Goal: Task Accomplishment & Management: Complete application form

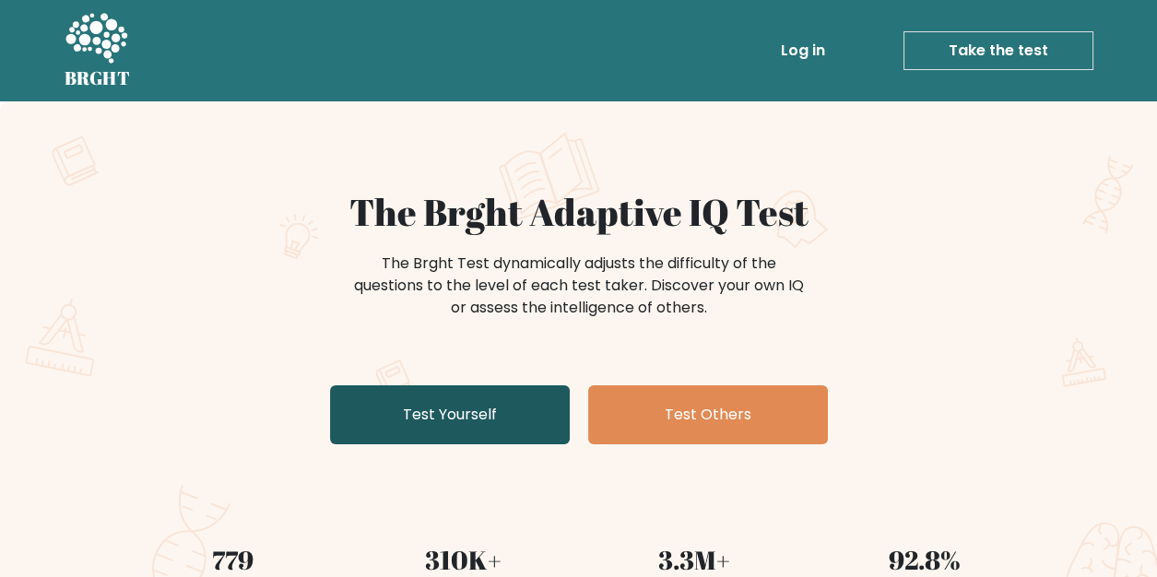
drag, startPoint x: 0, startPoint y: 0, endPoint x: 466, endPoint y: 414, distance: 623.1
click at [466, 414] on link "Test Yourself" at bounding box center [450, 414] width 240 height 59
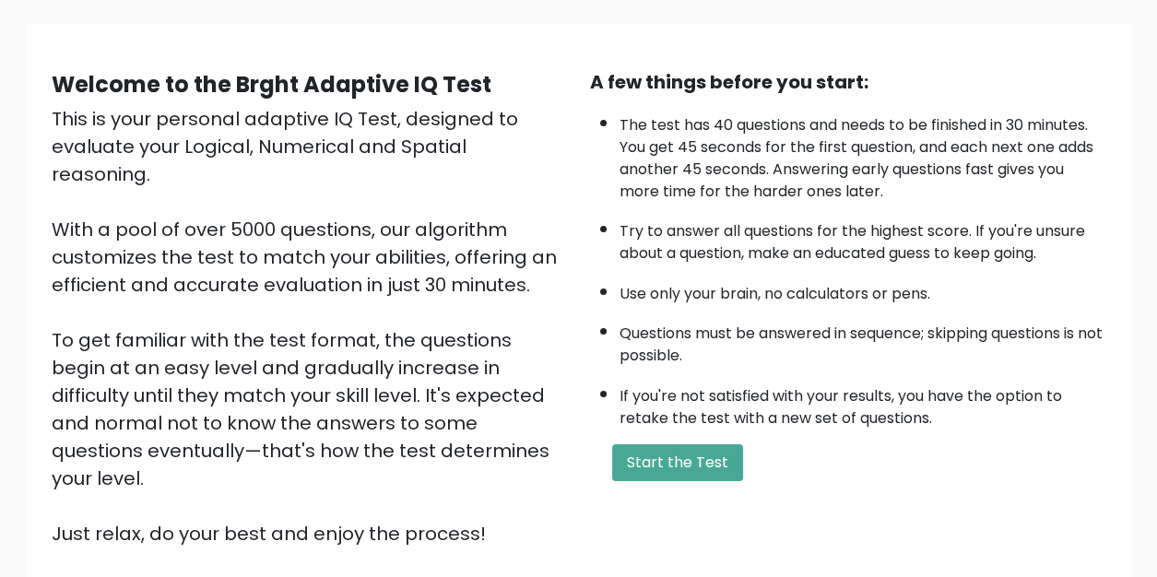
scroll to position [123, 0]
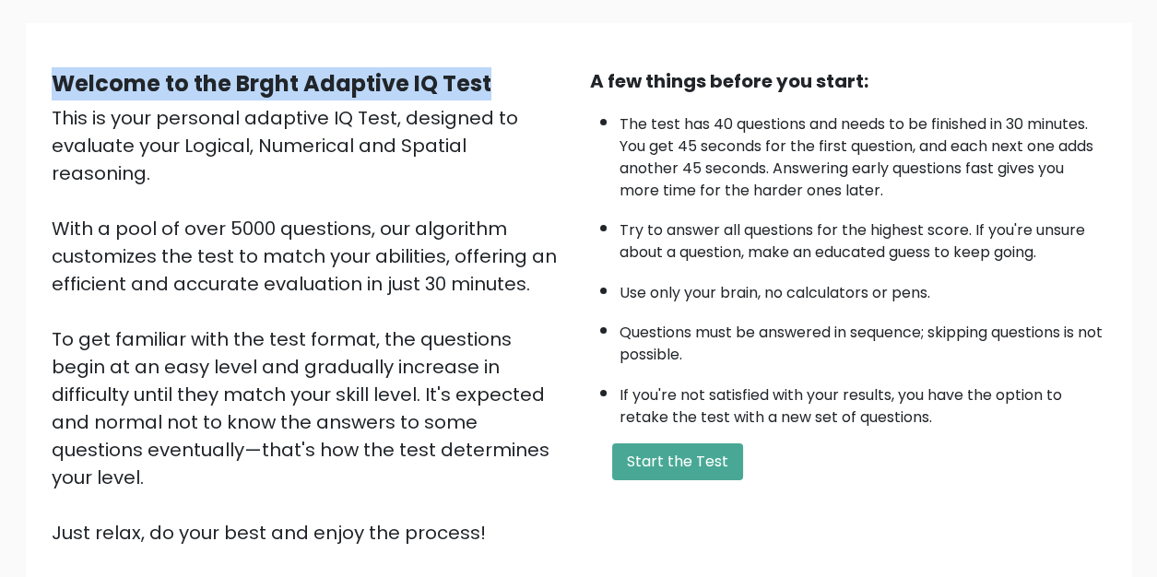
drag, startPoint x: 89, startPoint y: 84, endPoint x: 501, endPoint y: 79, distance: 412.2
click at [501, 79] on div "Welcome to the Brght Adaptive IQ Test" at bounding box center [310, 83] width 516 height 33
click at [499, 90] on div "Welcome to the Brght Adaptive IQ Test" at bounding box center [310, 83] width 516 height 33
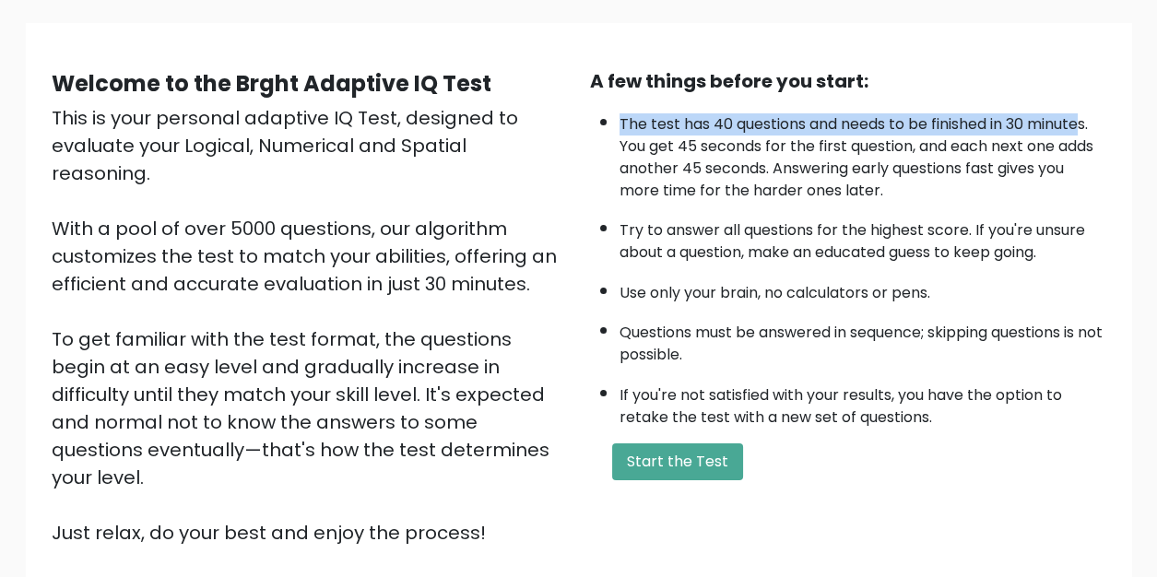
drag, startPoint x: 619, startPoint y: 121, endPoint x: 1092, endPoint y: 115, distance: 473.1
click at [1088, 115] on li "The test has 40 questions and needs to be finished in 30 minutes. You get 45 se…" at bounding box center [863, 153] width 487 height 98
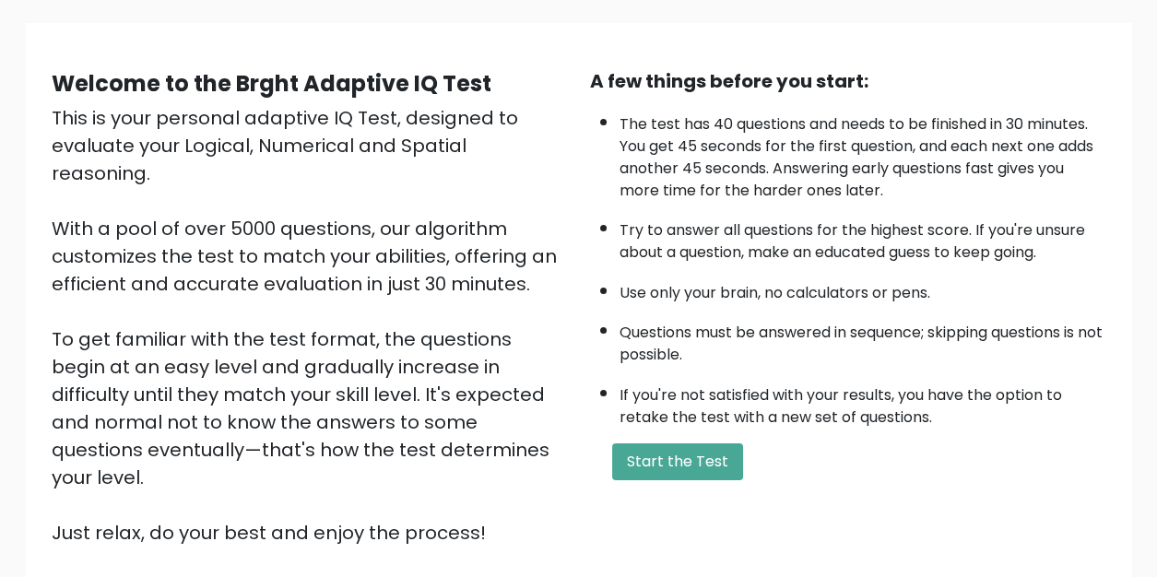
drag, startPoint x: 846, startPoint y: 155, endPoint x: 678, endPoint y: 157, distance: 167.8
click at [846, 155] on li "The test has 40 questions and needs to be finished in 30 minutes. You get 45 se…" at bounding box center [863, 153] width 487 height 98
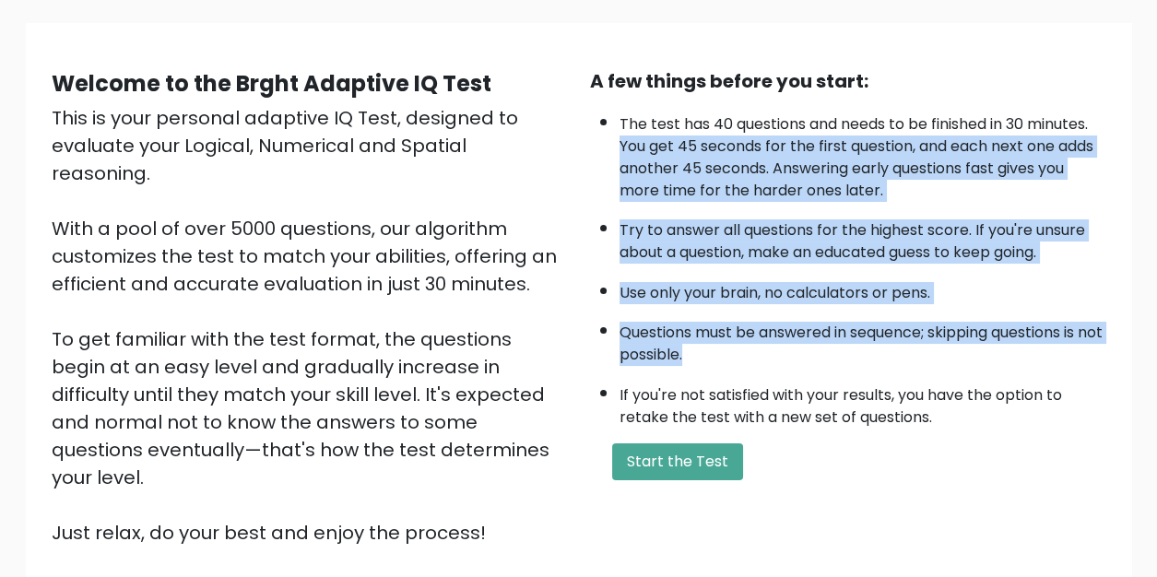
drag, startPoint x: 608, startPoint y: 140, endPoint x: 1024, endPoint y: 350, distance: 466.0
click at [1024, 350] on ul "The test has 40 questions and needs to be finished in 30 minutes. You get 45 se…" at bounding box center [848, 266] width 516 height 325
click at [673, 467] on button "Start the Test" at bounding box center [677, 462] width 131 height 37
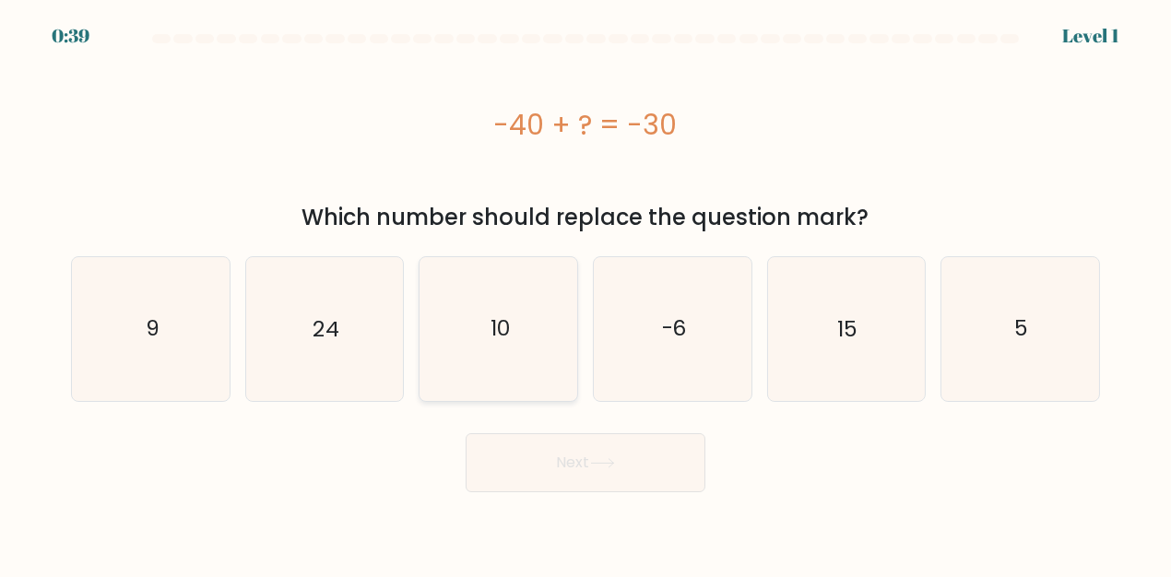
click at [515, 307] on icon "10" at bounding box center [498, 328] width 143 height 143
click at [586, 293] on input "c. 10" at bounding box center [586, 291] width 1 height 5
radio input "true"
click at [590, 462] on button "Next" at bounding box center [586, 462] width 240 height 59
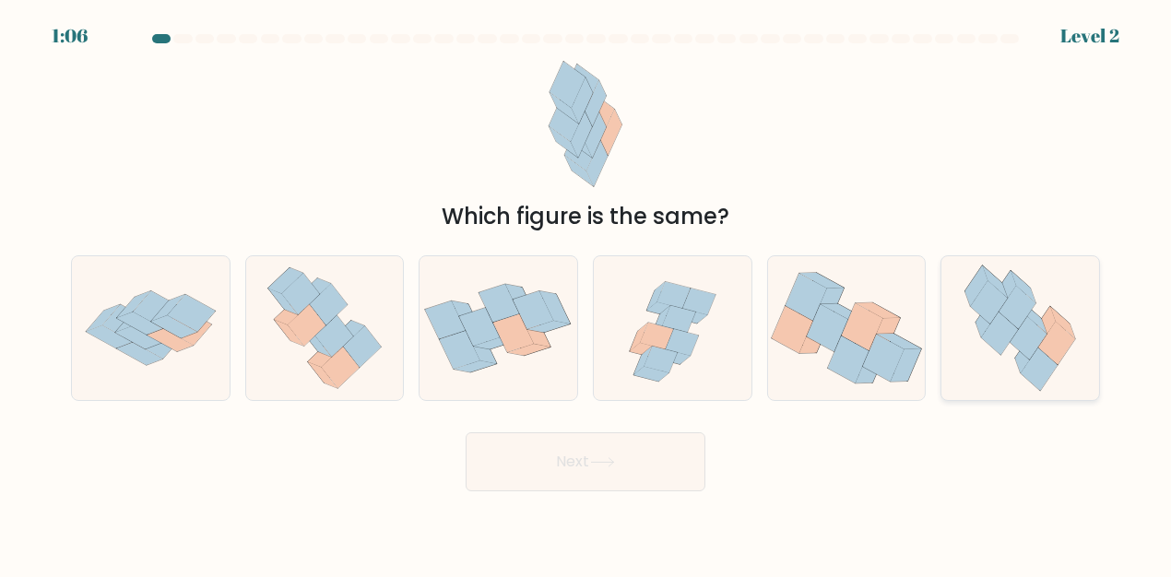
click at [1039, 356] on icon at bounding box center [1039, 369] width 37 height 43
click at [586, 293] on input "f." at bounding box center [586, 291] width 1 height 5
radio input "true"
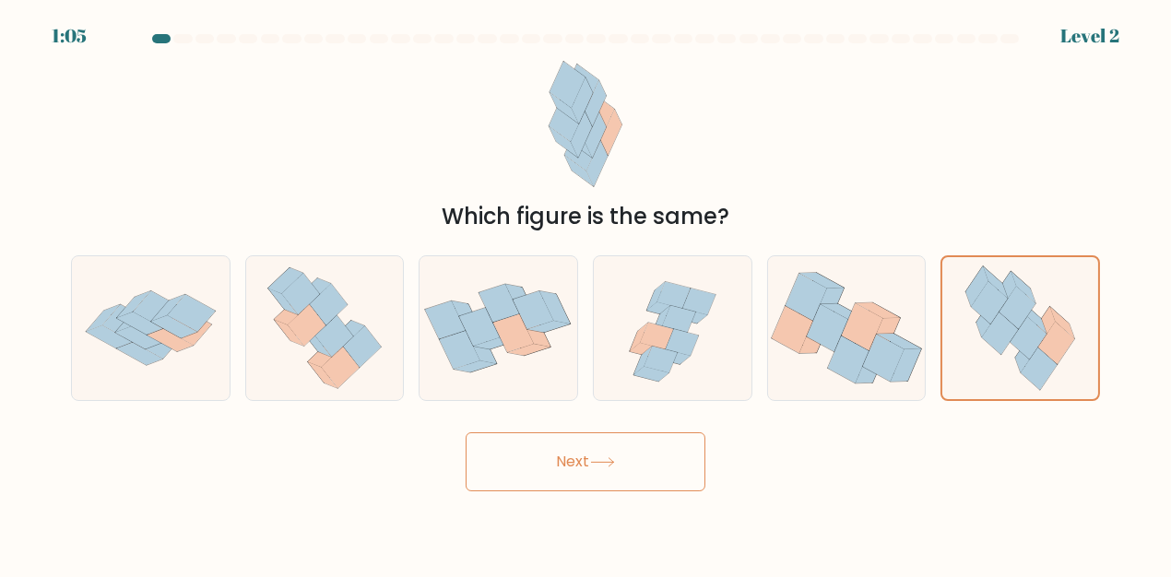
click at [670, 446] on button "Next" at bounding box center [586, 461] width 240 height 59
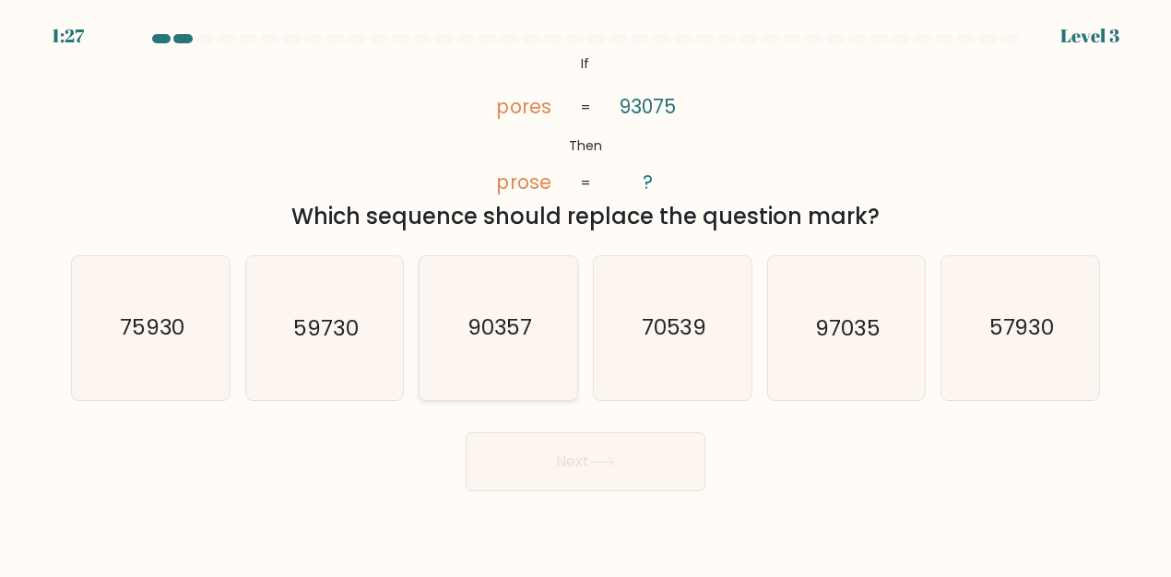
click at [492, 333] on text "90357" at bounding box center [500, 329] width 65 height 30
click at [586, 293] on input "c. 90357" at bounding box center [586, 291] width 1 height 5
radio input "true"
click at [615, 446] on button "Next" at bounding box center [586, 461] width 240 height 59
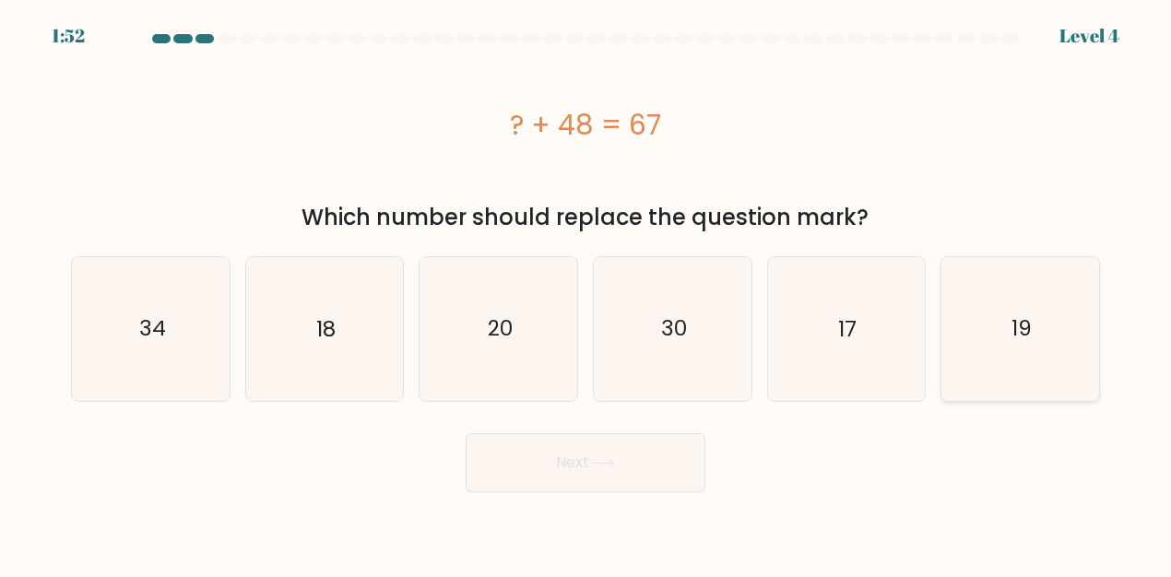
click at [1031, 351] on icon "19" at bounding box center [1020, 328] width 143 height 143
click at [586, 293] on input "f. 19" at bounding box center [586, 291] width 1 height 5
radio input "true"
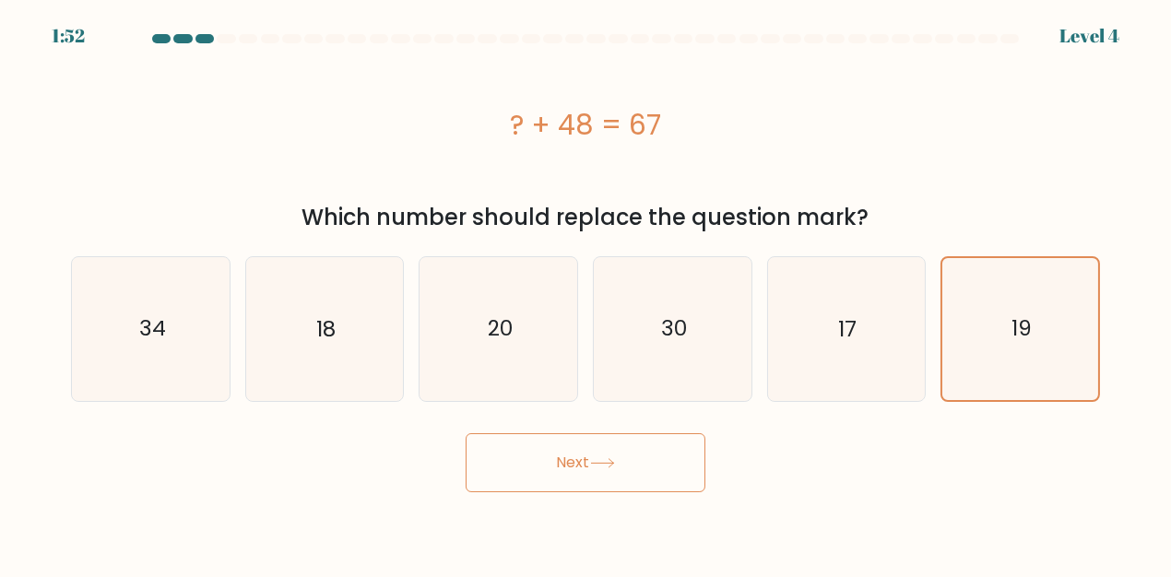
click at [631, 470] on button "Next" at bounding box center [586, 462] width 240 height 59
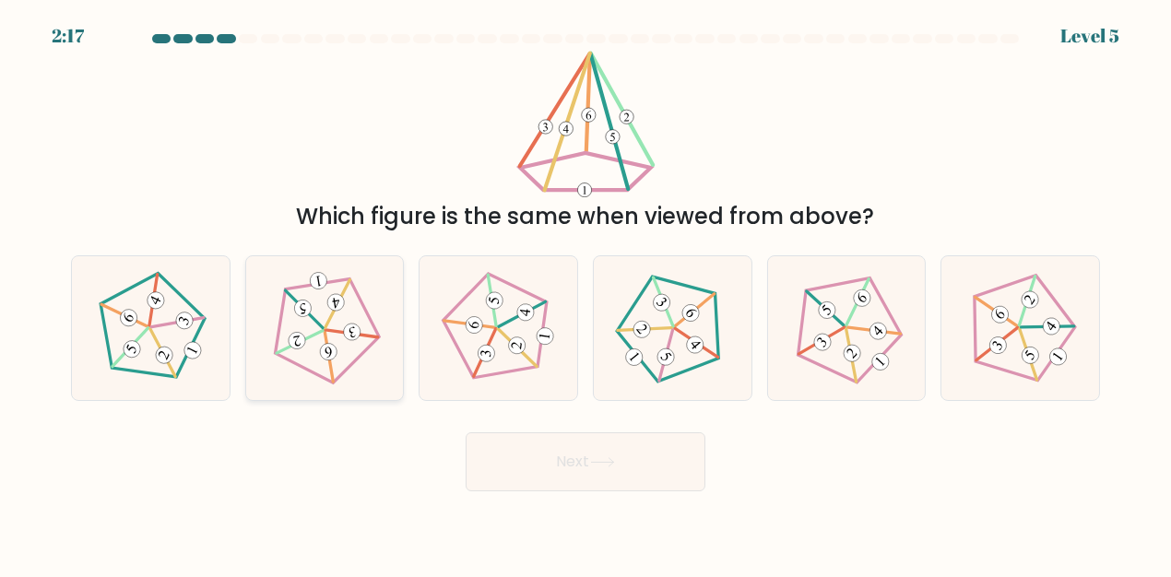
click at [323, 319] on icon at bounding box center [324, 328] width 114 height 114
click at [586, 293] on input "b." at bounding box center [586, 291] width 1 height 5
radio input "true"
drag, startPoint x: 577, startPoint y: 423, endPoint x: 583, endPoint y: 441, distance: 18.4
click at [579, 427] on div "Next" at bounding box center [585, 457] width 1051 height 68
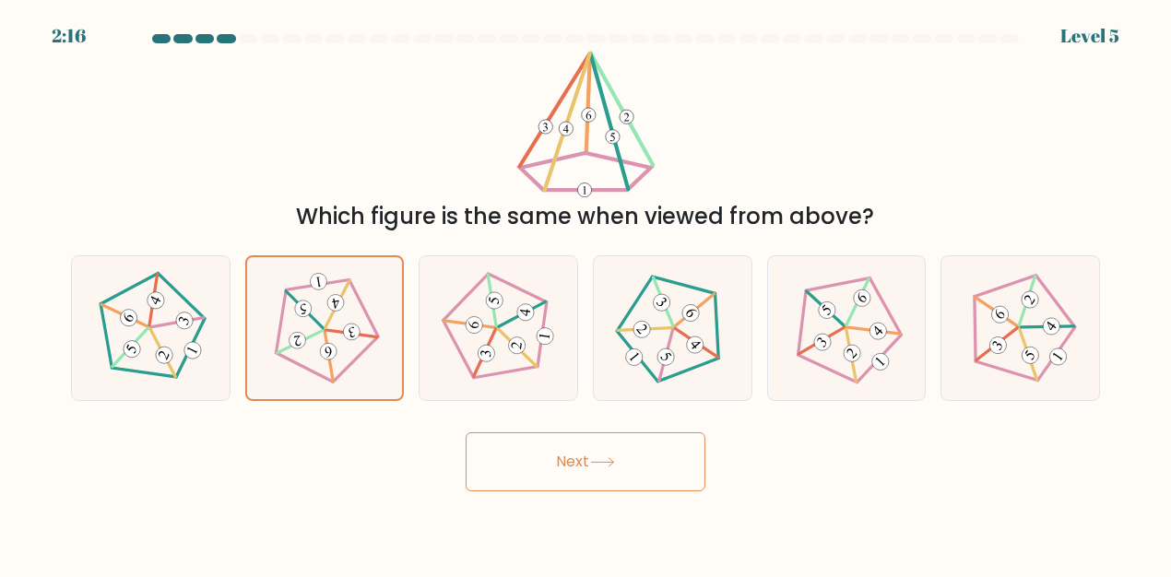
click at [584, 443] on button "Next" at bounding box center [586, 461] width 240 height 59
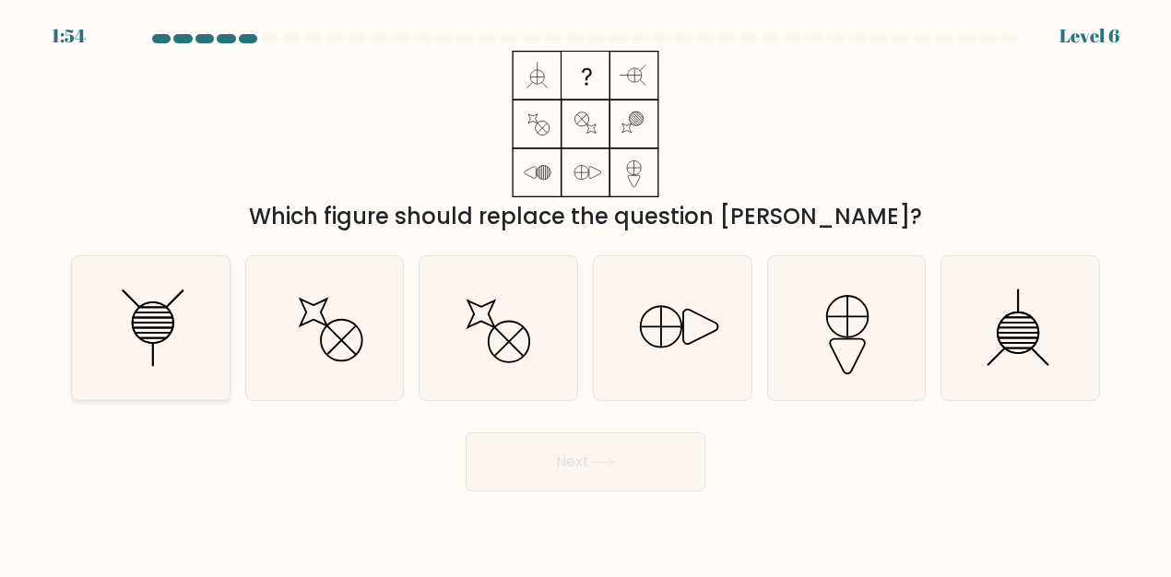
click at [148, 338] on line at bounding box center [153, 338] width 28 height 0
click at [586, 293] on input "a." at bounding box center [586, 291] width 1 height 5
radio input "true"
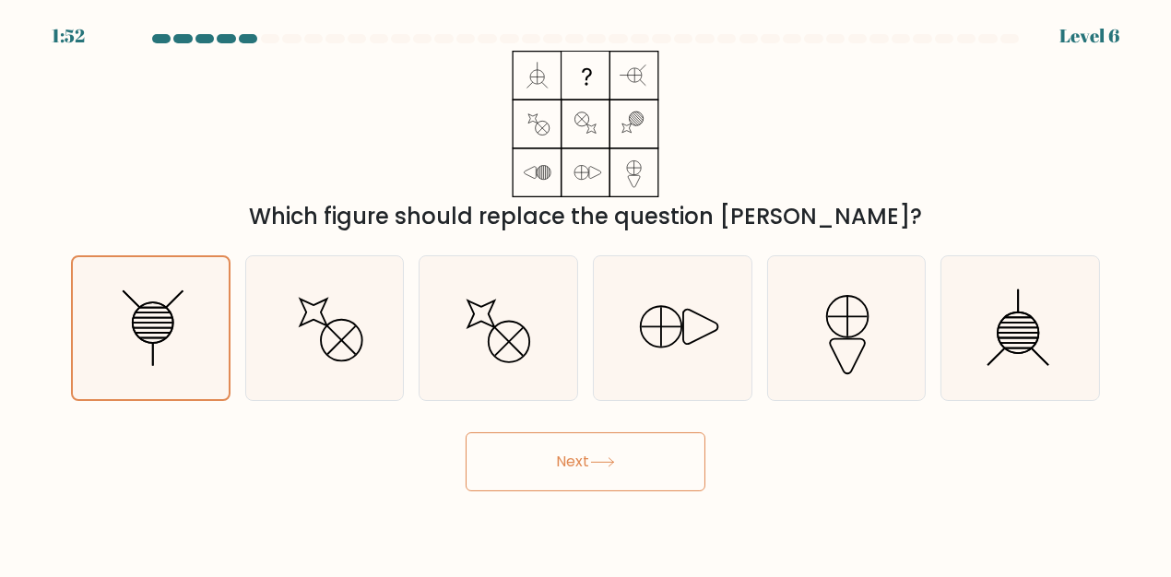
click at [579, 450] on button "Next" at bounding box center [586, 461] width 240 height 59
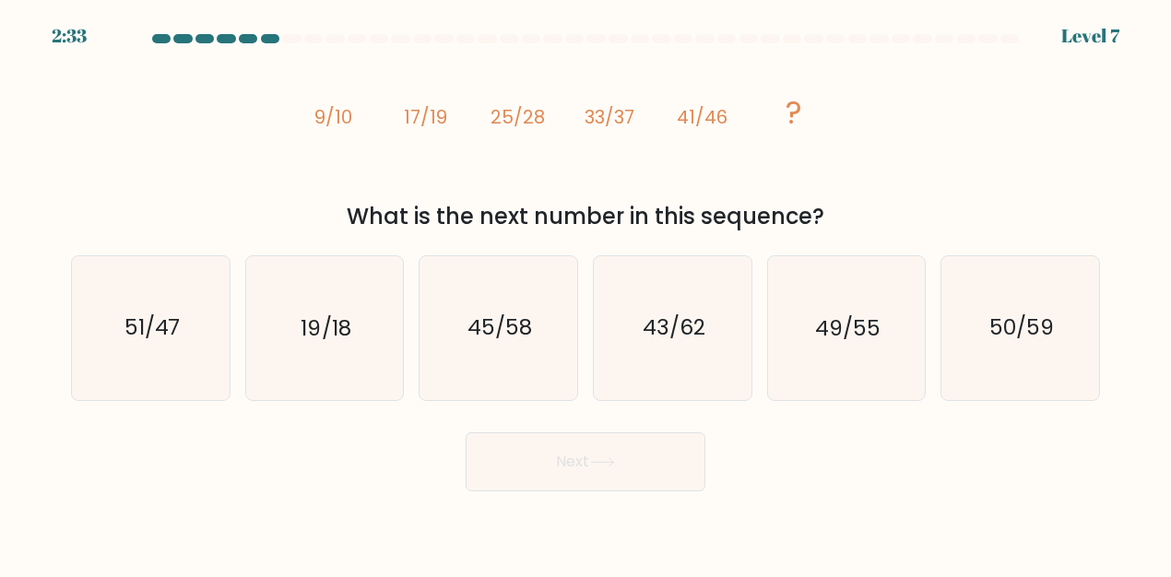
drag, startPoint x: 414, startPoint y: 221, endPoint x: 819, endPoint y: 208, distance: 405.0
click at [819, 208] on div "What is the next number in this sequence?" at bounding box center [585, 216] width 1007 height 33
drag, startPoint x: 305, startPoint y: 114, endPoint x: 352, endPoint y: 113, distance: 47.0
click at [352, 113] on div "image/svg+xml 9/10 17/19 25/28 33/37 41/46 ? What is the next number in this se…" at bounding box center [585, 142] width 1051 height 183
drag, startPoint x: 405, startPoint y: 119, endPoint x: 468, endPoint y: 115, distance: 62.8
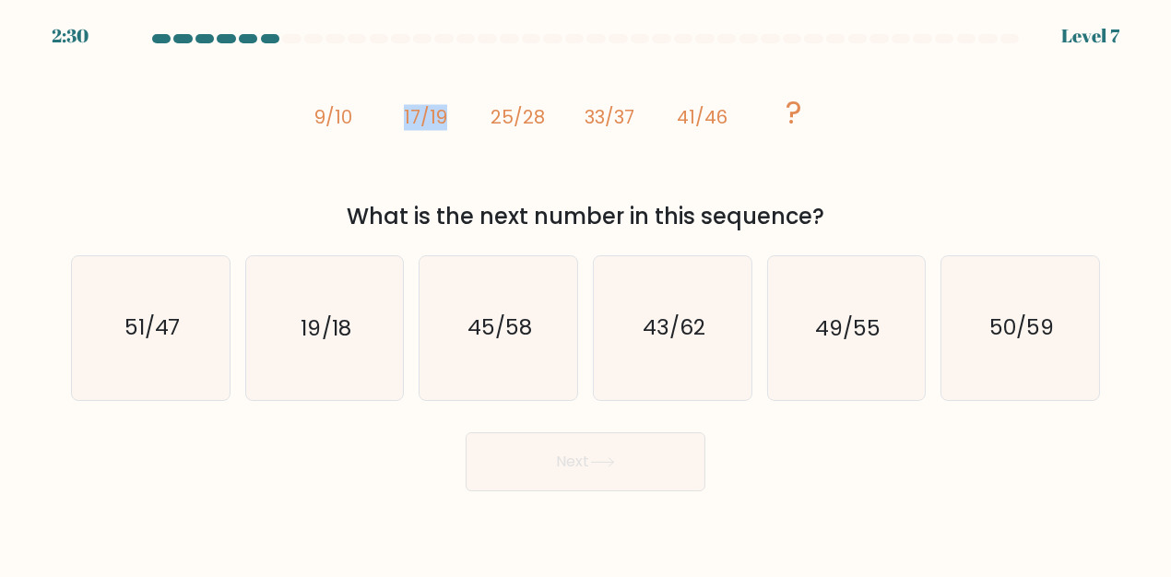
click at [468, 115] on icon "image/svg+xml 9/10 17/19 25/28 33/37 41/46 ?" at bounding box center [585, 124] width 553 height 147
click at [446, 169] on icon "image/svg+xml 9/10 17/19 25/28 33/37 41/46 ?" at bounding box center [585, 124] width 553 height 147
drag, startPoint x: 400, startPoint y: 120, endPoint x: 447, endPoint y: 131, distance: 48.3
click at [447, 119] on icon "image/svg+xml 9/10 17/19 25/28 33/37 41/46 ?" at bounding box center [585, 124] width 553 height 147
click at [448, 141] on icon "image/svg+xml 9/10 17/19 25/28 33/37 41/46 ?" at bounding box center [585, 124] width 553 height 147
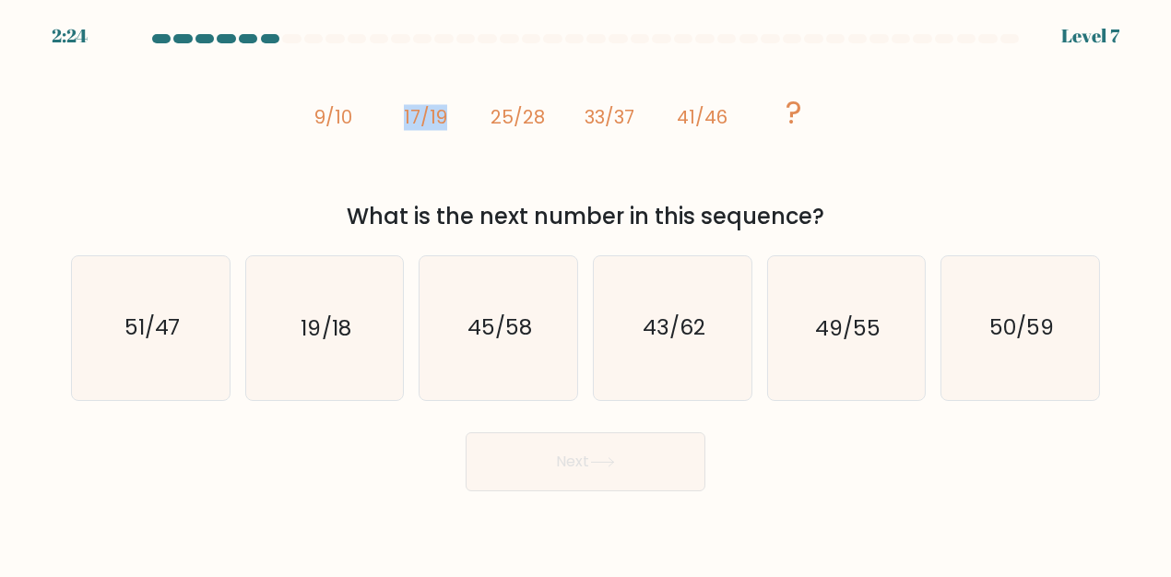
click at [443, 155] on icon "image/svg+xml 9/10 17/19 25/28 33/37 41/46 ?" at bounding box center [585, 124] width 553 height 147
click at [880, 340] on icon "49/55" at bounding box center [846, 327] width 143 height 143
click at [586, 293] on input "e. 49/55" at bounding box center [586, 291] width 1 height 5
radio input "true"
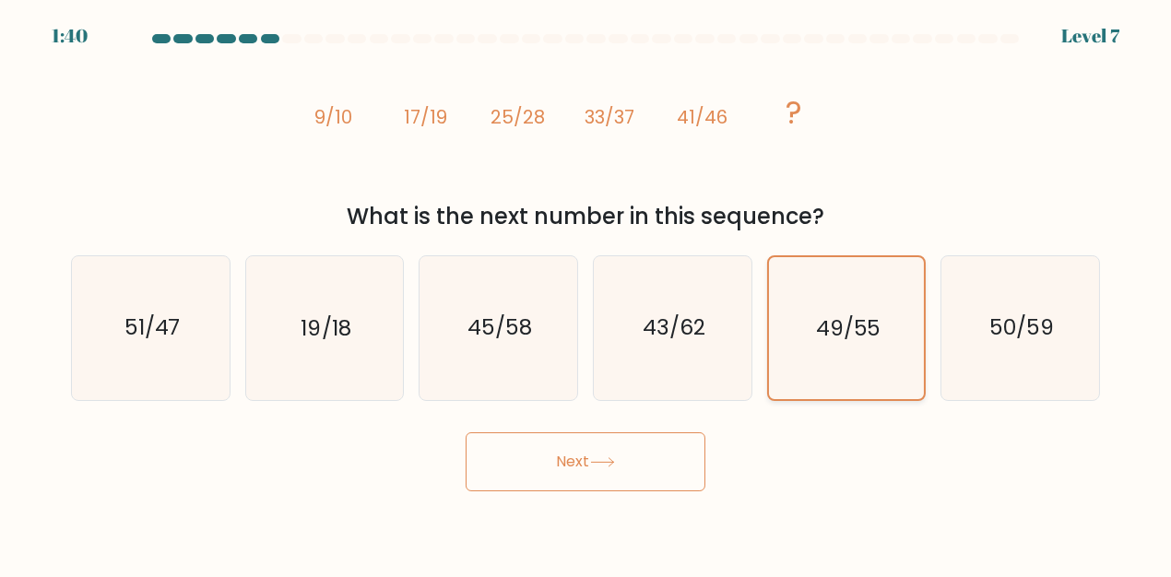
click at [883, 349] on icon "49/55" at bounding box center [846, 327] width 141 height 141
click at [586, 293] on input "e. 49/55" at bounding box center [586, 291] width 1 height 5
drag, startPoint x: 883, startPoint y: 349, endPoint x: 865, endPoint y: 349, distance: 18.4
click at [884, 349] on icon "49/55" at bounding box center [846, 327] width 141 height 141
click at [586, 293] on input "e. 49/55" at bounding box center [586, 291] width 1 height 5
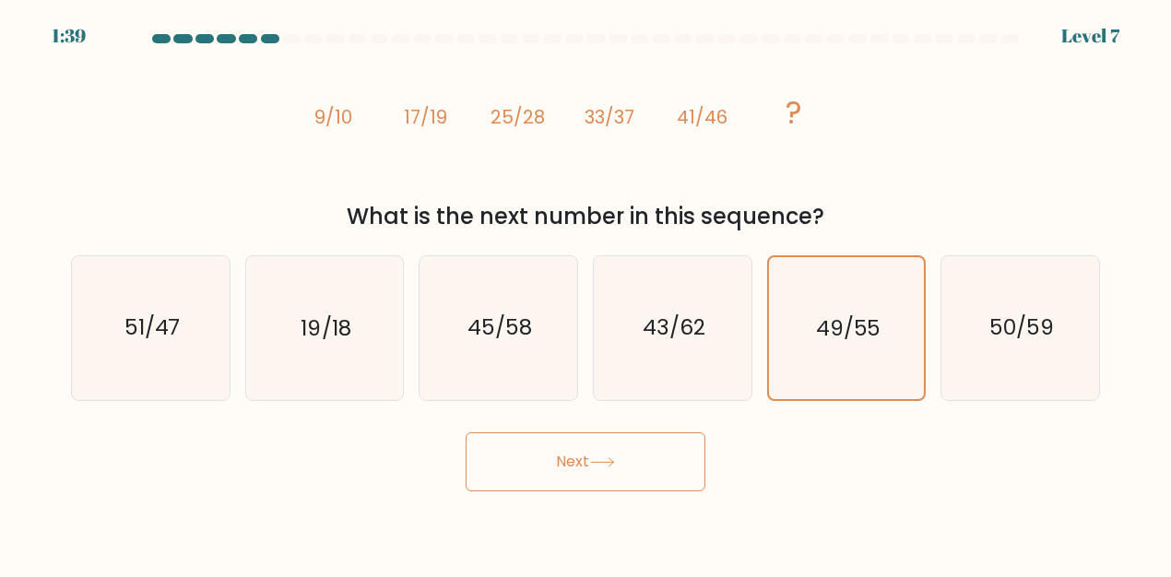
click at [586, 479] on button "Next" at bounding box center [586, 461] width 240 height 59
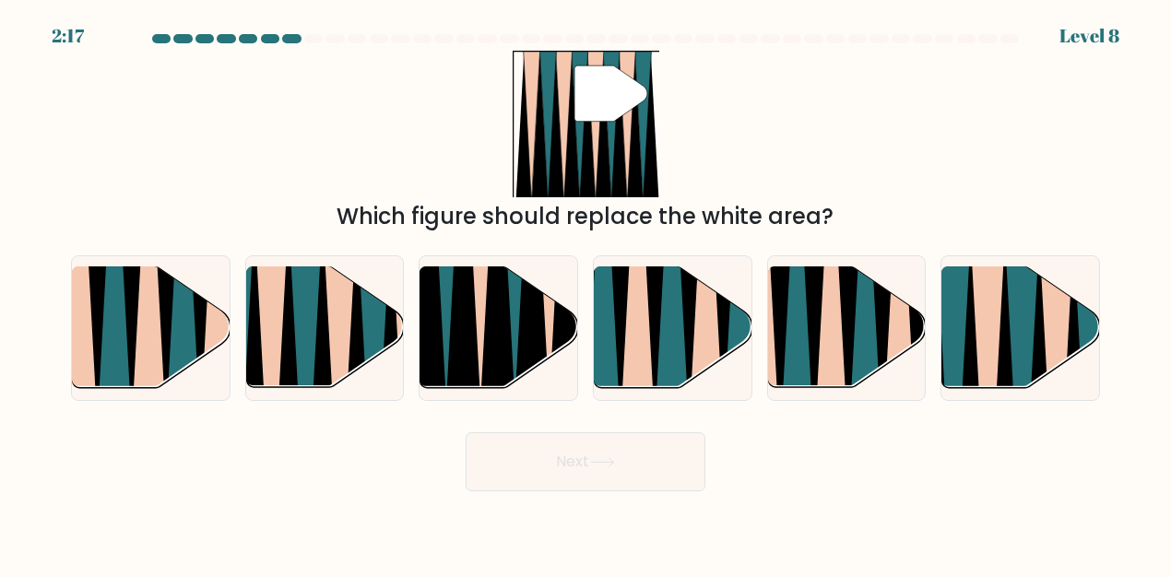
drag, startPoint x: 338, startPoint y: 218, endPoint x: 827, endPoint y: 207, distance: 489.8
click at [827, 207] on div "Which figure should replace the white area?" at bounding box center [585, 216] width 1007 height 33
click at [876, 217] on div "Which figure should replace the white area?" at bounding box center [585, 216] width 1007 height 33
click at [1011, 336] on icon at bounding box center [1022, 394] width 36 height 315
click at [586, 293] on input "f." at bounding box center [586, 291] width 1 height 5
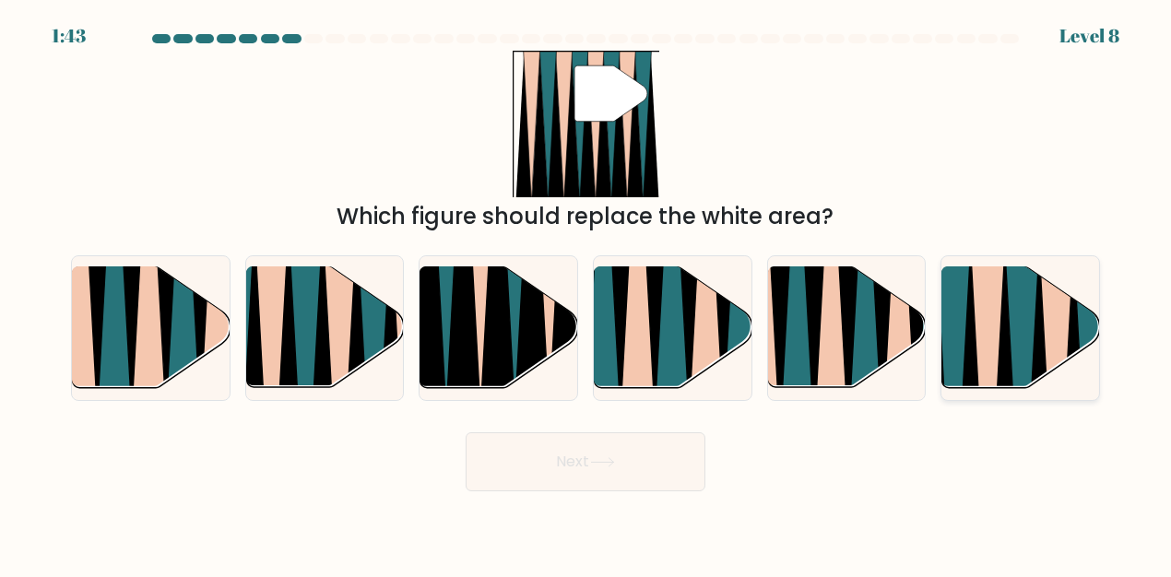
radio input "true"
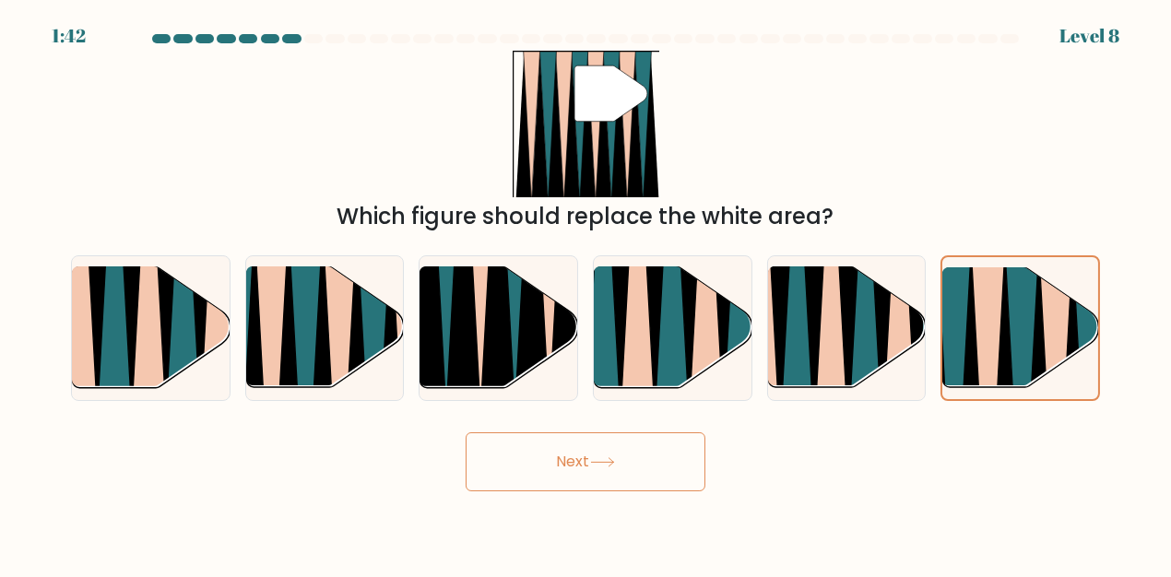
click at [606, 440] on button "Next" at bounding box center [586, 461] width 240 height 59
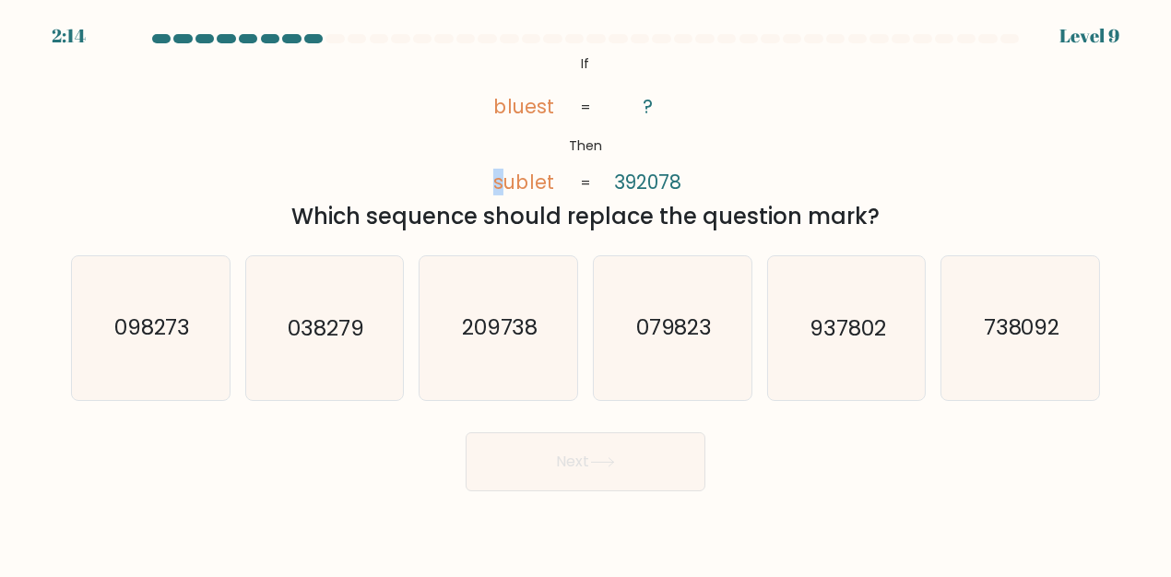
drag, startPoint x: 504, startPoint y: 188, endPoint x: 466, endPoint y: 189, distance: 37.8
click at [466, 189] on div "@import url('https://fonts.googleapis.com/css?family=Abril+Fatface:400,100,100i…" at bounding box center [585, 142] width 1051 height 183
click at [515, 335] on text "209738" at bounding box center [500, 329] width 77 height 30
click at [586, 293] on input "c. 209738" at bounding box center [586, 291] width 1 height 5
radio input "true"
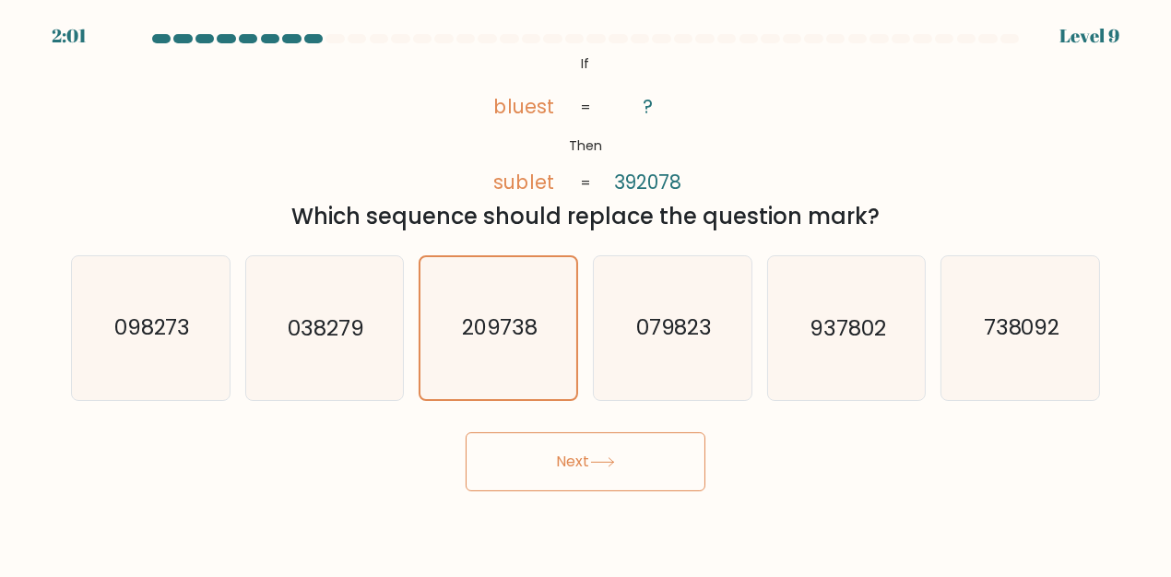
click at [577, 439] on button "Next" at bounding box center [586, 461] width 240 height 59
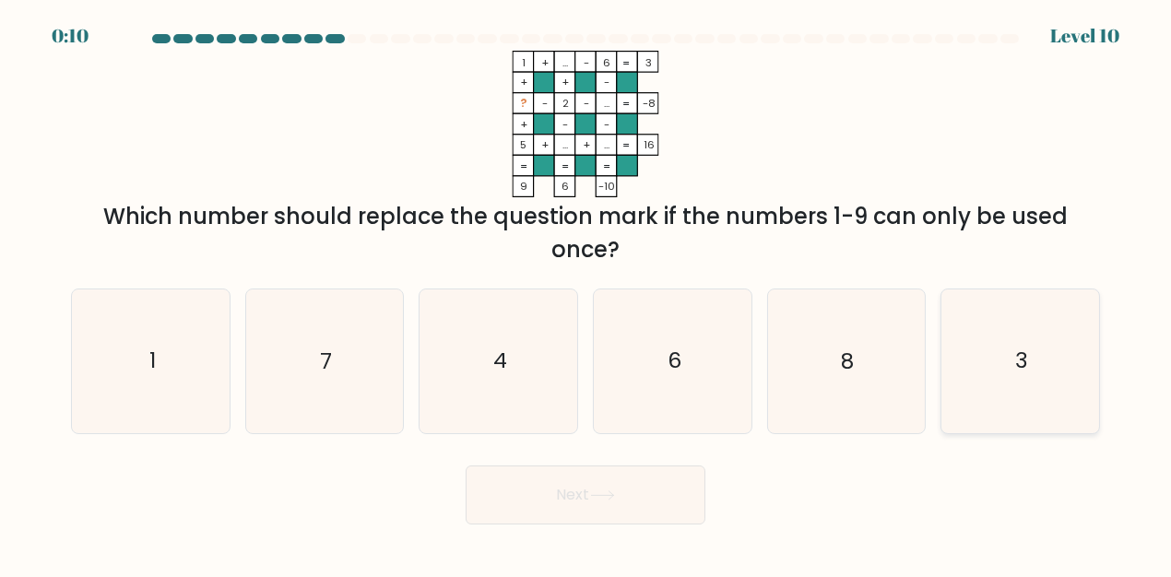
click at [1024, 376] on icon "3" at bounding box center [1020, 361] width 143 height 143
click at [586, 293] on input "f. 3" at bounding box center [586, 291] width 1 height 5
radio input "true"
click at [615, 495] on icon at bounding box center [602, 496] width 25 height 10
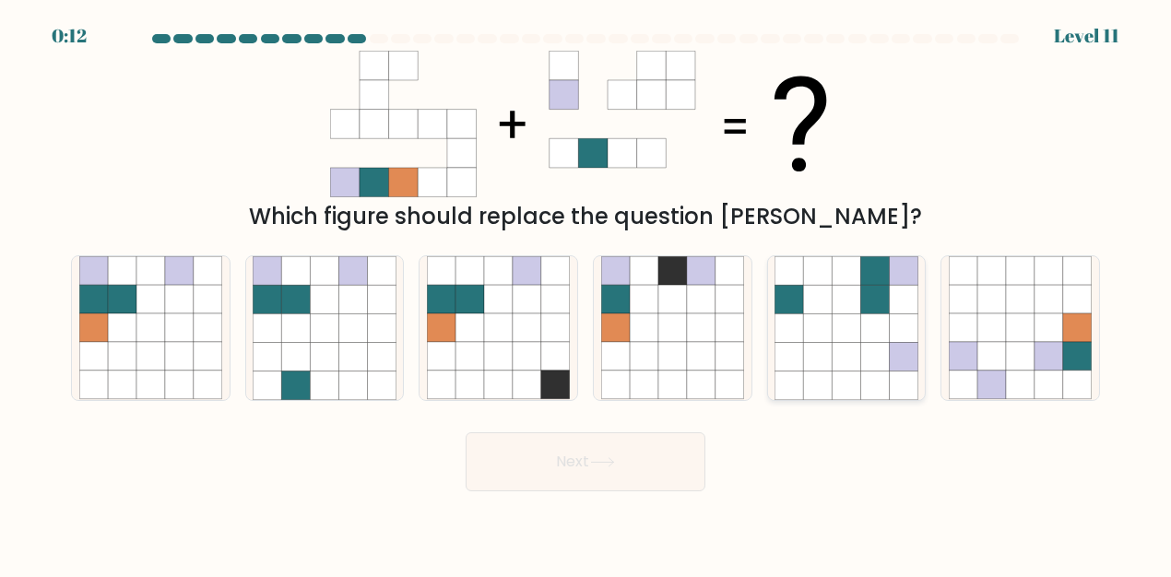
click at [869, 314] on icon at bounding box center [874, 328] width 29 height 29
click at [586, 293] on input "e." at bounding box center [586, 291] width 1 height 5
radio input "true"
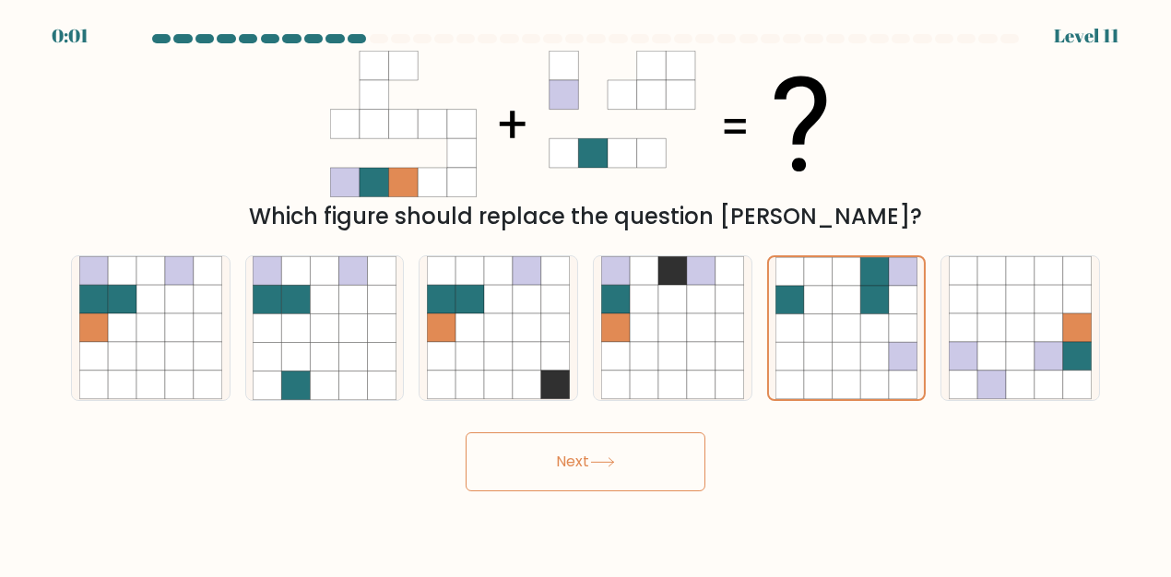
click at [586, 446] on button "Next" at bounding box center [586, 461] width 240 height 59
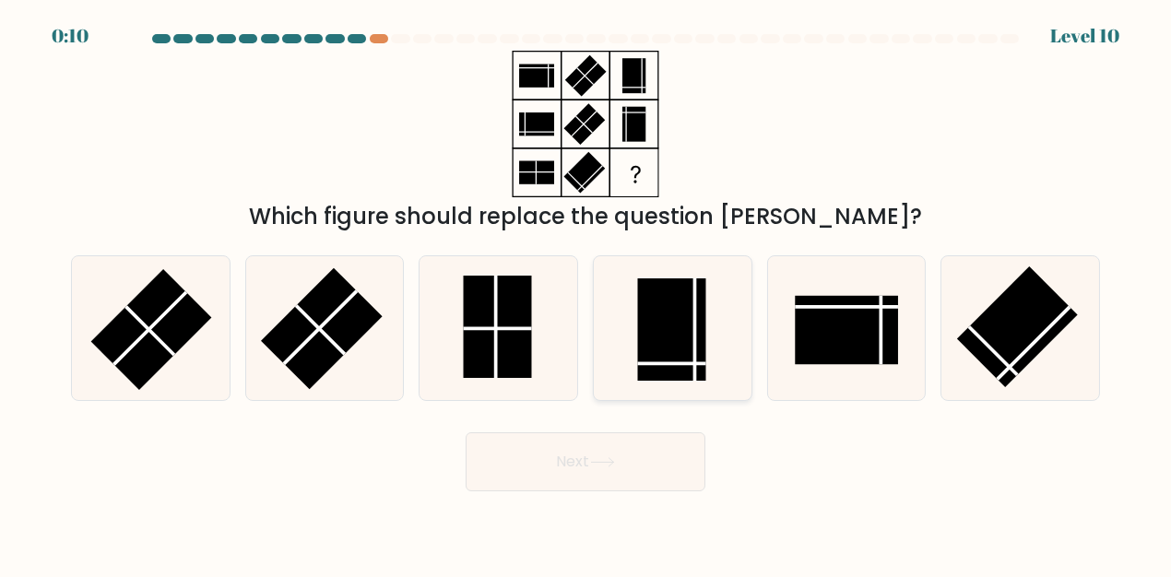
click at [659, 321] on rect at bounding box center [671, 329] width 68 height 102
click at [586, 293] on input "d." at bounding box center [586, 291] width 1 height 5
radio input "true"
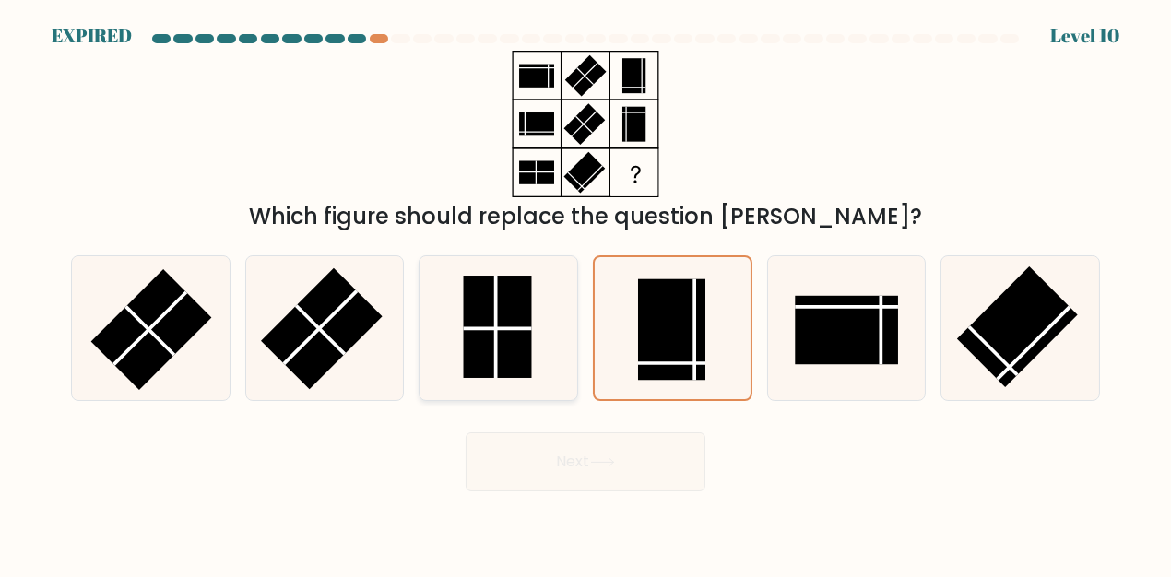
click at [509, 343] on rect at bounding box center [498, 327] width 68 height 102
click at [586, 293] on input "c." at bounding box center [586, 291] width 1 height 5
radio input "true"
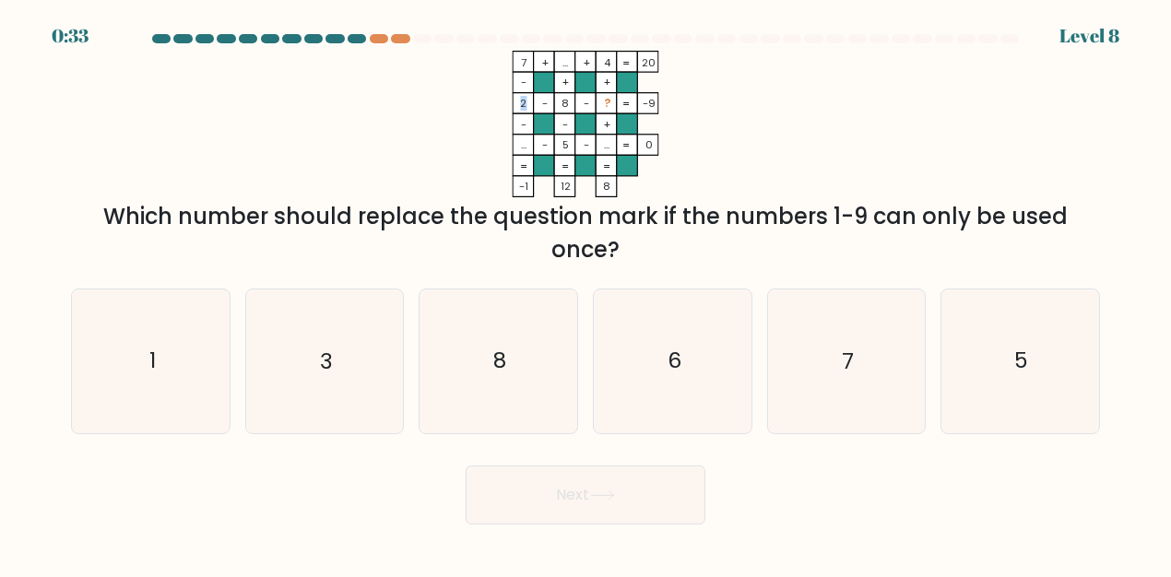
drag, startPoint x: 524, startPoint y: 102, endPoint x: 484, endPoint y: 101, distance: 39.7
click at [484, 101] on icon "7 + ... + 4 20 - + + 2 - 8 - ? -9 - - + ... - 5 - ... = 0 = = = = -1 12 8 =" at bounding box center [585, 124] width 553 height 147
drag, startPoint x: 568, startPoint y: 106, endPoint x: 548, endPoint y: 106, distance: 20.3
click at [548, 106] on icon "7 + ... + 4 20 - + + 2 - 8 - ? -9 - - + ... - 5 - ... = 0 = = = = -1 12 8 =" at bounding box center [585, 124] width 553 height 147
click at [712, 104] on icon "7 + ... + 4 20 - + + 2 - 8 - ? -9 - - + ... - 5 - ... = 0 = = = = -1 12 8 =" at bounding box center [585, 124] width 553 height 147
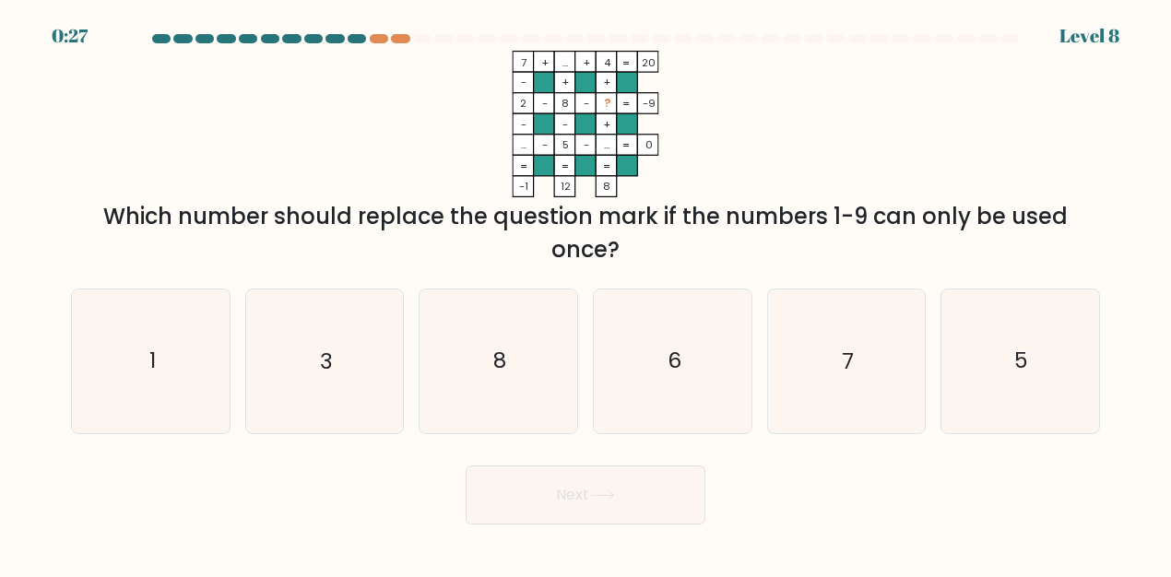
click at [562, 103] on tspan "8" at bounding box center [565, 103] width 7 height 15
click at [571, 103] on rect at bounding box center [564, 103] width 21 height 21
click at [562, 104] on tspan "8" at bounding box center [565, 103] width 7 height 15
click at [383, 364] on icon "3" at bounding box center [324, 361] width 143 height 143
click at [586, 293] on input "b. 3" at bounding box center [586, 291] width 1 height 5
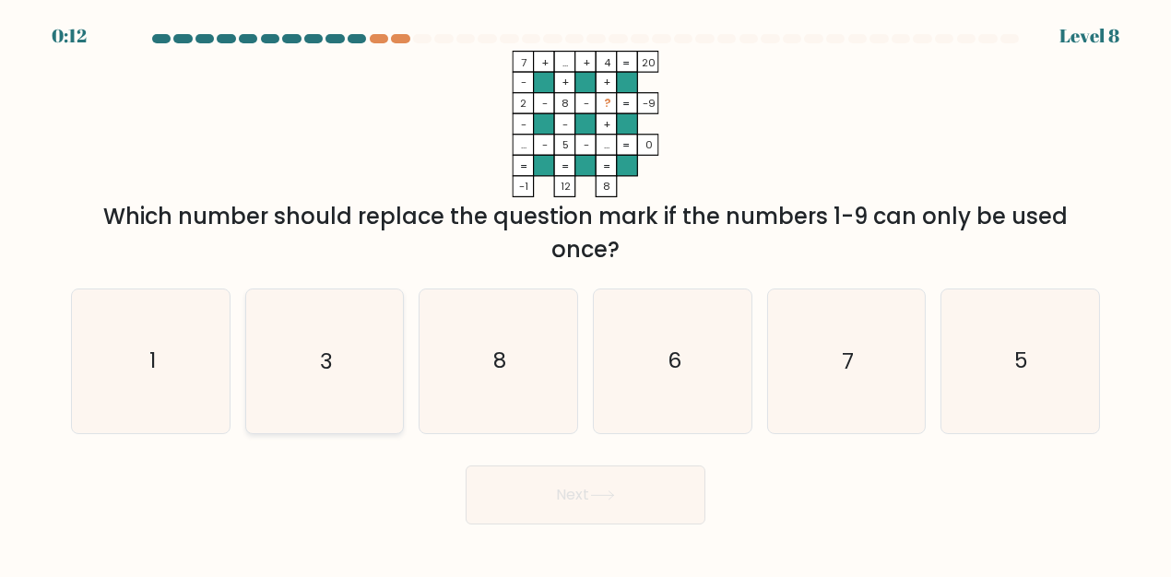
radio input "true"
click at [612, 493] on icon at bounding box center [602, 496] width 25 height 10
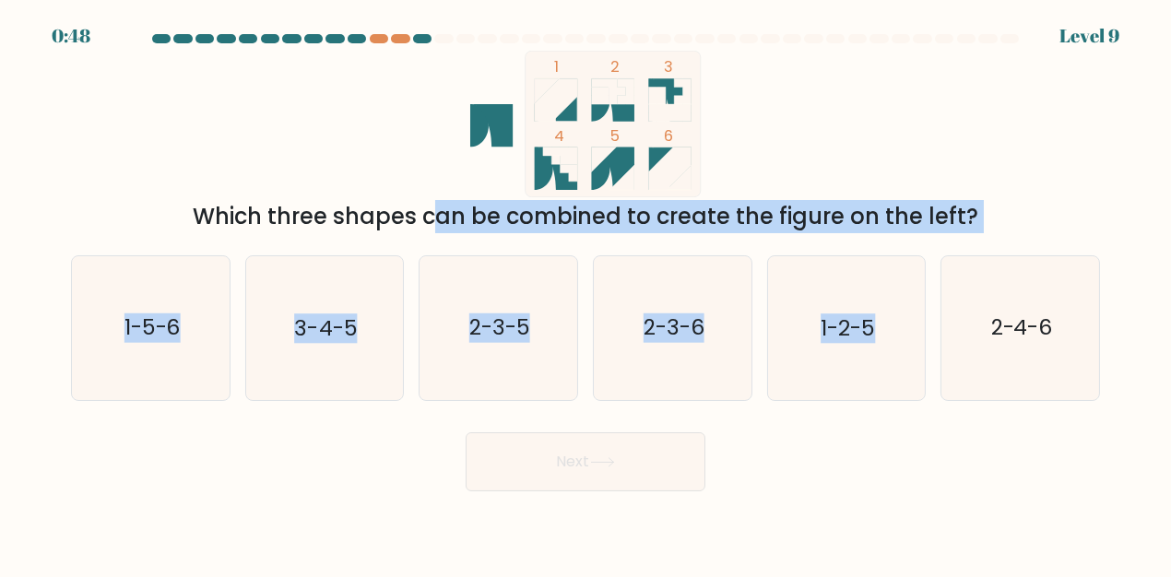
drag, startPoint x: 276, startPoint y: 218, endPoint x: 950, endPoint y: 239, distance: 674.4
click at [949, 239] on form at bounding box center [585, 262] width 1171 height 457
click at [1001, 207] on div "Which three shapes can be combined to create the figure on the left?" at bounding box center [585, 216] width 1007 height 33
click at [998, 208] on div "Which three shapes can be combined to create the figure on the left?" at bounding box center [585, 216] width 1007 height 33
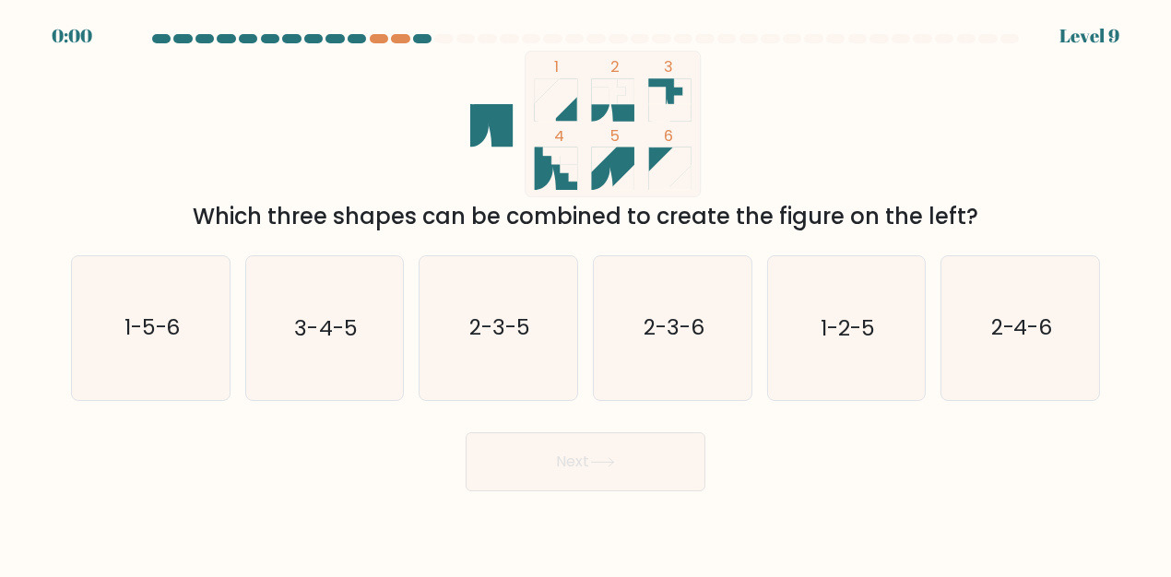
drag, startPoint x: 138, startPoint y: 328, endPoint x: 672, endPoint y: 438, distance: 545.1
click at [144, 328] on text "1-5-6" at bounding box center [152, 329] width 56 height 30
click at [586, 293] on input "a. 1-5-6" at bounding box center [586, 291] width 1 height 5
radio input "true"
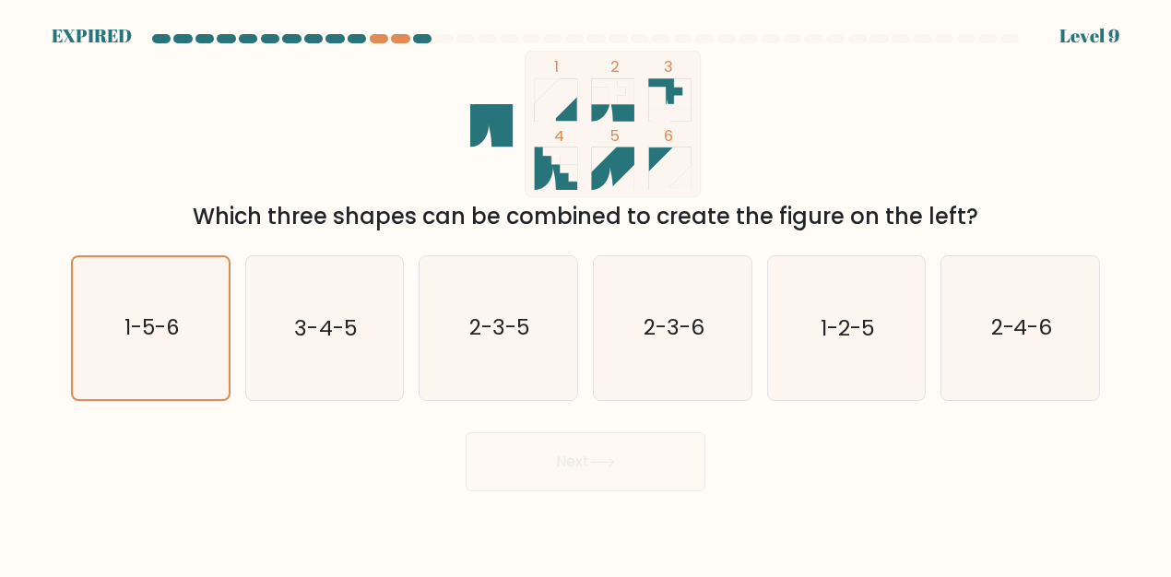
drag, startPoint x: 570, startPoint y: 455, endPoint x: 610, endPoint y: 454, distance: 39.7
click at [572, 454] on div "Next" at bounding box center [585, 457] width 1051 height 68
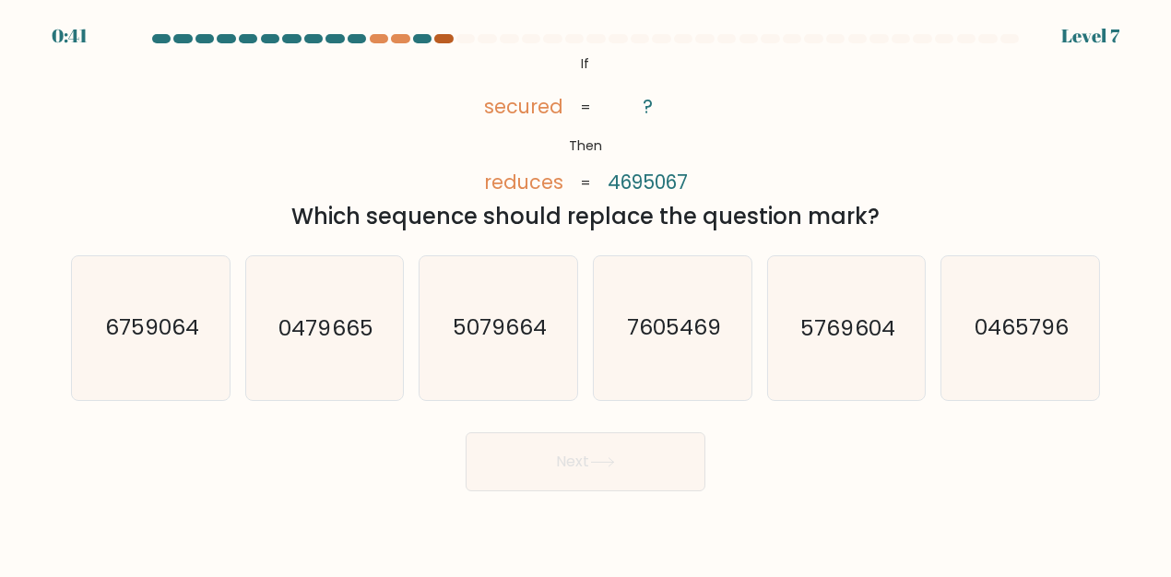
click at [437, 38] on div at bounding box center [443, 38] width 18 height 9
click at [984, 337] on text "0465796" at bounding box center [1022, 329] width 94 height 30
click at [586, 293] on input "f. 0465796" at bounding box center [586, 291] width 1 height 5
radio input "true"
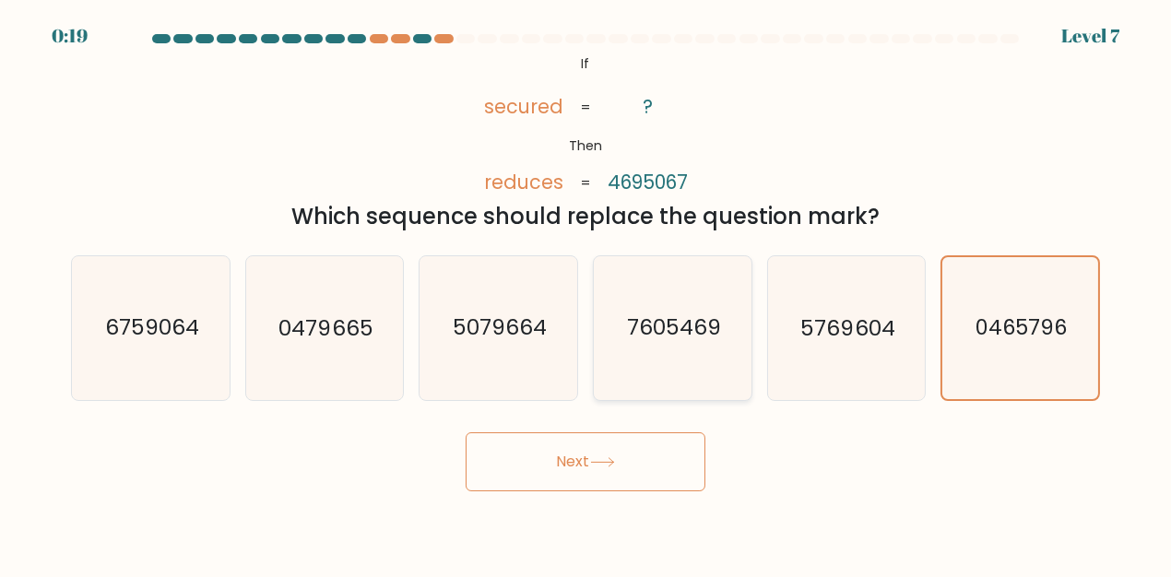
click at [649, 349] on icon "7605469" at bounding box center [672, 327] width 143 height 143
click at [586, 293] on input "d. 7605469" at bounding box center [586, 291] width 1 height 5
radio input "true"
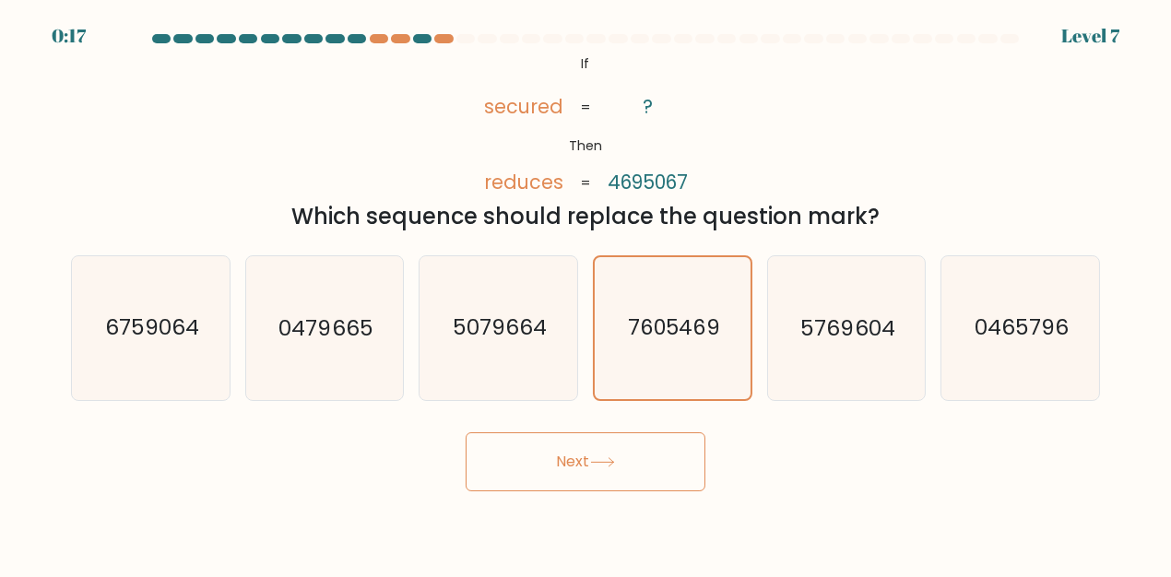
click at [570, 470] on button "Next" at bounding box center [586, 461] width 240 height 59
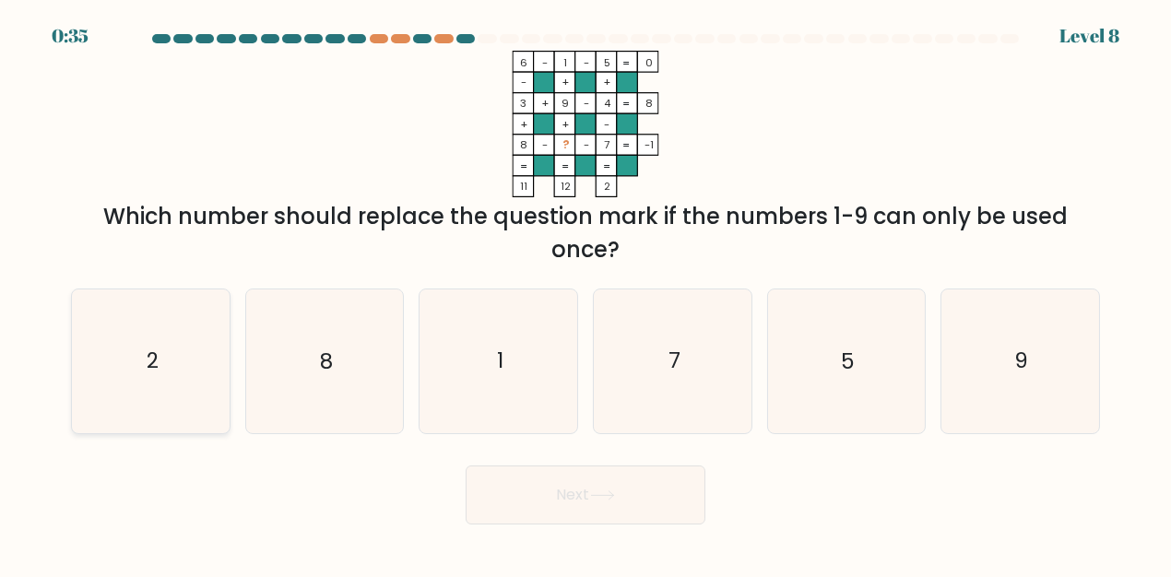
click at [169, 346] on icon "2" at bounding box center [150, 361] width 143 height 143
click at [586, 293] on input "a. 2" at bounding box center [586, 291] width 1 height 5
radio input "true"
drag, startPoint x: 547, startPoint y: 504, endPoint x: 789, endPoint y: 435, distance: 252.2
click at [549, 504] on button "Next" at bounding box center [586, 495] width 240 height 59
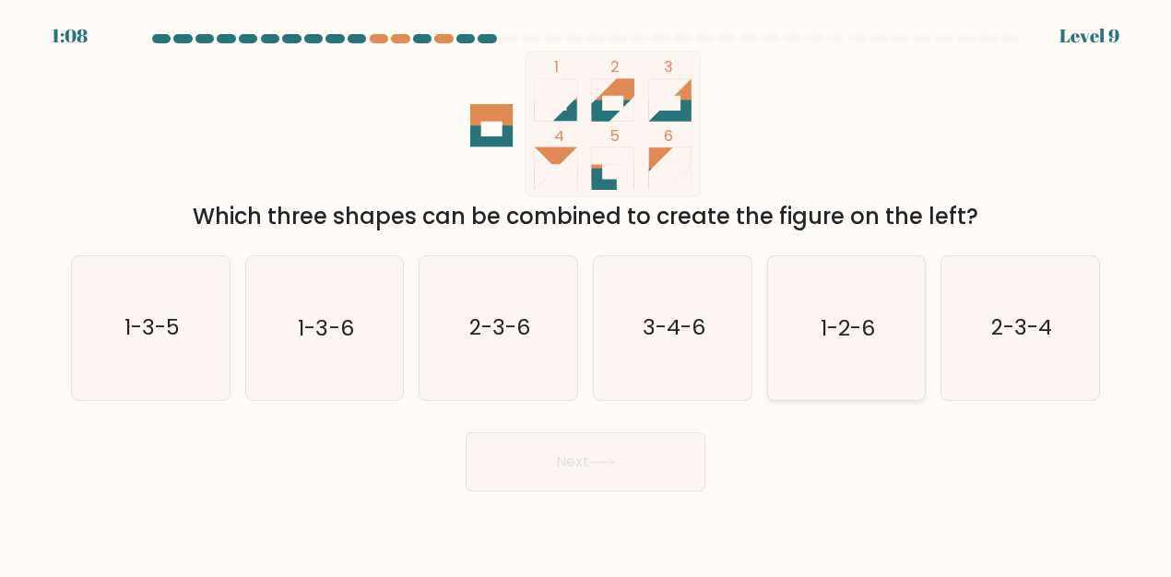
click at [853, 331] on text "1-2-6" at bounding box center [848, 329] width 54 height 30
click at [586, 293] on input "e. 1-2-6" at bounding box center [586, 291] width 1 height 5
radio input "true"
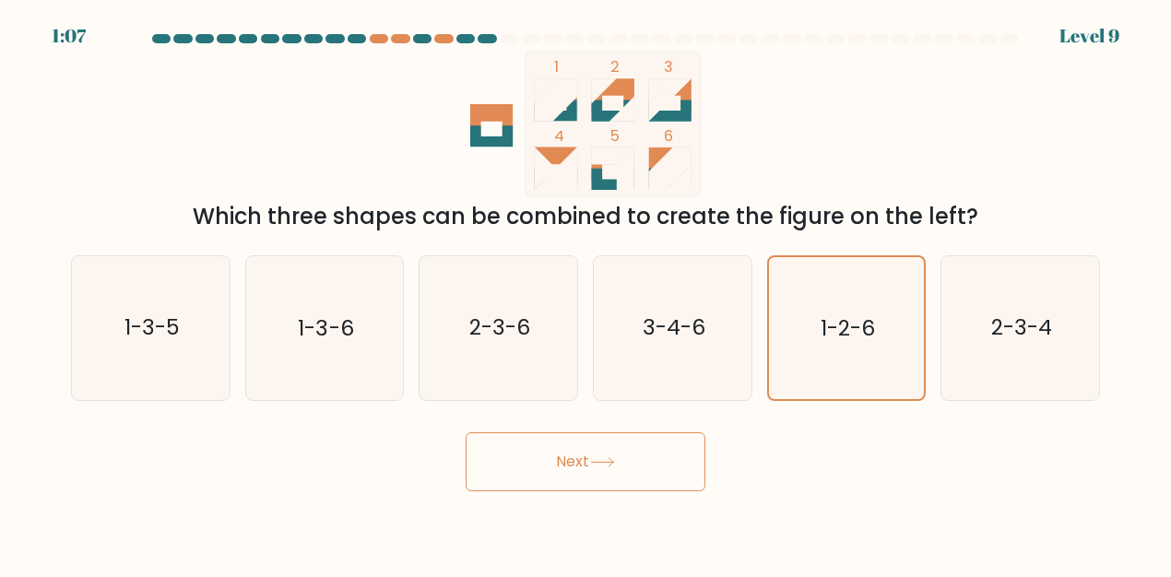
click at [576, 452] on button "Next" at bounding box center [586, 461] width 240 height 59
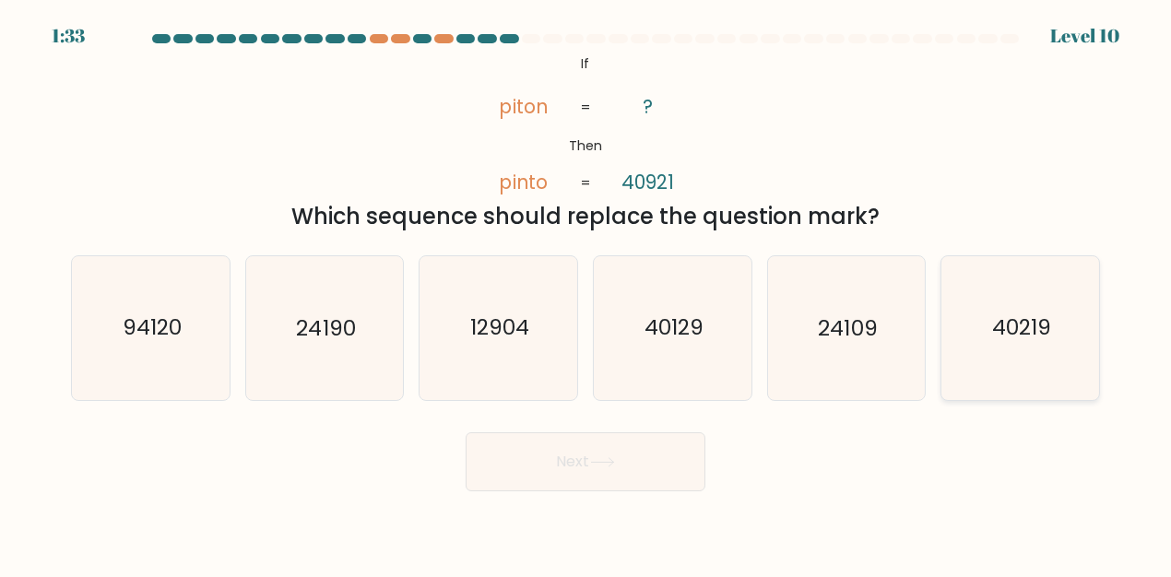
click at [1001, 327] on text "40219" at bounding box center [1021, 329] width 59 height 30
click at [586, 293] on input "f. 40219" at bounding box center [586, 291] width 1 height 5
radio input "true"
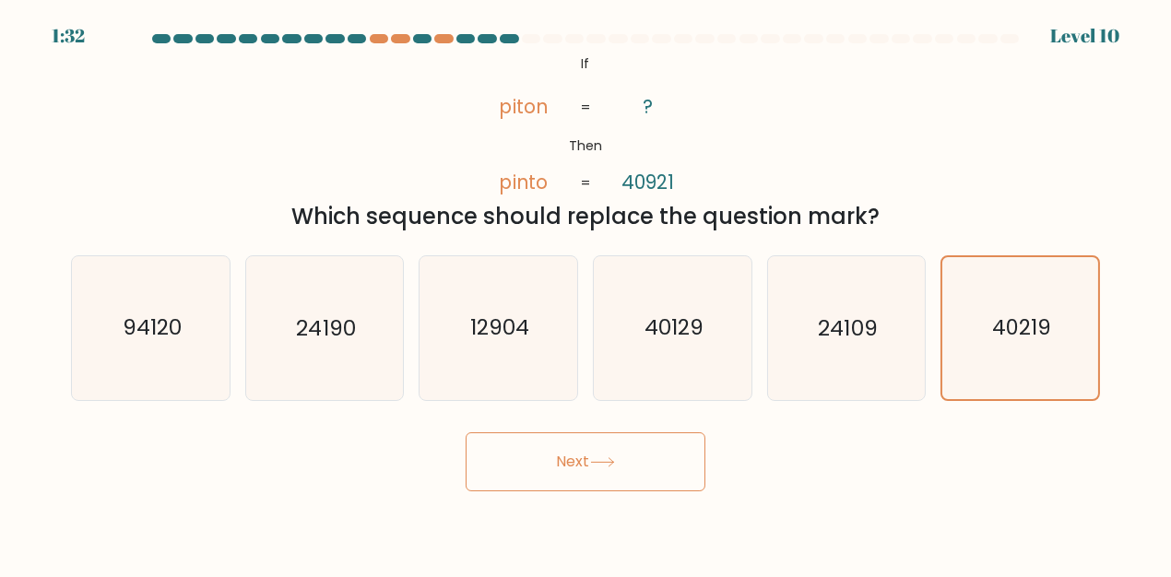
click at [644, 454] on button "Next" at bounding box center [586, 461] width 240 height 59
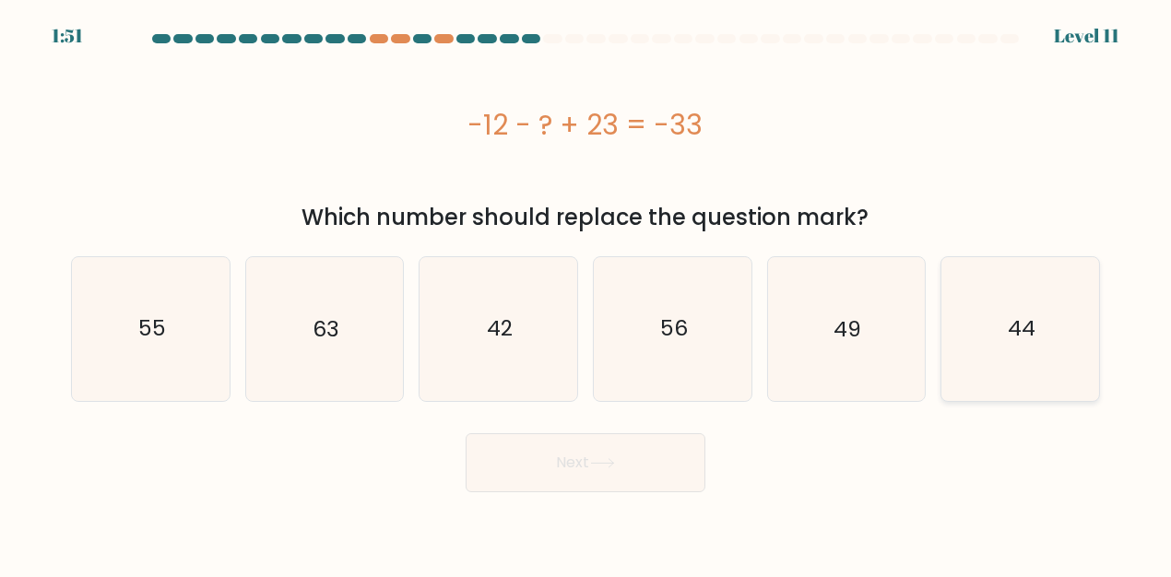
click at [1001, 361] on icon "44" at bounding box center [1020, 328] width 143 height 143
click at [586, 293] on input "f. 44" at bounding box center [586, 291] width 1 height 5
radio input "true"
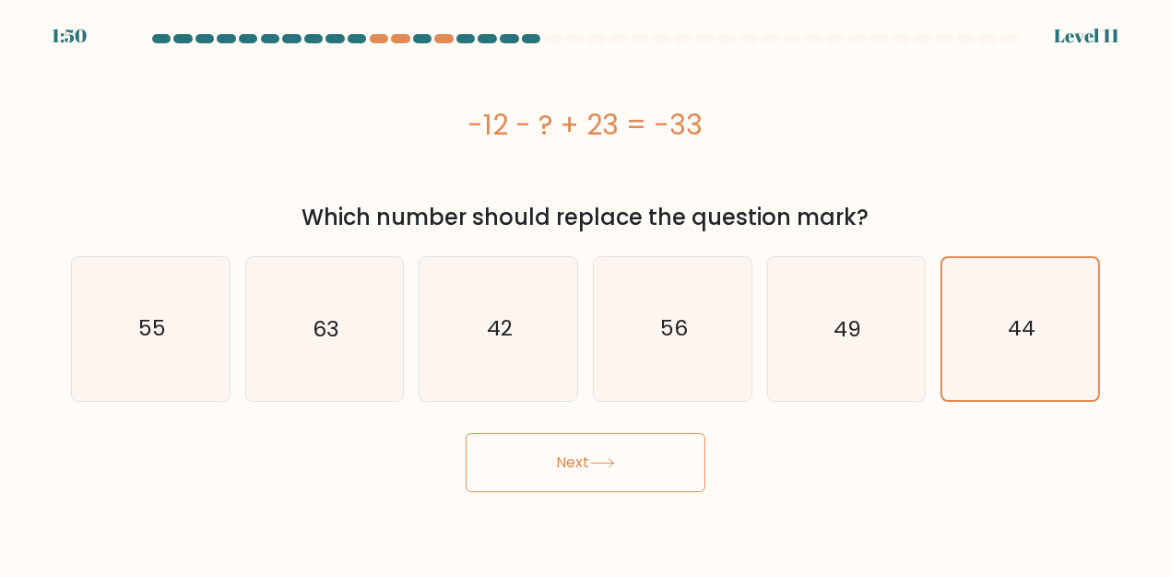
click at [607, 461] on icon at bounding box center [602, 463] width 25 height 10
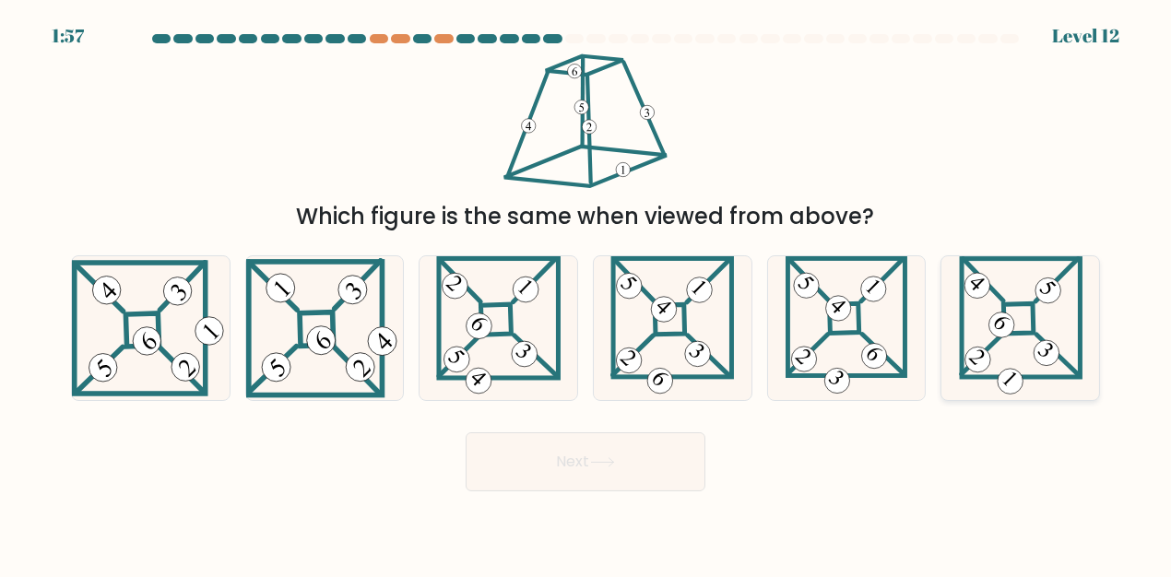
click at [1043, 315] on icon at bounding box center [1021, 327] width 124 height 143
click at [586, 293] on input "f." at bounding box center [586, 291] width 1 height 5
radio input "true"
click at [653, 457] on button "Next" at bounding box center [586, 461] width 240 height 59
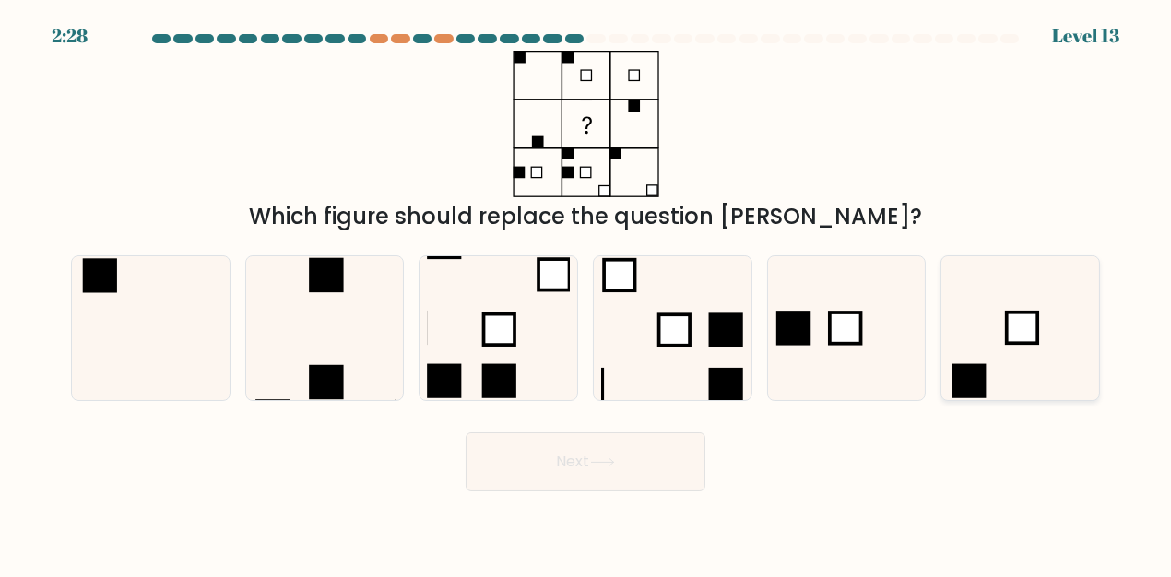
click at [981, 333] on icon at bounding box center [1020, 327] width 143 height 143
click at [586, 293] on input "f." at bounding box center [586, 291] width 1 height 5
radio input "true"
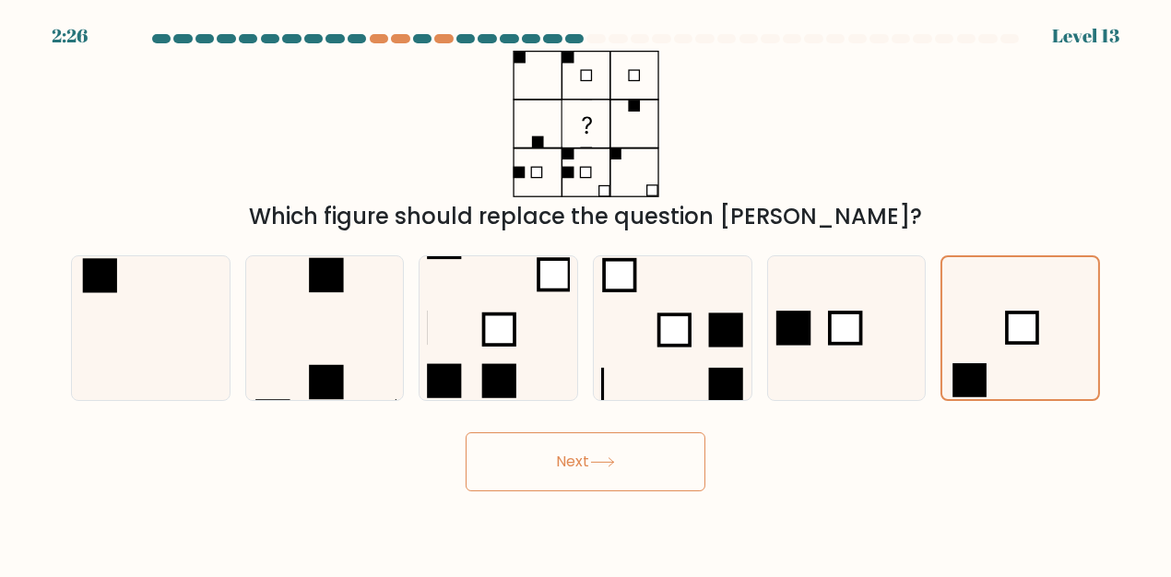
click at [566, 473] on button "Next" at bounding box center [586, 461] width 240 height 59
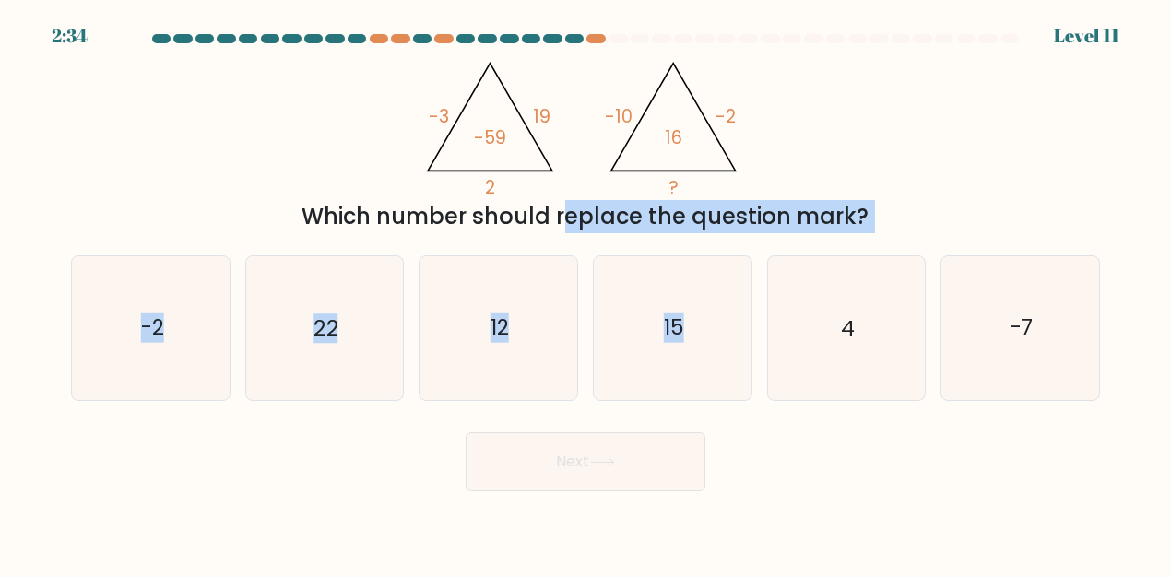
drag, startPoint x: 396, startPoint y: 229, endPoint x: 836, endPoint y: 236, distance: 440.9
click at [835, 236] on form at bounding box center [585, 262] width 1171 height 457
click at [914, 207] on div "Which number should replace the question mark?" at bounding box center [585, 216] width 1007 height 33
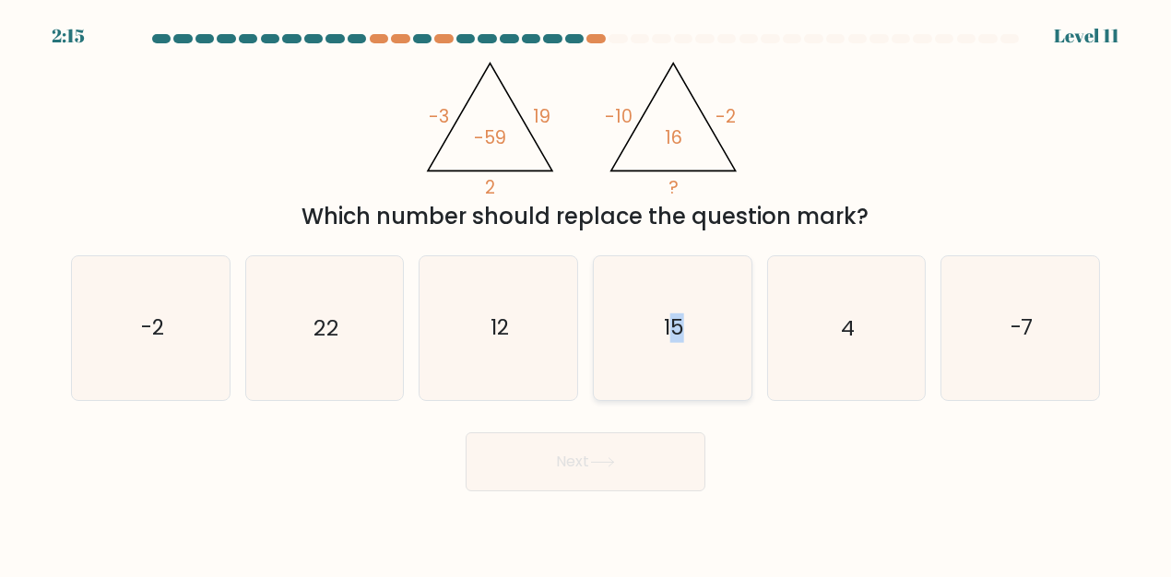
drag, startPoint x: 676, startPoint y: 345, endPoint x: 685, endPoint y: 385, distance: 40.7
click at [680, 350] on icon "15" at bounding box center [672, 327] width 143 height 143
drag, startPoint x: 602, startPoint y: 480, endPoint x: 619, endPoint y: 470, distance: 19.5
click at [613, 473] on button "Next" at bounding box center [586, 461] width 240 height 59
click at [681, 281] on icon "15" at bounding box center [672, 327] width 143 height 143
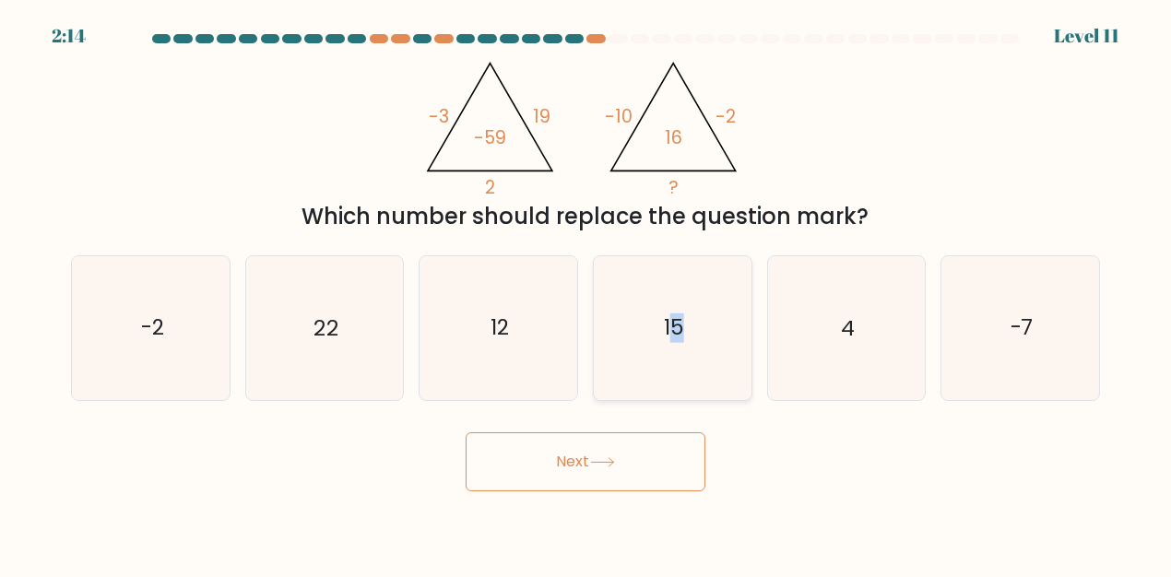
click at [586, 289] on input "d. 15" at bounding box center [586, 291] width 1 height 5
radio input "true"
drag, startPoint x: 573, startPoint y: 516, endPoint x: 592, endPoint y: 482, distance: 39.2
click at [575, 510] on body "2:13 Level 11" at bounding box center [585, 288] width 1171 height 577
drag, startPoint x: 607, startPoint y: 459, endPoint x: 634, endPoint y: 439, distance: 34.3
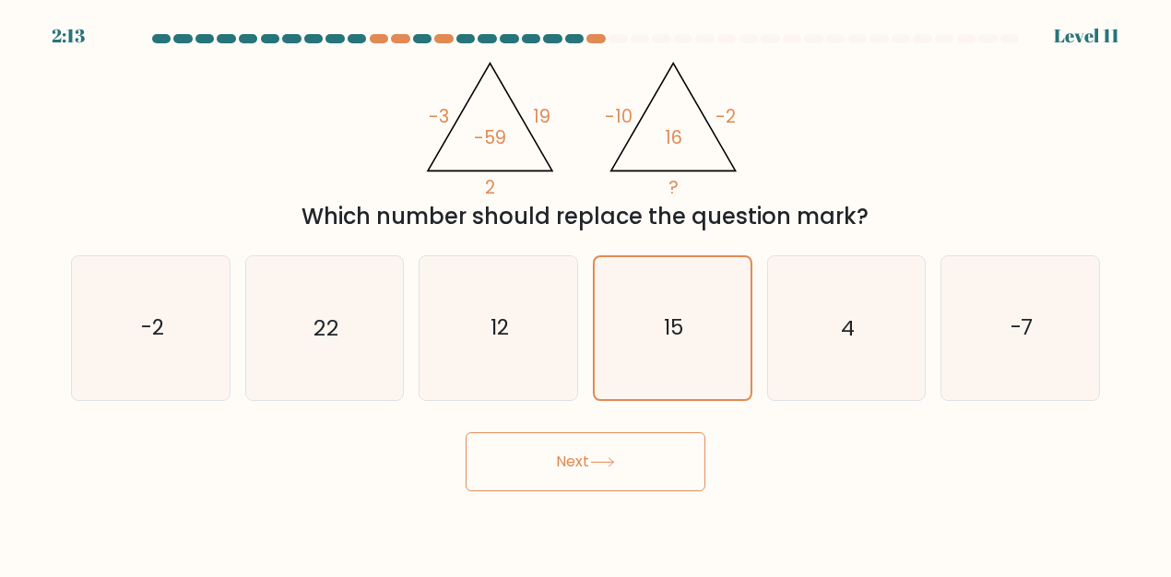
click at [607, 458] on icon at bounding box center [602, 462] width 25 height 10
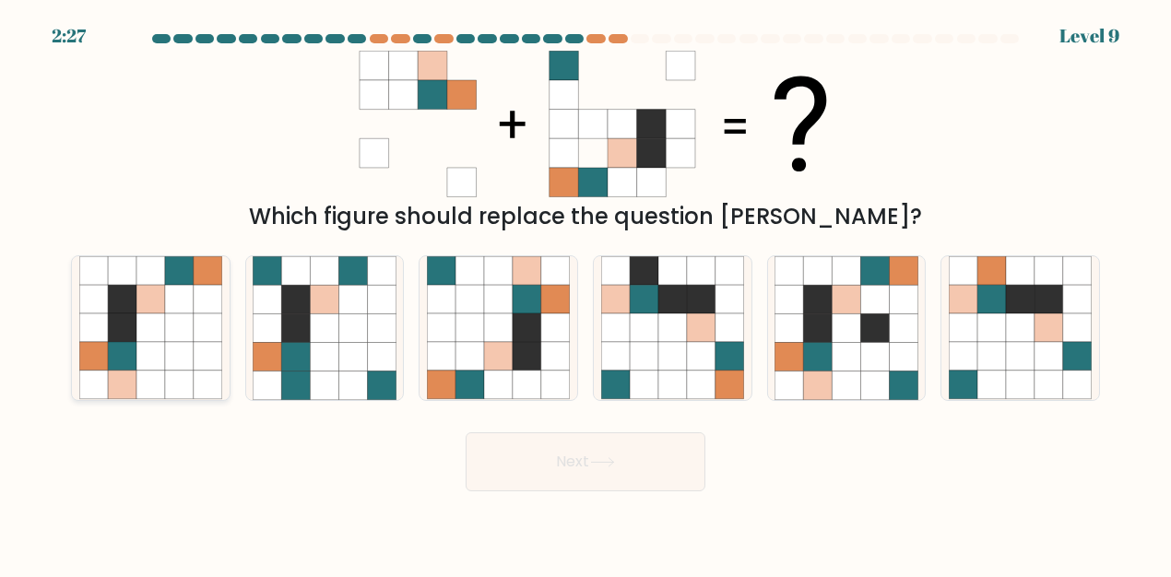
click at [195, 285] on icon at bounding box center [208, 270] width 29 height 29
click at [586, 289] on input "a." at bounding box center [586, 291] width 1 height 5
radio input "true"
click at [504, 363] on icon at bounding box center [498, 356] width 29 height 29
click at [586, 293] on input "c." at bounding box center [586, 291] width 1 height 5
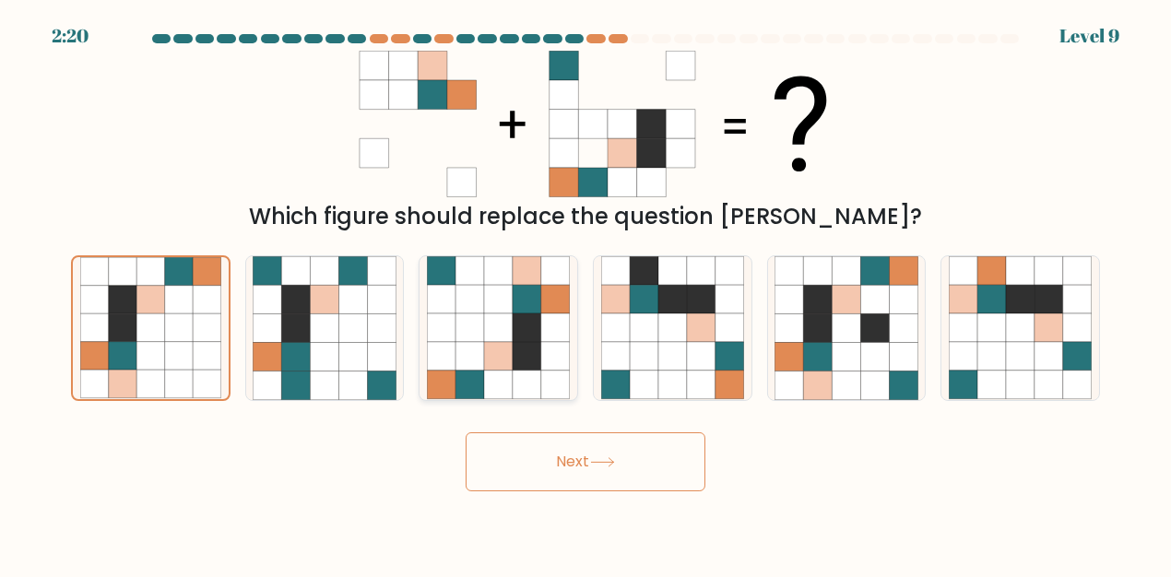
radio input "true"
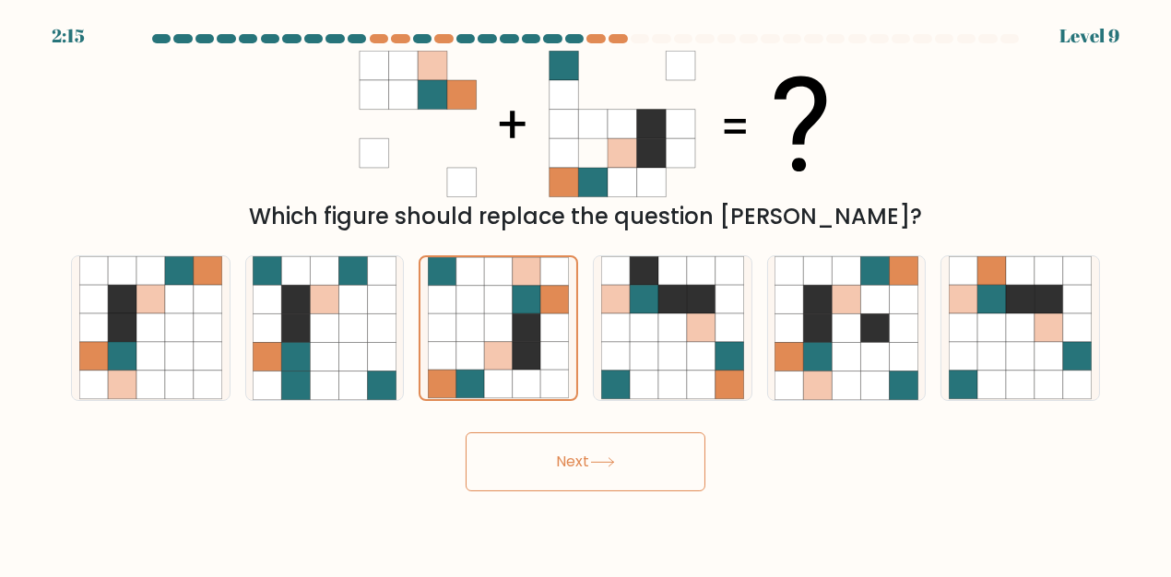
click at [561, 443] on button "Next" at bounding box center [586, 461] width 240 height 59
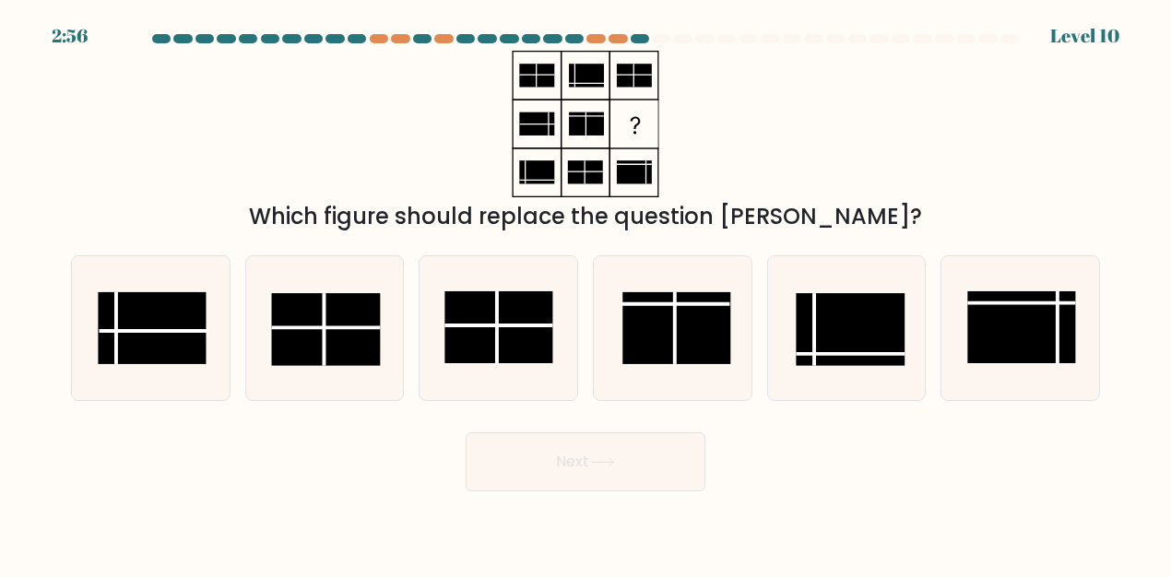
drag, startPoint x: 386, startPoint y: 218, endPoint x: 859, endPoint y: 223, distance: 473.1
click at [859, 223] on div "Which figure should replace the question mark?" at bounding box center [585, 216] width 1007 height 33
click at [859, 227] on div "Which figure should replace the question mark?" at bounding box center [585, 216] width 1007 height 33
click at [144, 335] on rect at bounding box center [152, 328] width 108 height 72
click at [586, 293] on input "a." at bounding box center [586, 291] width 1 height 5
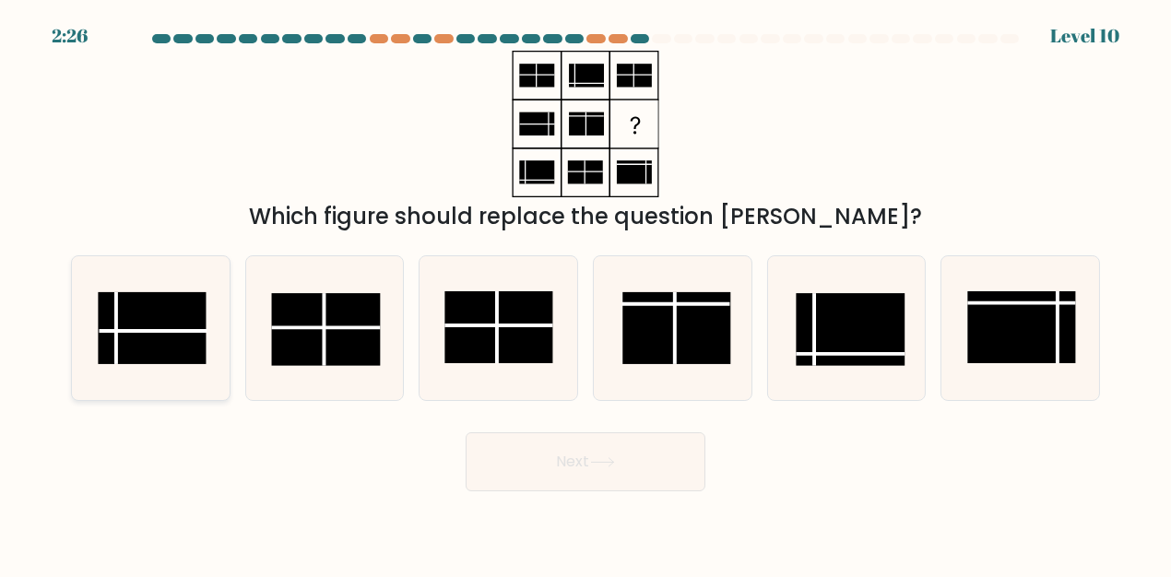
radio input "true"
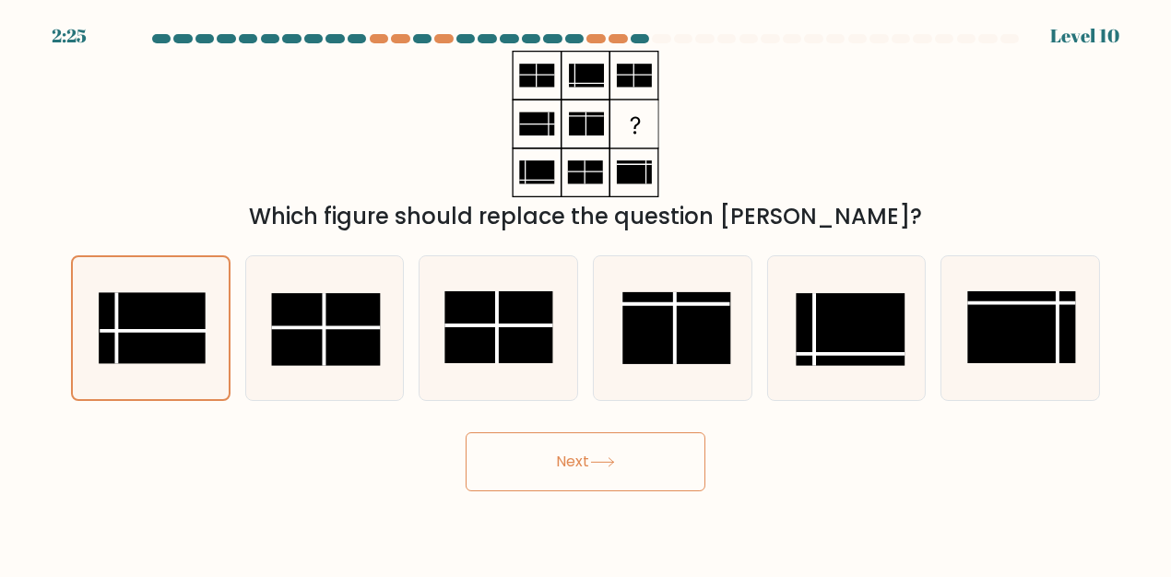
click at [541, 456] on button "Next" at bounding box center [586, 461] width 240 height 59
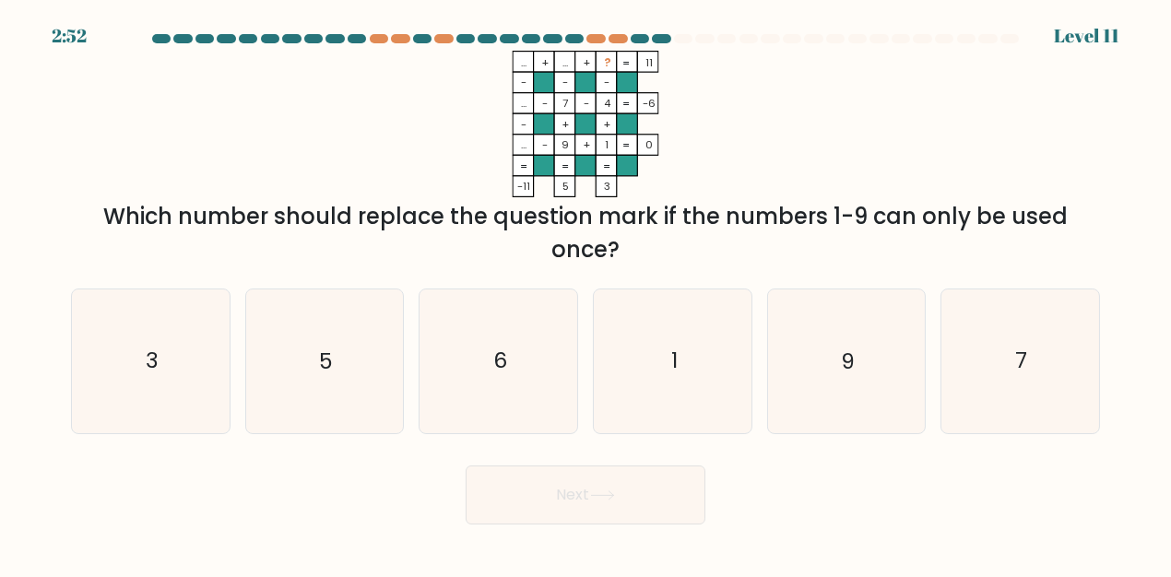
drag, startPoint x: 535, startPoint y: 61, endPoint x: 674, endPoint y: 69, distance: 139.5
click at [674, 69] on icon "... + ... + ? 11 - - - ... - 7 - 4 -6 - + + ... - 9 + 1 = 0 = = = = -11 5 3 =" at bounding box center [585, 124] width 553 height 147
click at [733, 81] on icon "... + ... + ? 11 - - - ... - 7 - 4 -6 - + + ... - 9 + 1 = 0 = = = = -11 5 3 =" at bounding box center [585, 124] width 553 height 147
drag, startPoint x: 481, startPoint y: 540, endPoint x: 721, endPoint y: 36, distance: 558.5
click at [721, 36] on div at bounding box center [726, 38] width 18 height 9
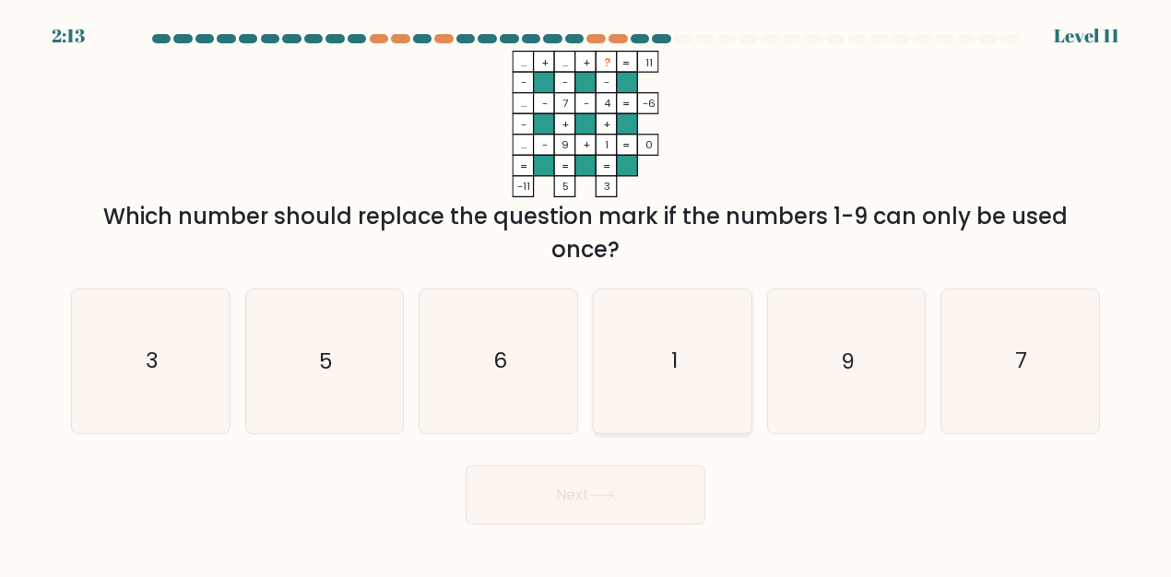
drag, startPoint x: 444, startPoint y: 382, endPoint x: 647, endPoint y: 382, distance: 203.8
click at [446, 382] on icon "6" at bounding box center [498, 361] width 143 height 143
click at [586, 293] on input "c. 6" at bounding box center [586, 291] width 1 height 5
radio input "true"
drag, startPoint x: 563, startPoint y: 507, endPoint x: 574, endPoint y: 492, distance: 18.4
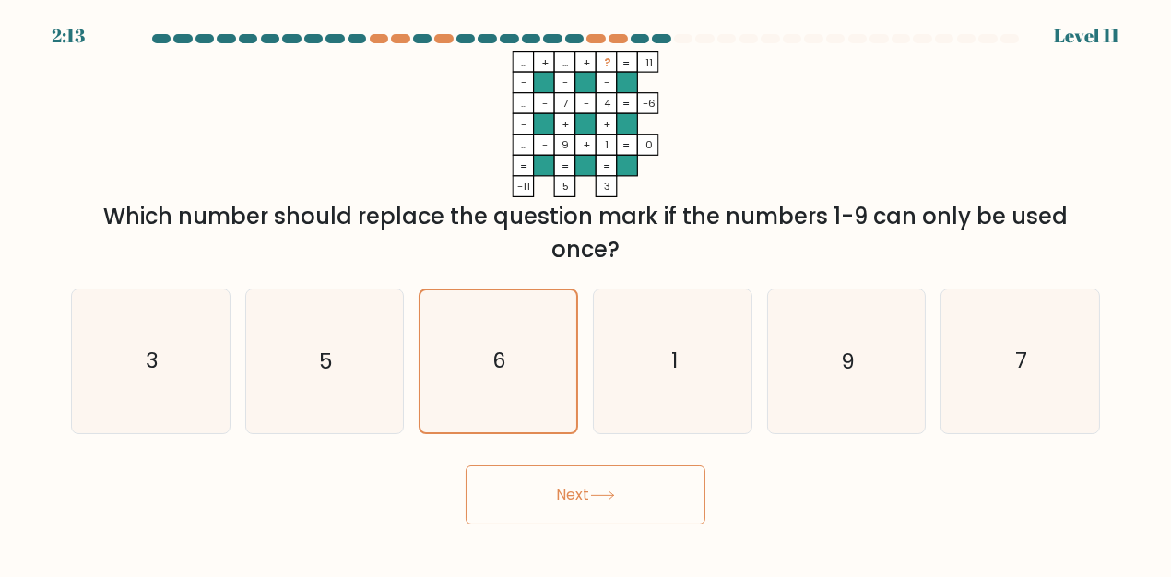
click at [565, 503] on button "Next" at bounding box center [586, 495] width 240 height 59
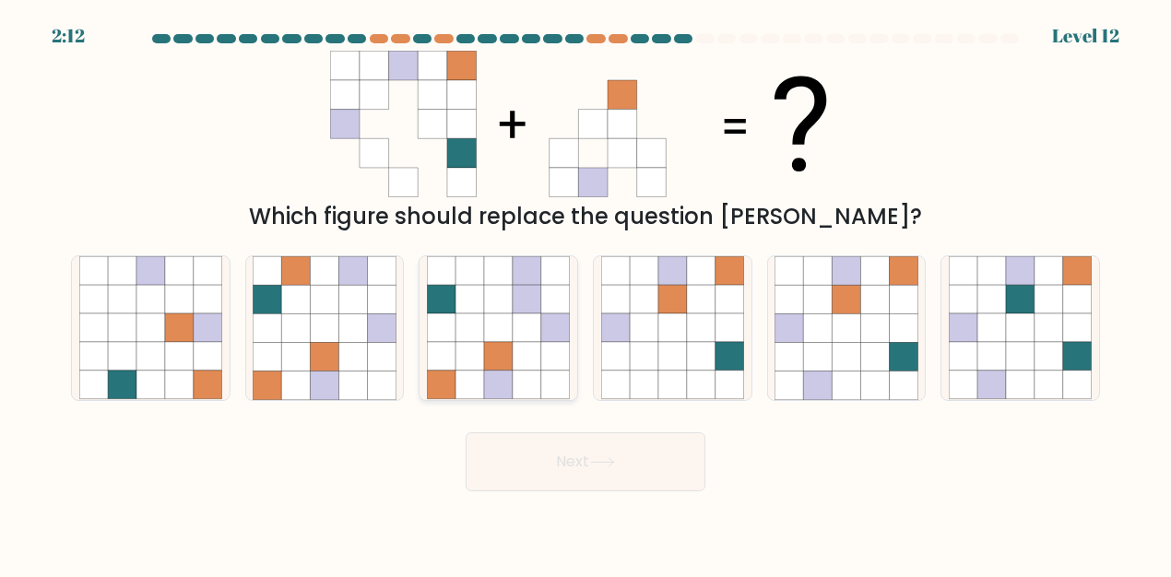
click at [523, 325] on icon at bounding box center [527, 328] width 29 height 29
click at [586, 293] on input "c." at bounding box center [586, 291] width 1 height 5
radio input "true"
drag, startPoint x: 555, startPoint y: 470, endPoint x: 572, endPoint y: 450, distance: 26.2
click at [557, 469] on button "Next" at bounding box center [586, 461] width 240 height 59
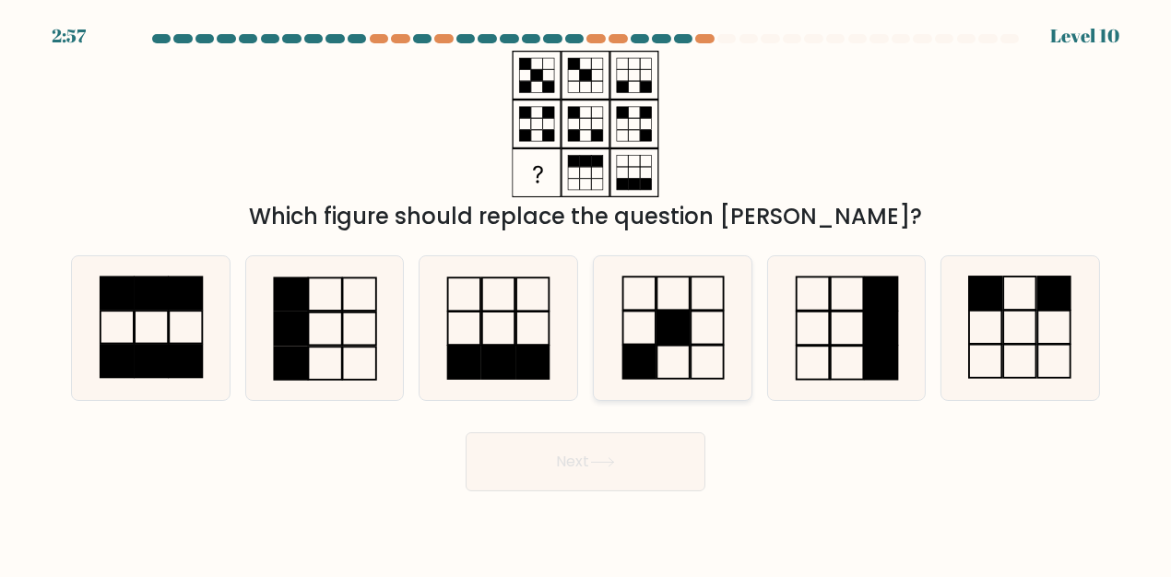
click at [701, 317] on icon at bounding box center [672, 327] width 143 height 143
click at [586, 293] on input "d." at bounding box center [586, 291] width 1 height 5
radio input "true"
click at [552, 463] on button "Next" at bounding box center [586, 461] width 240 height 59
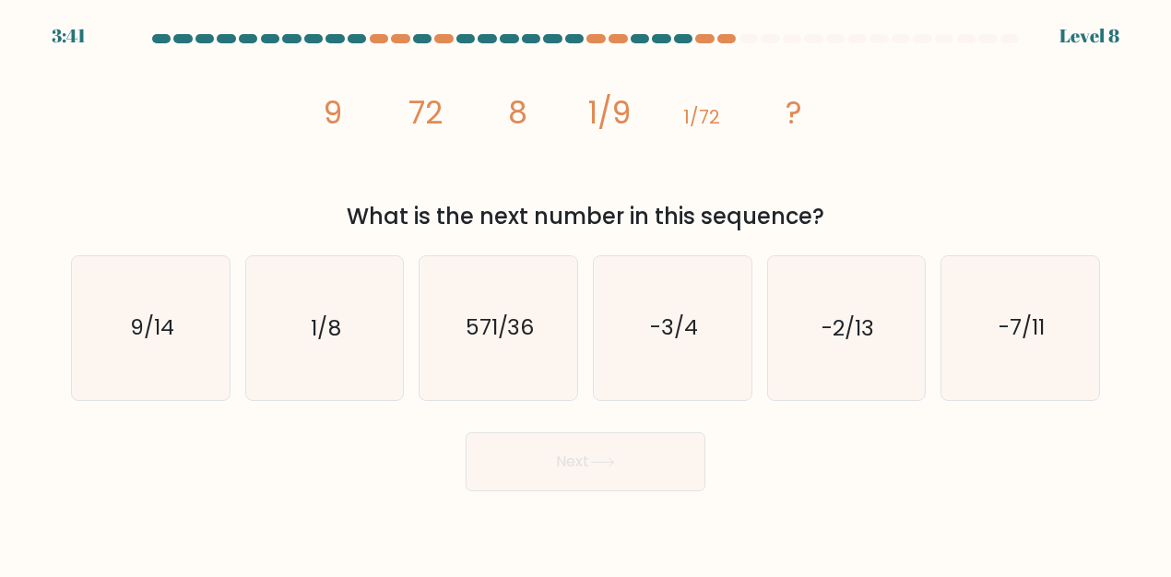
drag, startPoint x: 326, startPoint y: 313, endPoint x: 487, endPoint y: 405, distance: 185.9
click at [343, 320] on icon "1/8" at bounding box center [324, 327] width 143 height 143
drag, startPoint x: 542, startPoint y: 468, endPoint x: 555, endPoint y: 431, distance: 40.0
click at [543, 467] on button "Next" at bounding box center [586, 461] width 240 height 59
click at [500, 326] on text "571/36" at bounding box center [500, 329] width 69 height 30
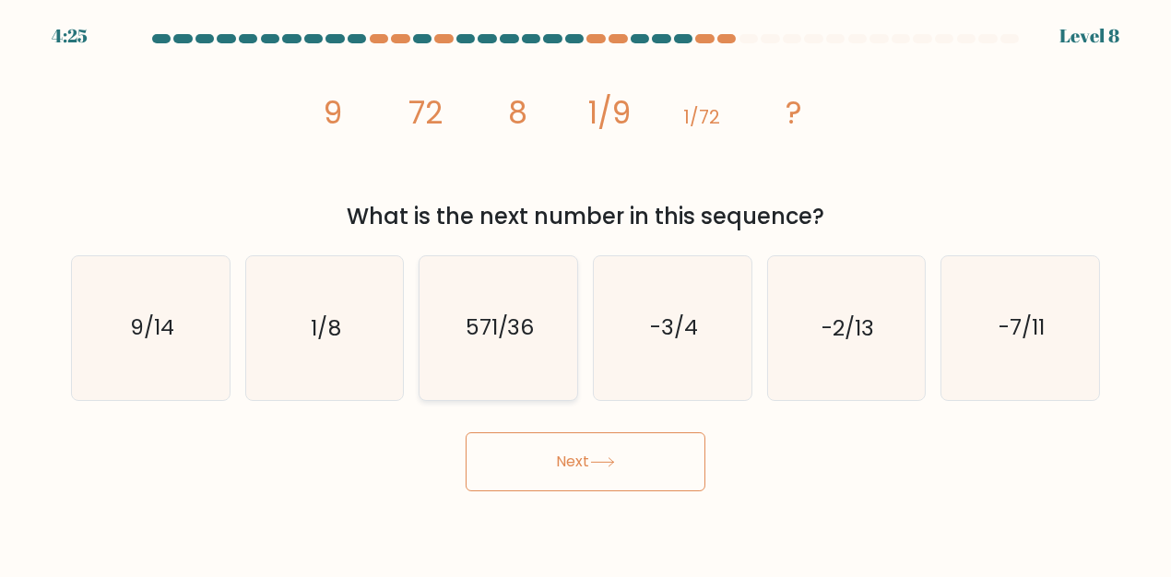
click at [586, 293] on input "c. 571/36" at bounding box center [586, 291] width 1 height 5
radio input "true"
click at [552, 455] on button "Next" at bounding box center [586, 461] width 240 height 59
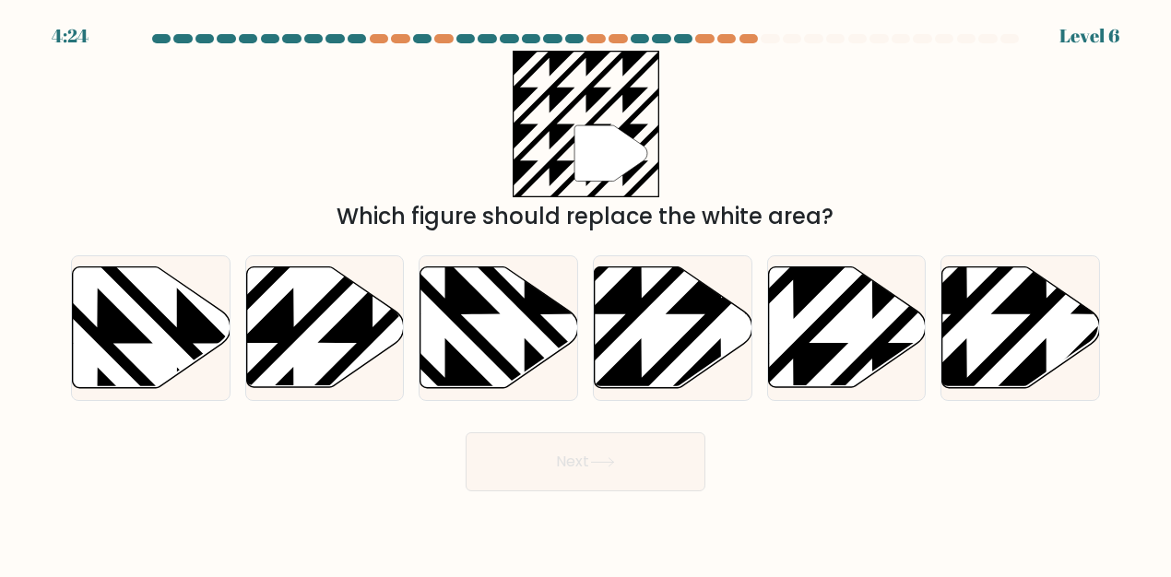
click at [689, 327] on icon at bounding box center [674, 327] width 158 height 121
click at [586, 293] on input "d." at bounding box center [586, 291] width 1 height 5
radio input "true"
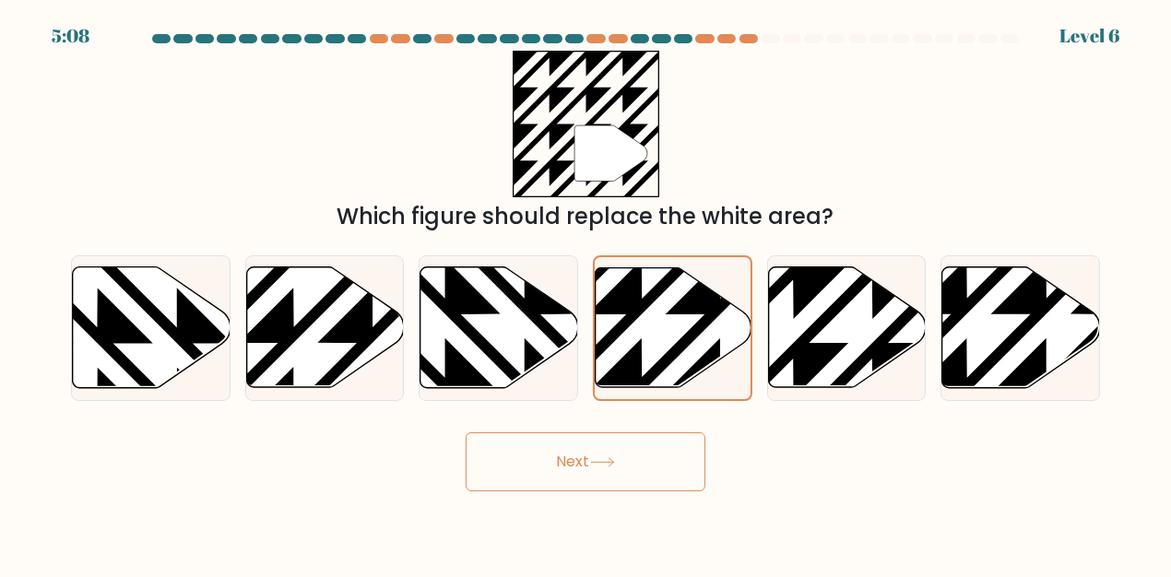
click at [595, 461] on icon at bounding box center [602, 462] width 25 height 10
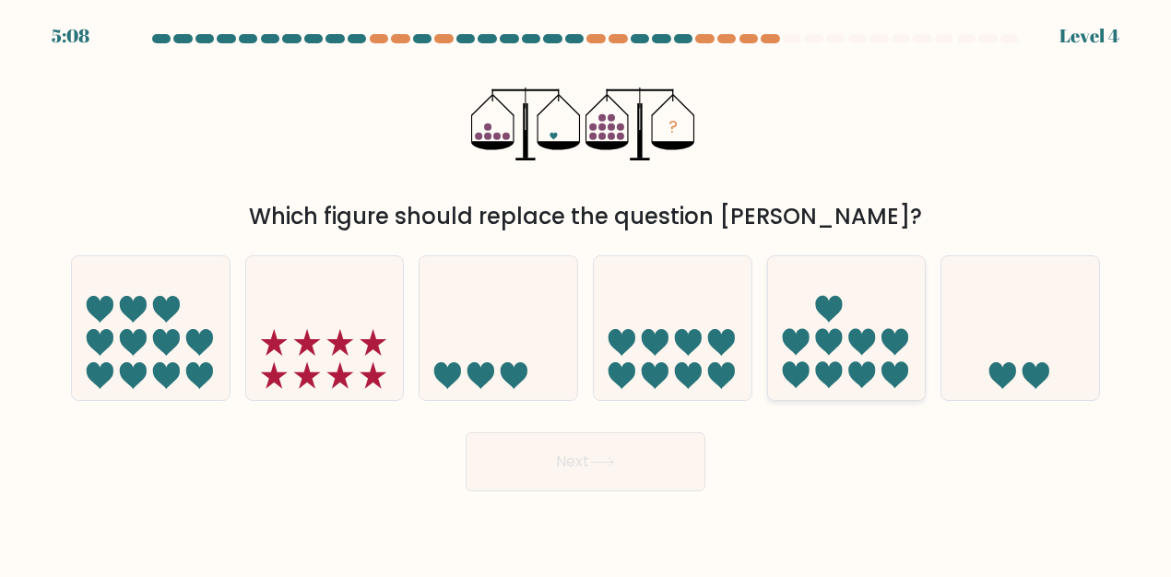
click at [800, 314] on icon at bounding box center [847, 328] width 158 height 130
click at [586, 293] on input "e." at bounding box center [586, 291] width 1 height 5
radio input "true"
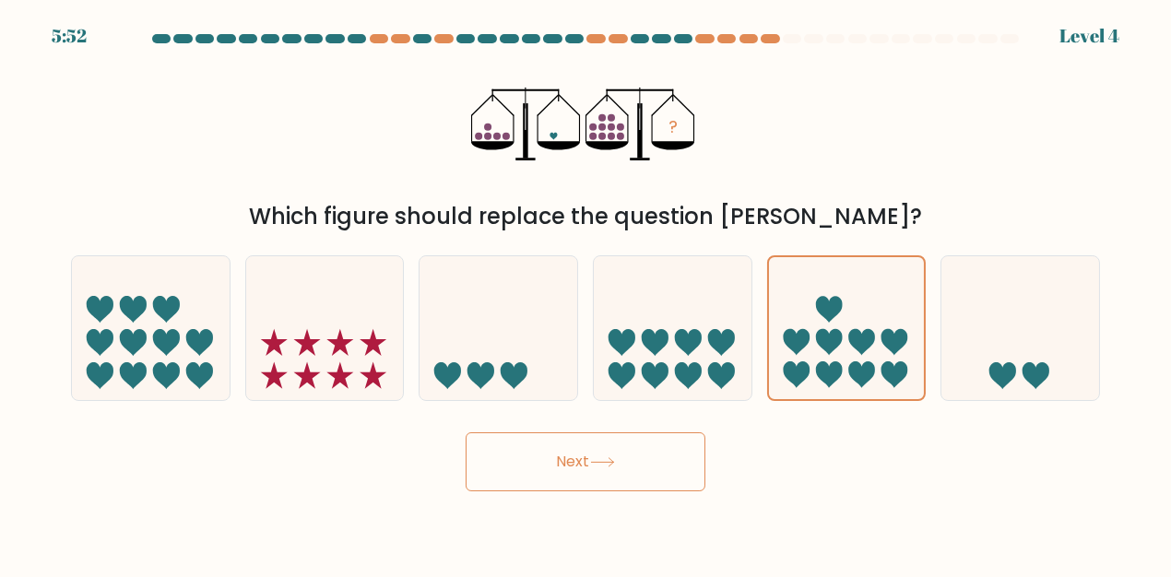
click at [592, 468] on button "Next" at bounding box center [586, 461] width 240 height 59
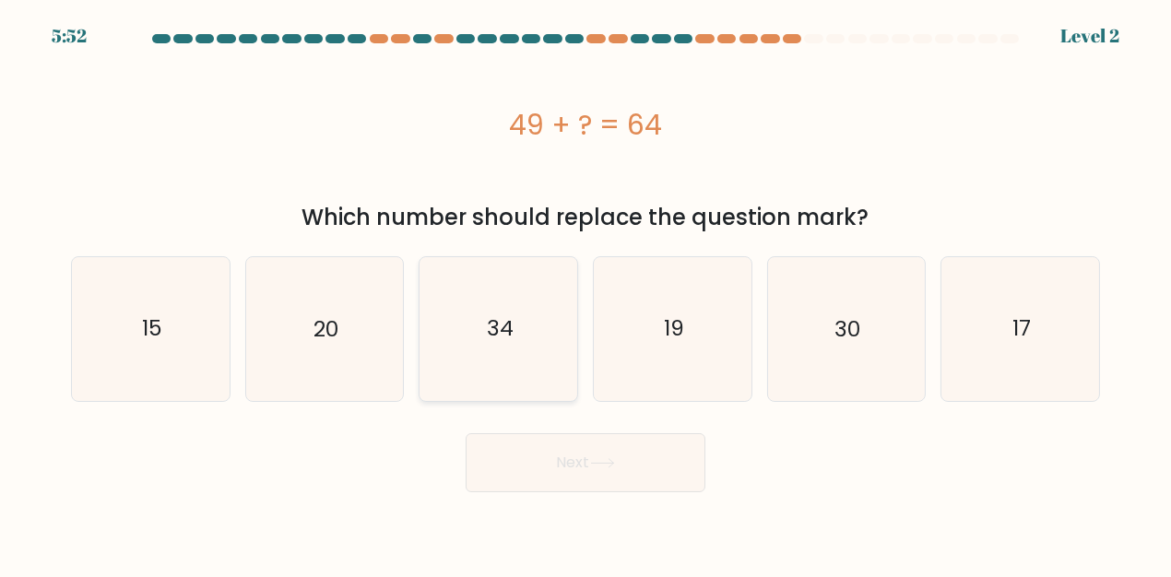
drag, startPoint x: 488, startPoint y: 331, endPoint x: 496, endPoint y: 351, distance: 21.9
click at [488, 332] on text "34" at bounding box center [500, 329] width 27 height 30
click at [586, 293] on input "c. 34" at bounding box center [586, 291] width 1 height 5
radio input "true"
click at [591, 482] on button "Next" at bounding box center [586, 462] width 240 height 59
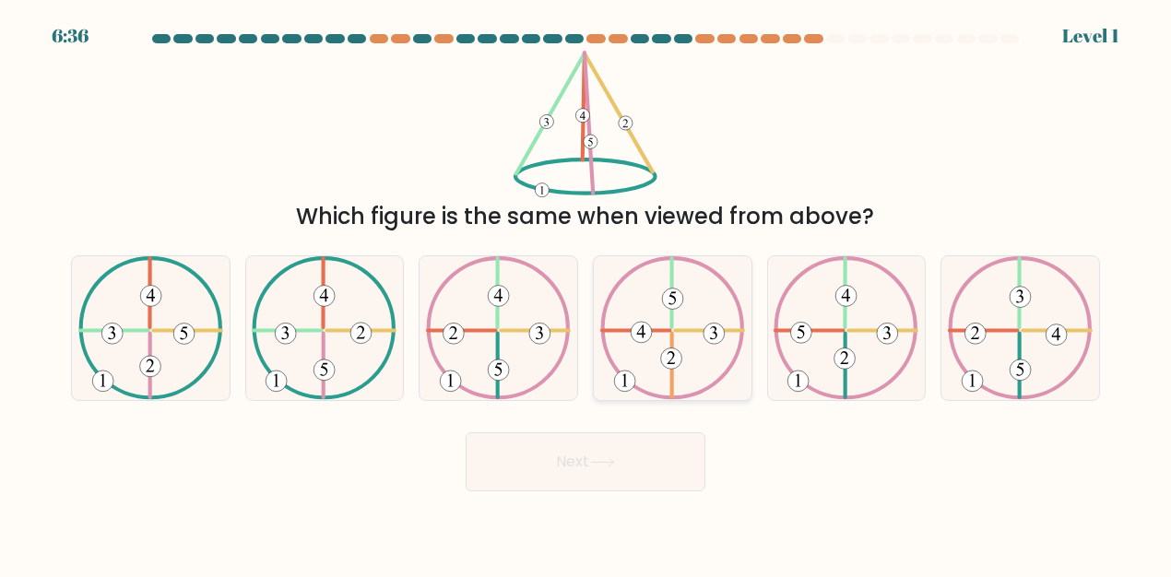
click at [647, 323] on icon at bounding box center [672, 327] width 145 height 143
click at [586, 293] on input "d." at bounding box center [586, 291] width 1 height 5
radio input "true"
click at [612, 472] on button "Next" at bounding box center [586, 461] width 240 height 59
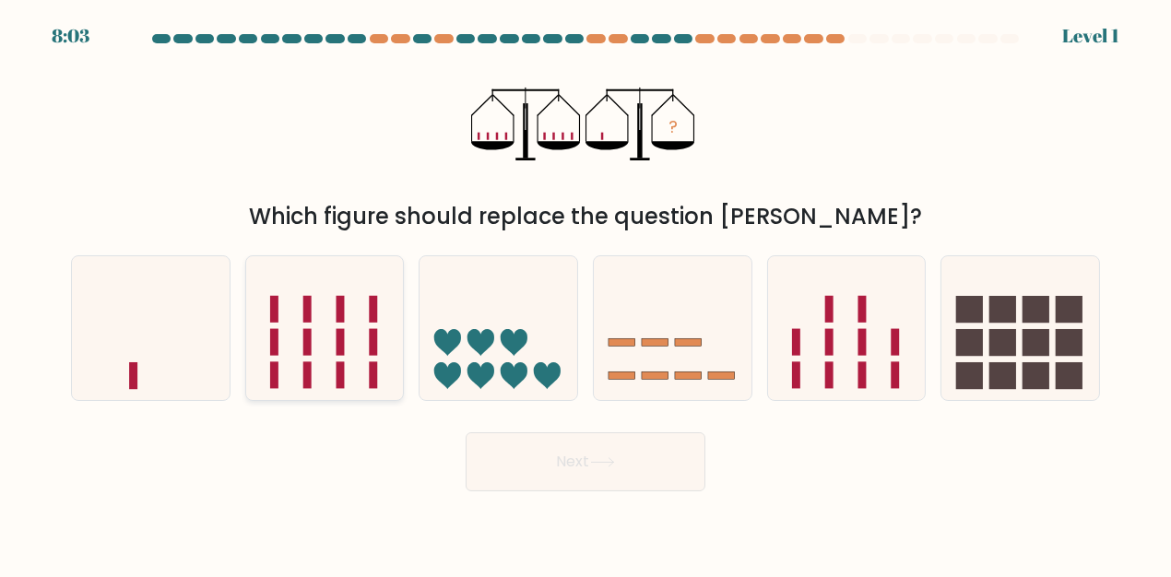
drag, startPoint x: 267, startPoint y: 292, endPoint x: 312, endPoint y: 313, distance: 49.5
click at [267, 293] on icon at bounding box center [325, 328] width 158 height 130
click at [586, 293] on input "b." at bounding box center [586, 291] width 1 height 5
radio input "true"
click at [564, 470] on button "Next" at bounding box center [586, 461] width 240 height 59
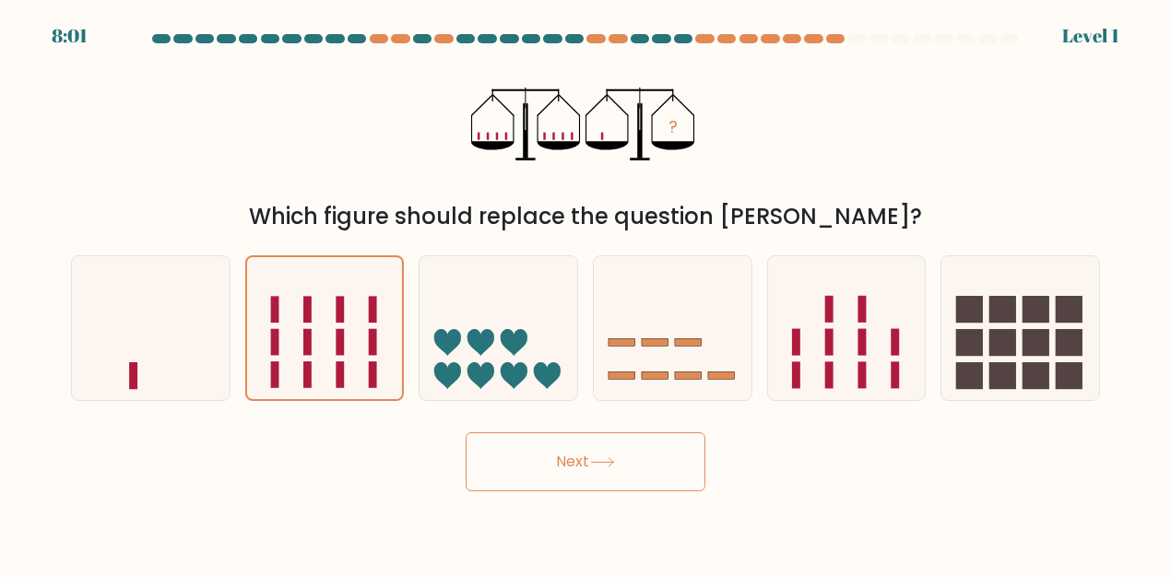
click at [564, 458] on button "Next" at bounding box center [586, 461] width 240 height 59
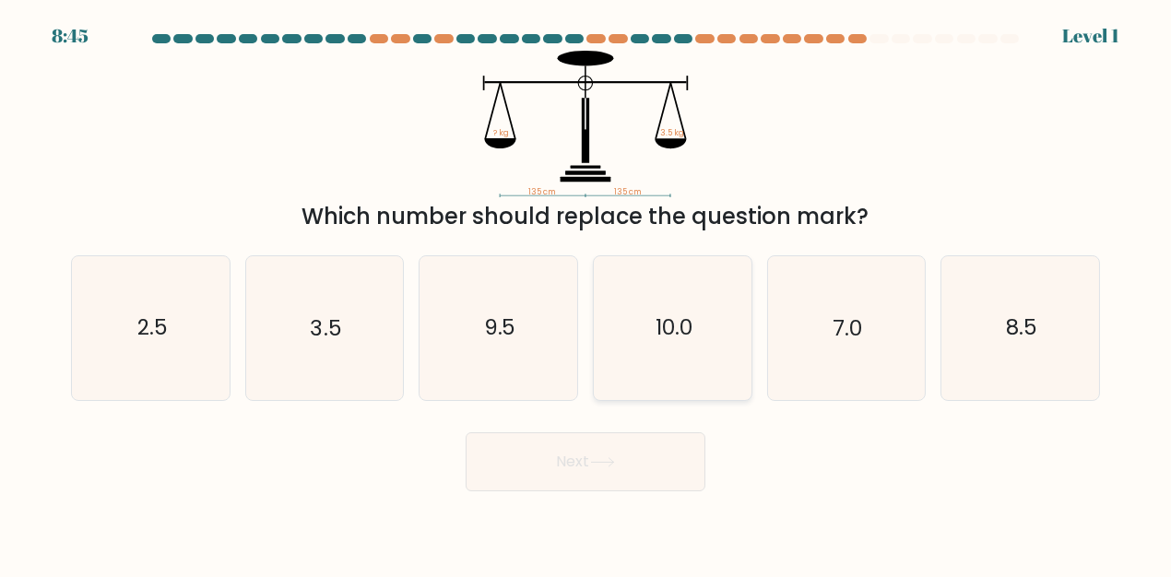
click at [670, 325] on text "10.0" at bounding box center [674, 329] width 37 height 30
click at [586, 293] on input "d. 10.0" at bounding box center [586, 291] width 1 height 5
radio input "true"
click at [596, 459] on icon at bounding box center [602, 462] width 25 height 10
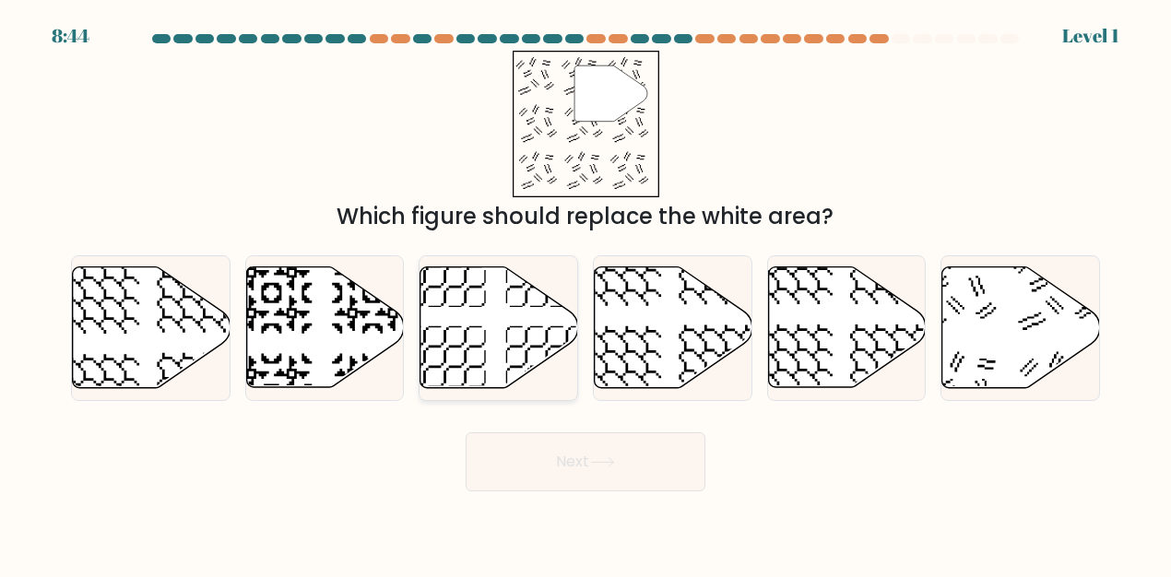
click at [502, 330] on icon at bounding box center [500, 327] width 158 height 121
click at [586, 293] on input "c." at bounding box center [586, 291] width 1 height 5
radio input "true"
click at [570, 448] on button "Next" at bounding box center [586, 461] width 240 height 59
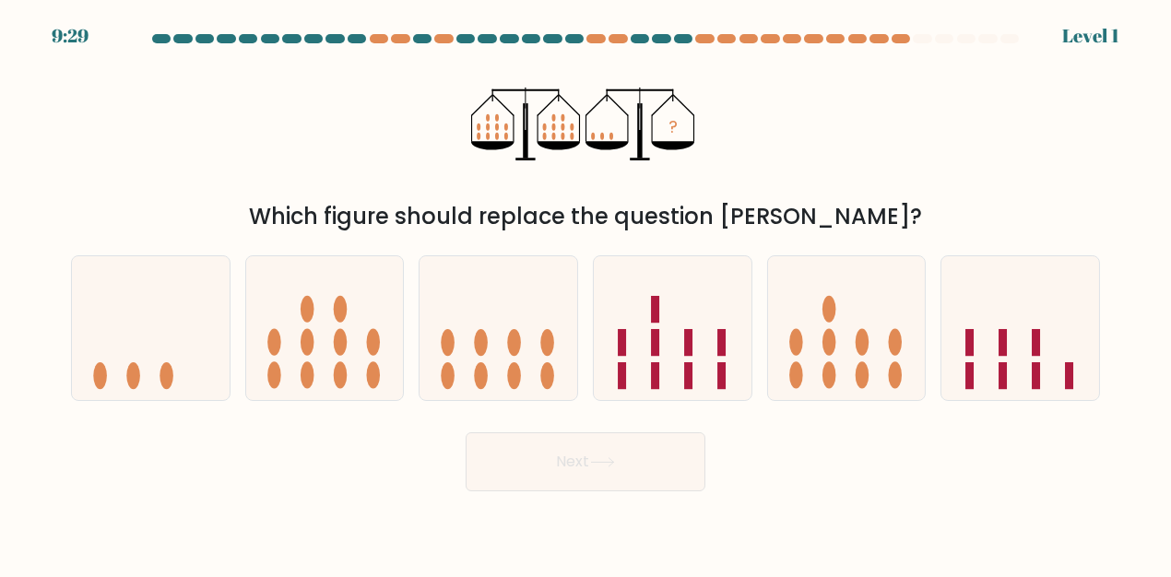
click at [715, 312] on icon at bounding box center [673, 328] width 158 height 130
click at [586, 293] on input "d." at bounding box center [586, 291] width 1 height 5
radio input "true"
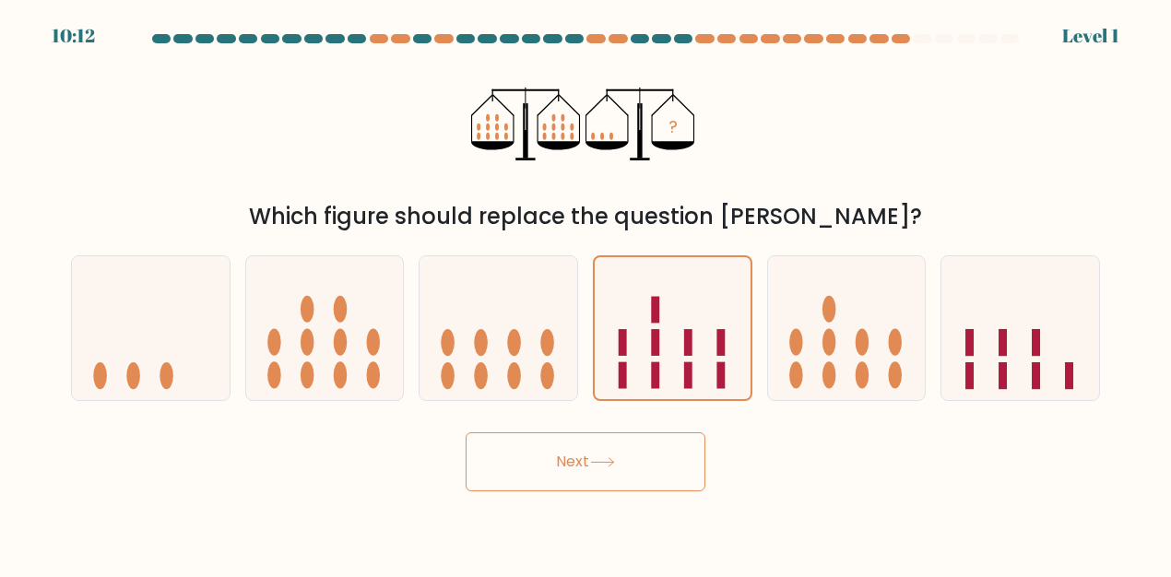
click at [642, 457] on button "Next" at bounding box center [586, 461] width 240 height 59
click at [847, 319] on icon at bounding box center [847, 328] width 158 height 130
click at [586, 293] on input "e." at bounding box center [586, 291] width 1 height 5
radio input "true"
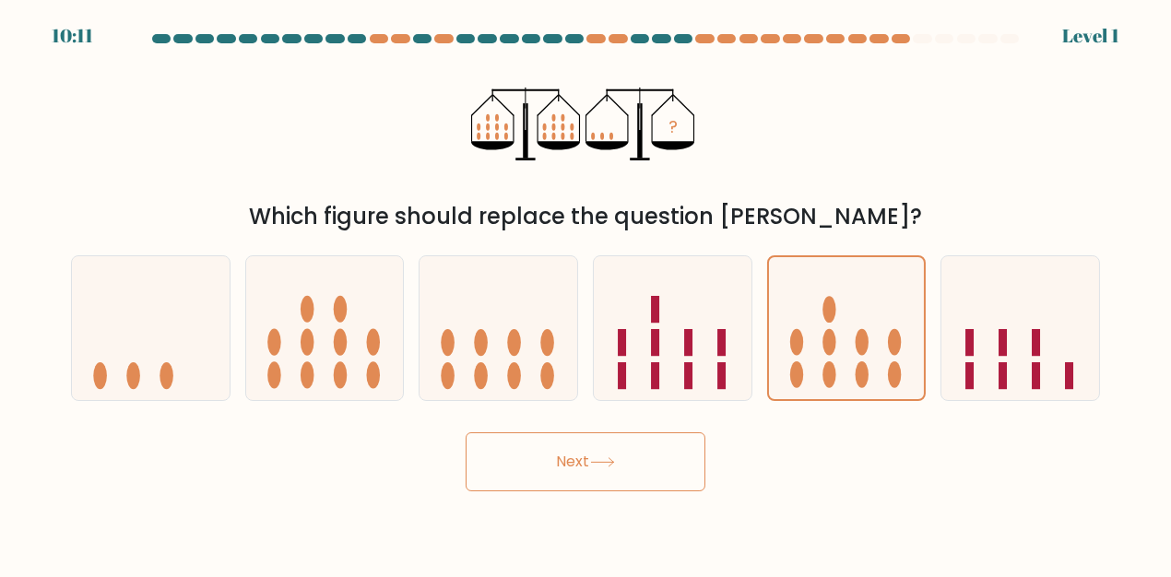
click at [627, 454] on button "Next" at bounding box center [586, 461] width 240 height 59
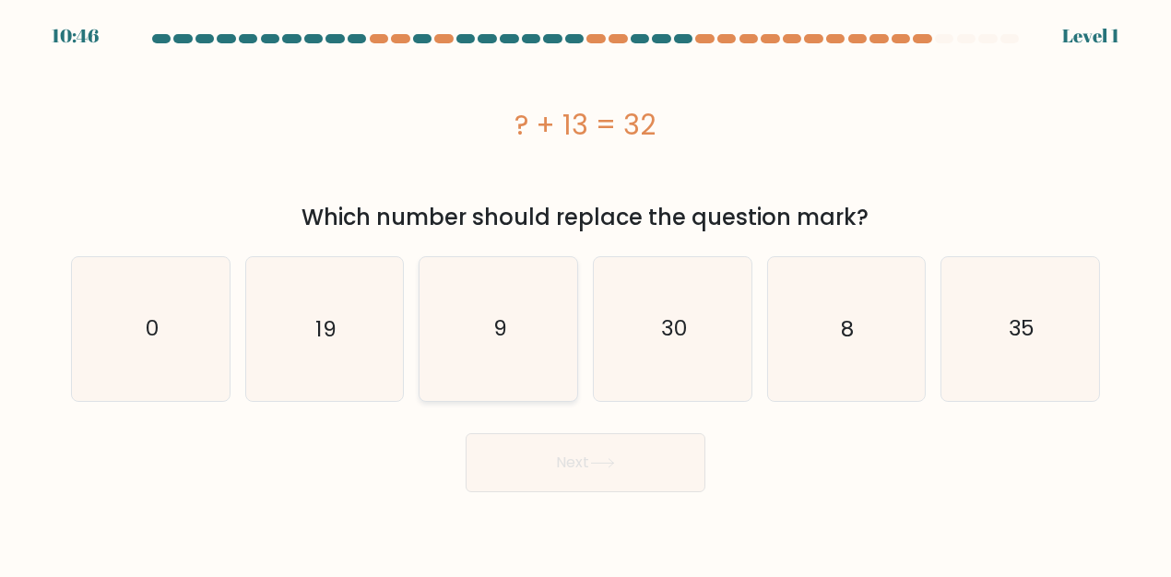
drag, startPoint x: 288, startPoint y: 317, endPoint x: 425, endPoint y: 363, distance: 144.9
click at [293, 317] on icon "19" at bounding box center [324, 328] width 143 height 143
click at [586, 293] on input "b. 19" at bounding box center [586, 291] width 1 height 5
radio input "true"
click at [584, 454] on button "Next" at bounding box center [586, 462] width 240 height 59
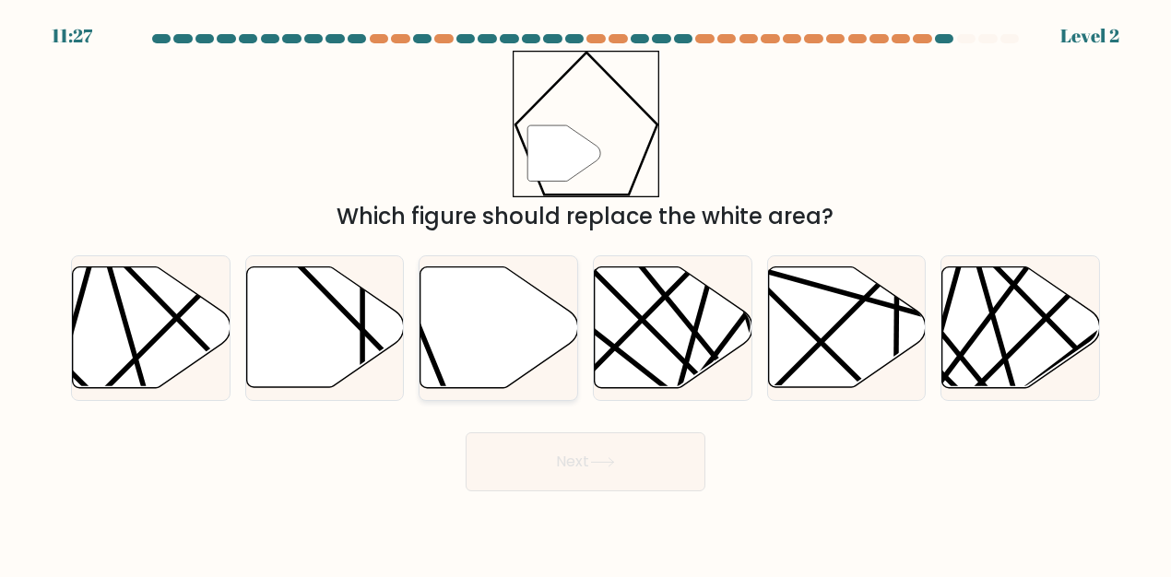
click at [487, 348] on icon at bounding box center [500, 327] width 158 height 121
click at [586, 293] on input "c." at bounding box center [586, 291] width 1 height 5
radio input "true"
click at [642, 495] on body "11:27 Level 2" at bounding box center [585, 288] width 1171 height 577
click at [621, 451] on button "Next" at bounding box center [586, 461] width 240 height 59
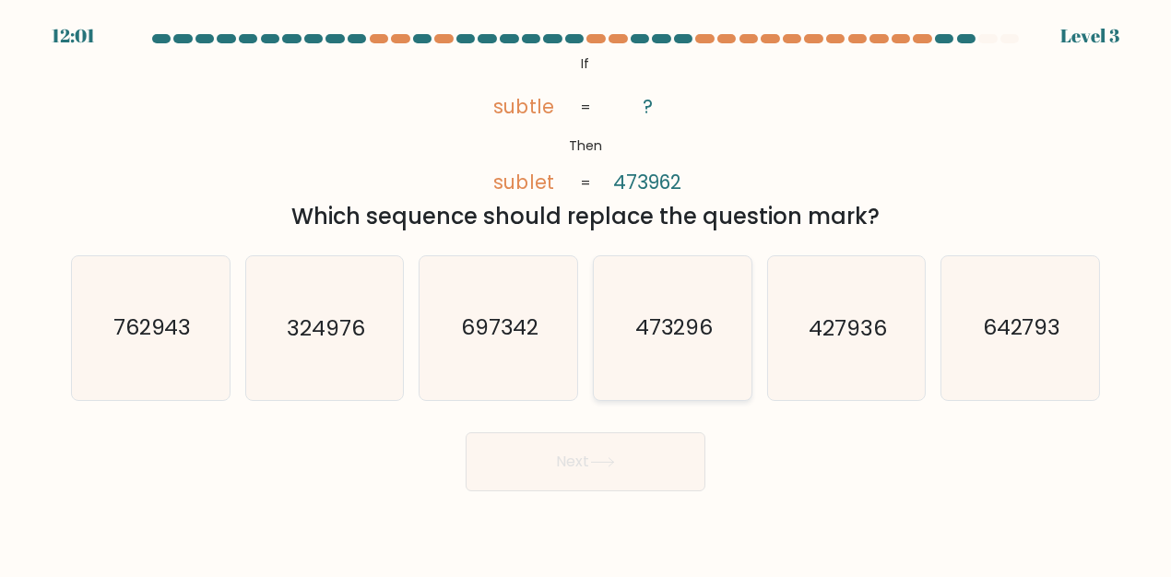
click at [664, 337] on text "473296" at bounding box center [673, 329] width 78 height 30
click at [586, 293] on input "d. 473296" at bounding box center [586, 291] width 1 height 5
radio input "true"
click at [626, 441] on button "Next" at bounding box center [586, 461] width 240 height 59
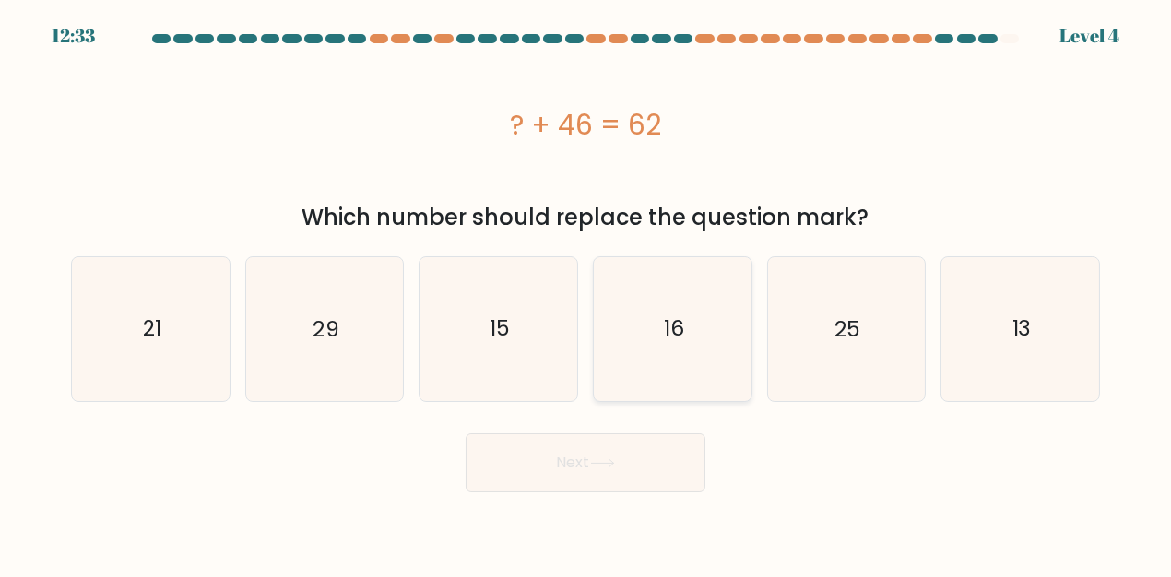
click at [716, 338] on icon "16" at bounding box center [672, 328] width 143 height 143
click at [586, 293] on input "d. 16" at bounding box center [586, 291] width 1 height 5
radio input "true"
click at [592, 478] on button "Next" at bounding box center [586, 462] width 240 height 59
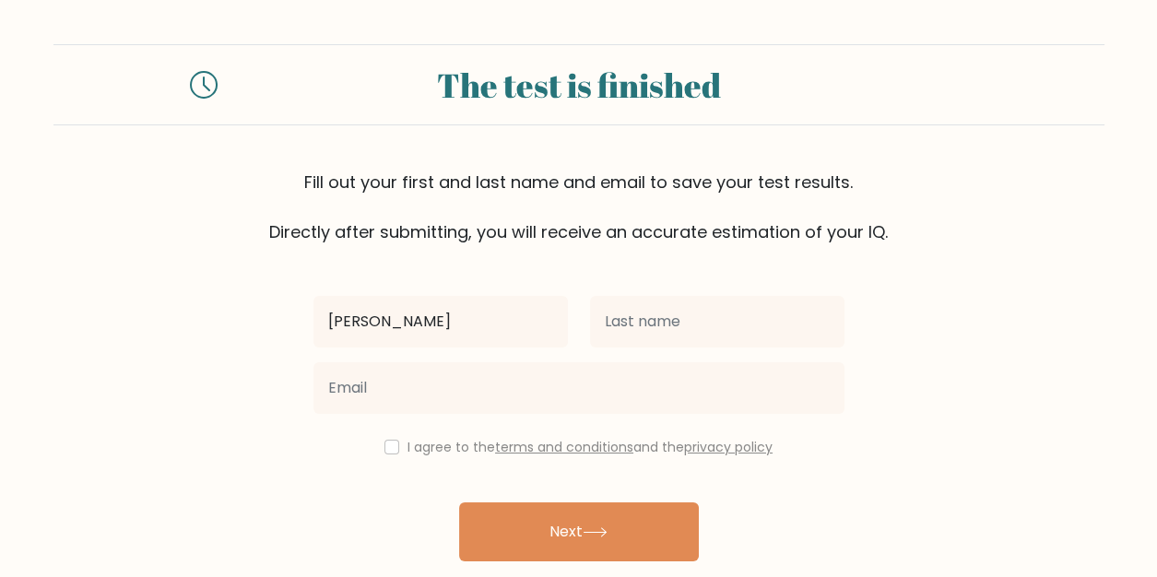
drag, startPoint x: 406, startPoint y: 329, endPoint x: 375, endPoint y: 330, distance: 30.4
click at [375, 330] on input "[PERSON_NAME]" at bounding box center [441, 322] width 255 height 52
type input "Aditya"
drag, startPoint x: 710, startPoint y: 283, endPoint x: 705, endPoint y: 301, distance: 18.4
click at [710, 287] on div "Aditya I agree to the terms and conditions and the privacy policy Next Already …" at bounding box center [578, 423] width 553 height 359
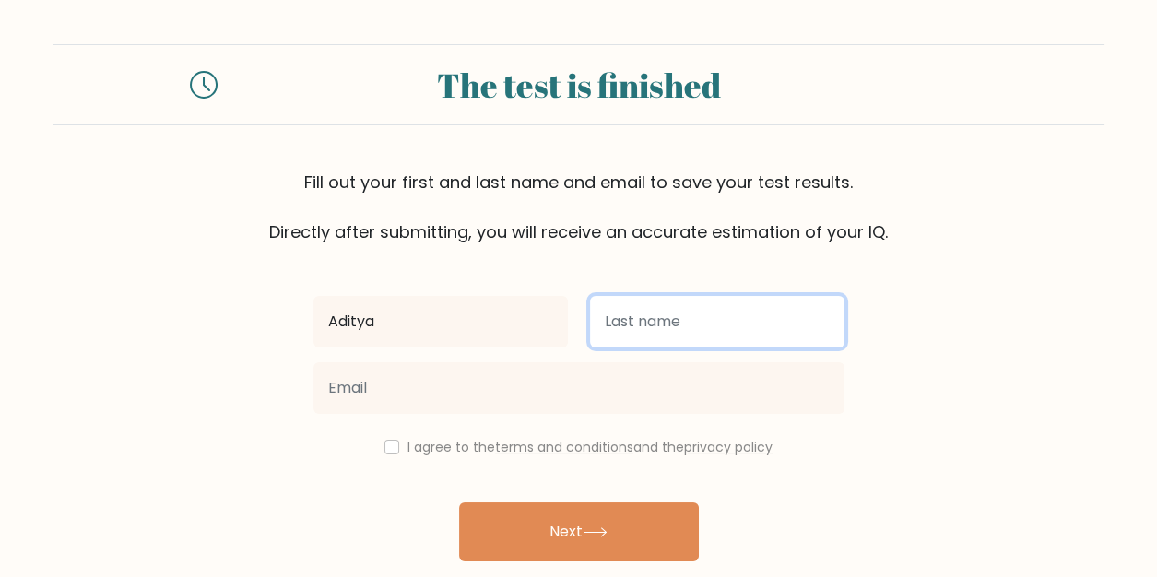
click at [701, 312] on input "text" at bounding box center [717, 322] width 255 height 52
paste input "[PERSON_NAME]"
type input "[PERSON_NAME]"
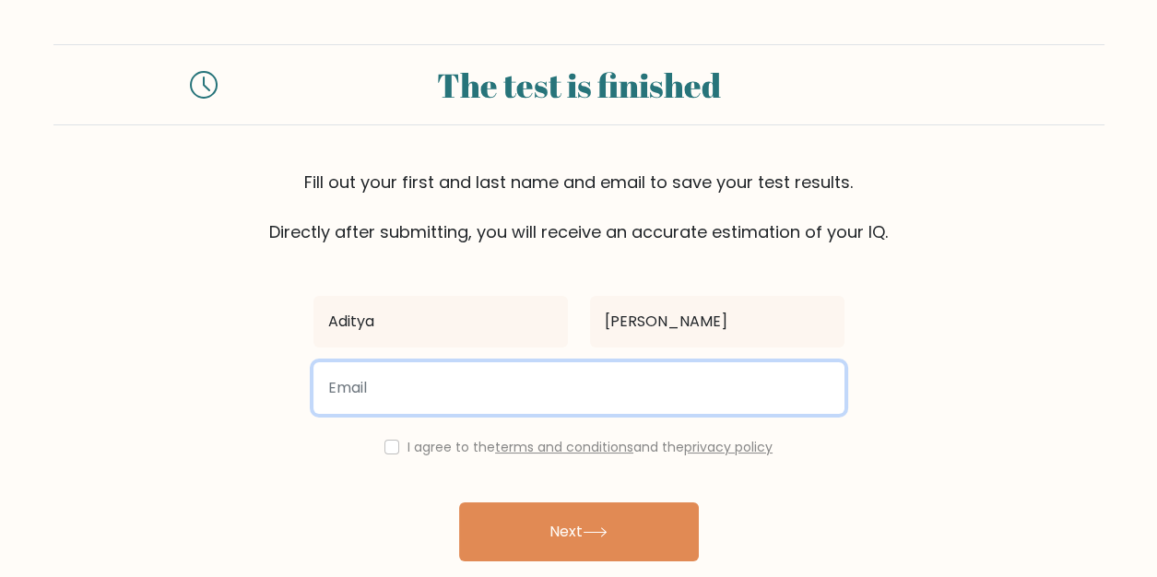
drag, startPoint x: 407, startPoint y: 416, endPoint x: 383, endPoint y: 414, distance: 24.0
click at [386, 416] on div at bounding box center [578, 388] width 553 height 66
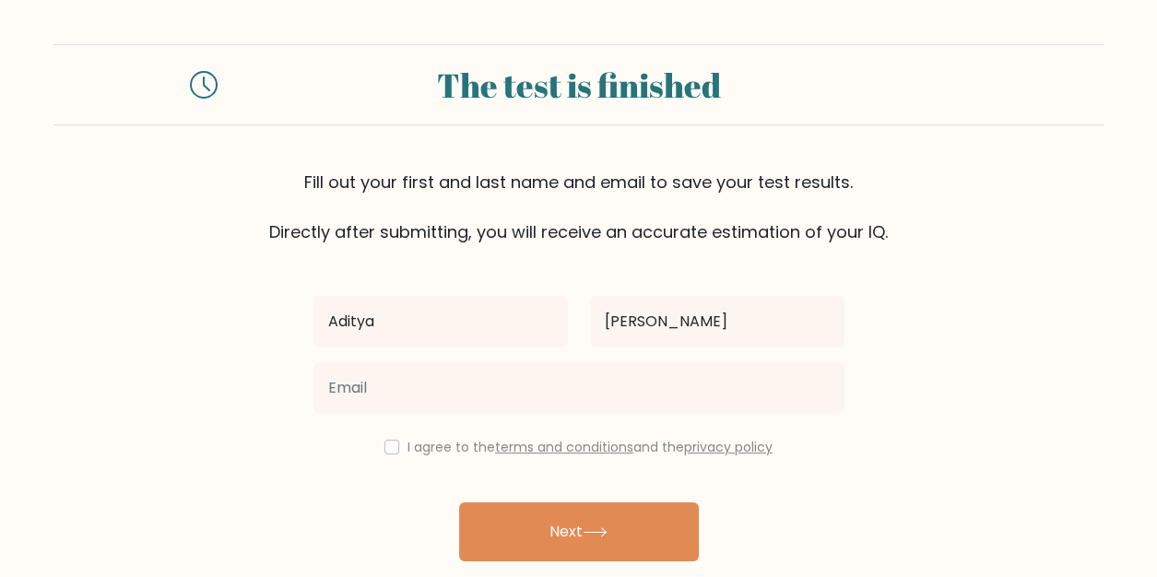
click at [1008, 335] on form "The test is finished Fill out your first and last name and email to save your t…" at bounding box center [578, 323] width 1157 height 559
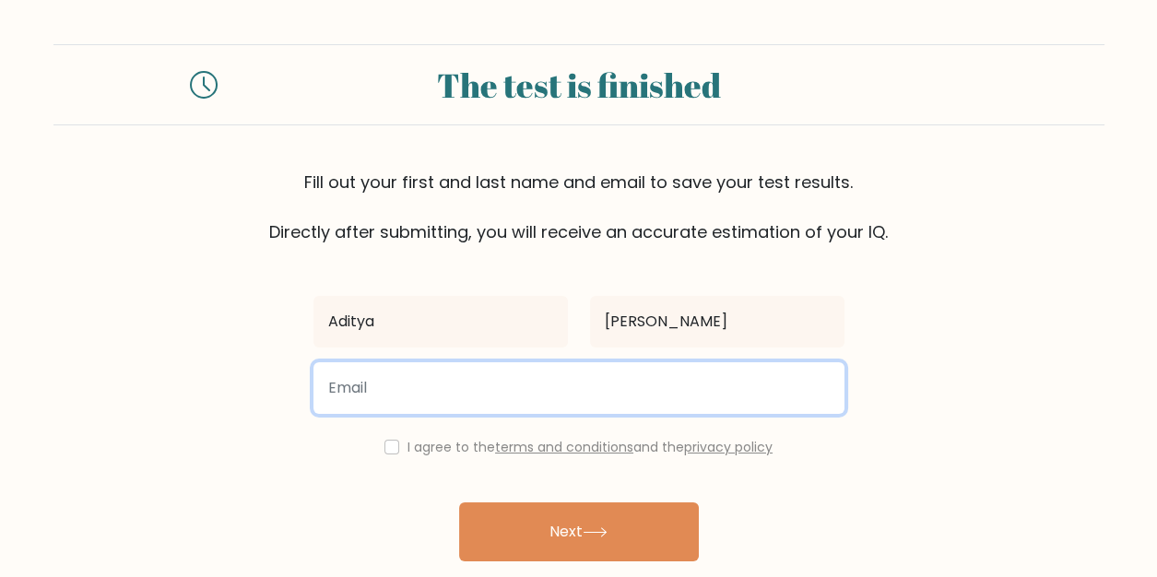
click at [624, 389] on input "email" at bounding box center [579, 388] width 531 height 52
type input "regitlegal@gmail.com"
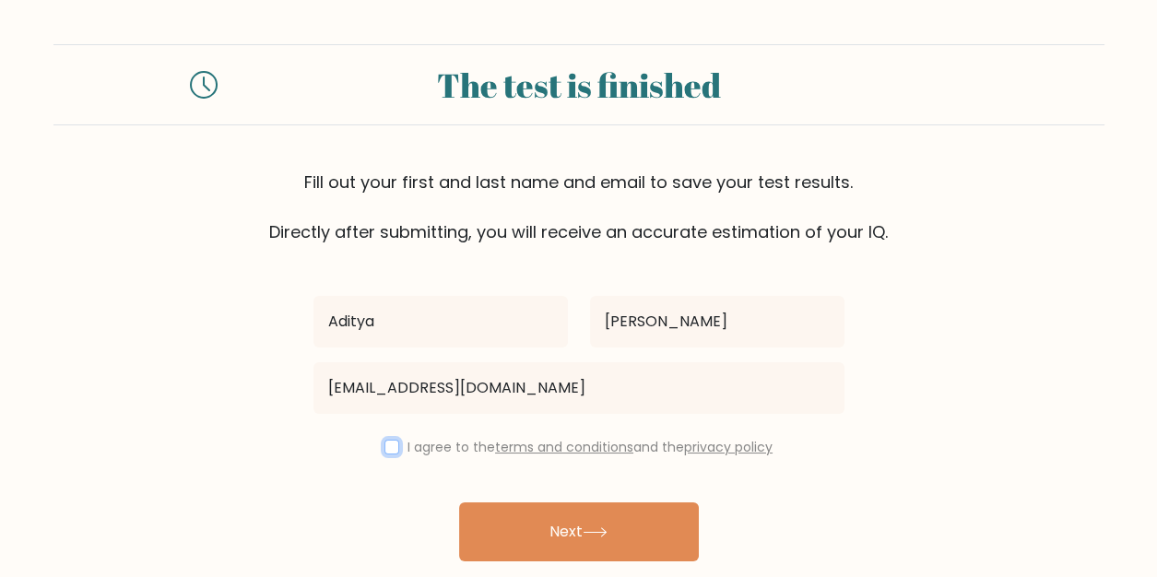
click at [385, 445] on input "checkbox" at bounding box center [392, 447] width 15 height 15
checkbox input "true"
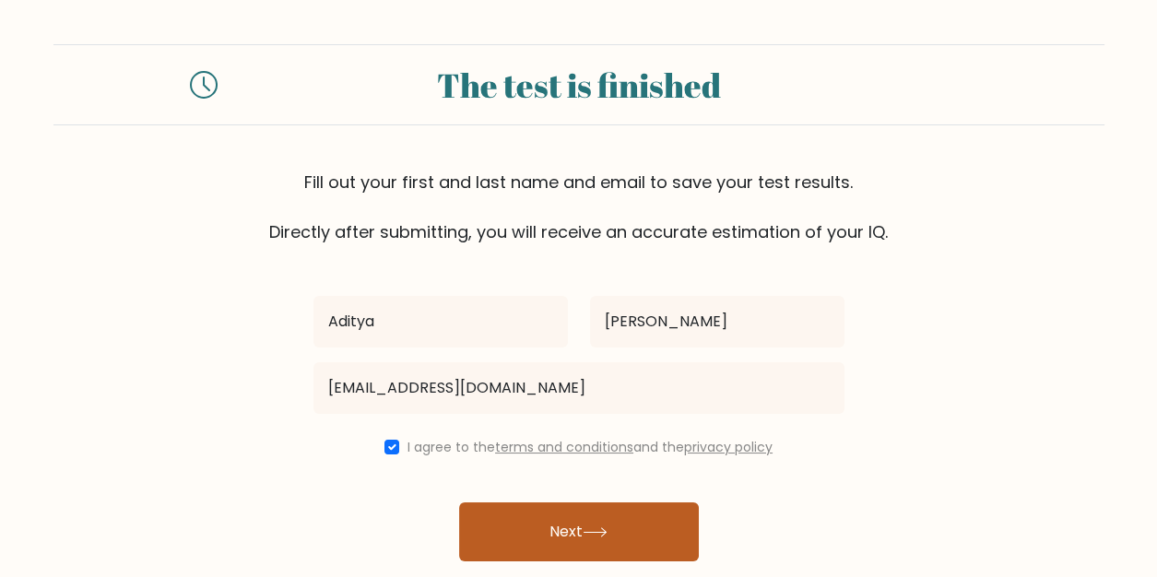
click at [541, 512] on button "Next" at bounding box center [579, 532] width 240 height 59
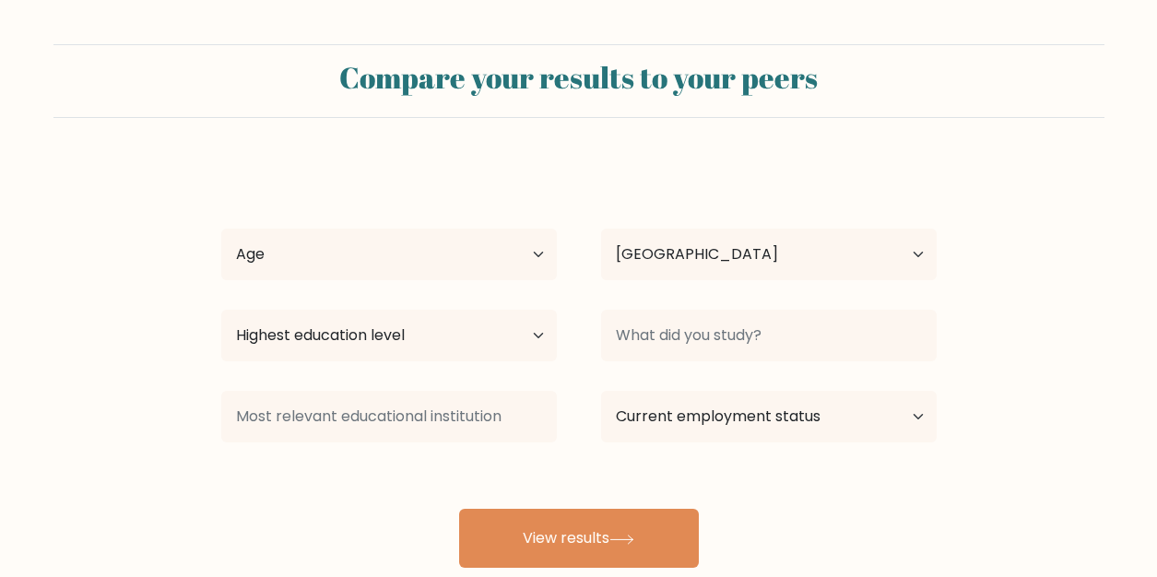
select select "IN"
click at [496, 256] on select "Age Under [DEMOGRAPHIC_DATA] [DEMOGRAPHIC_DATA] [DEMOGRAPHIC_DATA] [DEMOGRAPHIC…" at bounding box center [389, 255] width 336 height 52
select select "18_24"
click at [221, 229] on select "Age Under [DEMOGRAPHIC_DATA] [DEMOGRAPHIC_DATA] [DEMOGRAPHIC_DATA] [DEMOGRAPHIC…" at bounding box center [389, 255] width 336 height 52
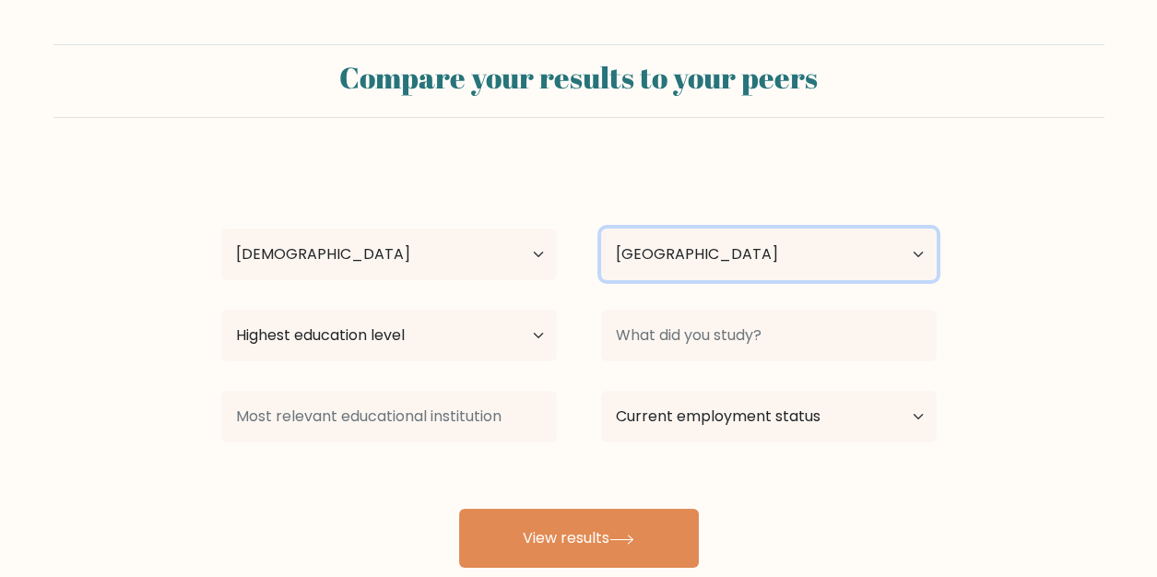
click at [880, 261] on select "Country [GEOGRAPHIC_DATA] [GEOGRAPHIC_DATA] [GEOGRAPHIC_DATA] [US_STATE] [GEOGR…" at bounding box center [769, 255] width 336 height 52
click at [790, 258] on select "Country [GEOGRAPHIC_DATA] [GEOGRAPHIC_DATA] [GEOGRAPHIC_DATA] [US_STATE] [GEOGR…" at bounding box center [769, 255] width 336 height 52
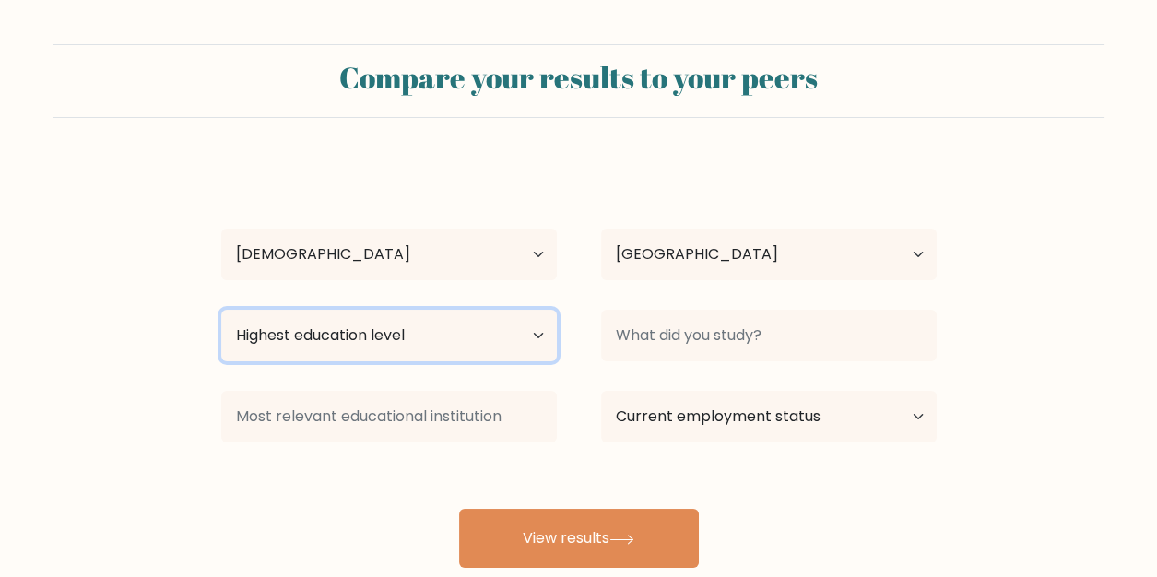
click at [463, 347] on select "Highest education level No schooling Primary Lower Secondary Upper Secondary Oc…" at bounding box center [389, 336] width 336 height 52
select select "no_schooling"
click at [221, 310] on select "Highest education level No schooling Primary Lower Secondary Upper Secondary Oc…" at bounding box center [389, 336] width 336 height 52
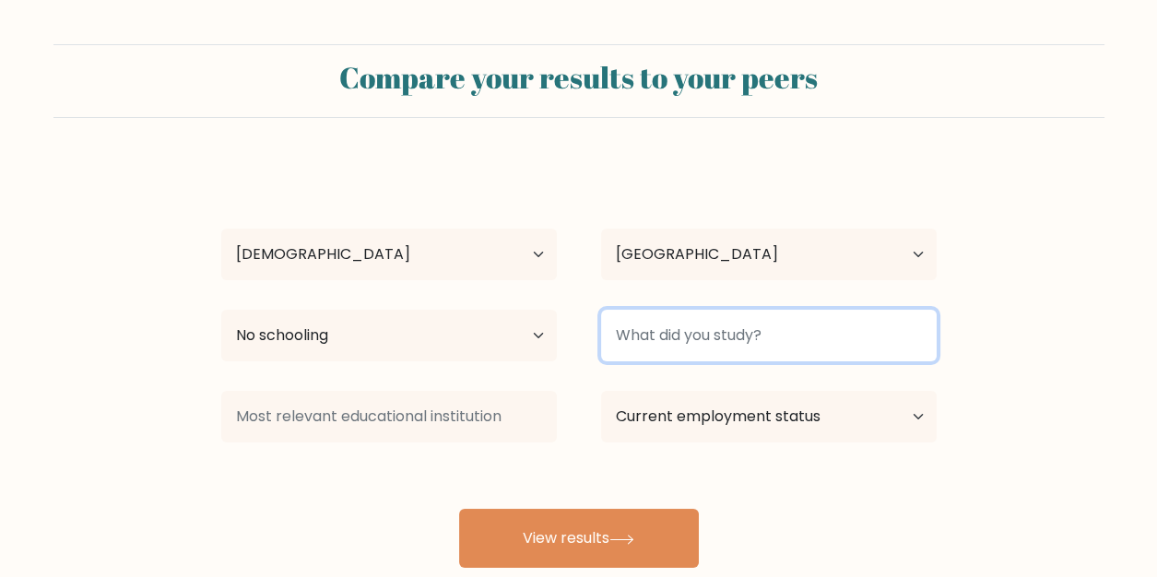
click at [788, 331] on input at bounding box center [769, 336] width 336 height 52
type input "nothing"
click at [459, 509] on button "View results" at bounding box center [579, 538] width 240 height 59
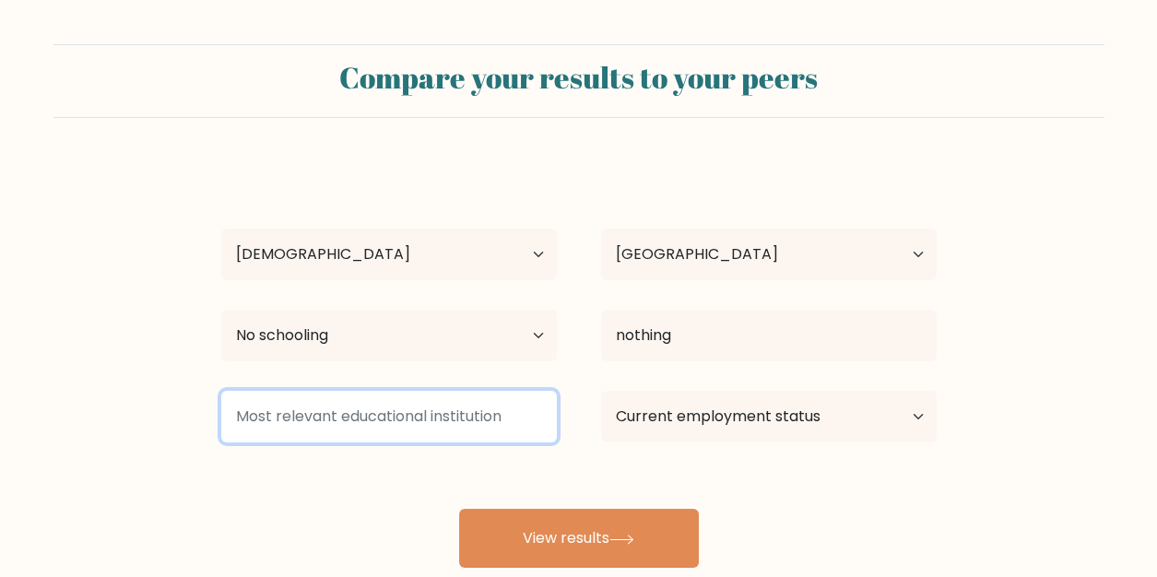
drag, startPoint x: 274, startPoint y: 416, endPoint x: 488, endPoint y: 410, distance: 214.0
click at [488, 410] on input at bounding box center [389, 417] width 336 height 52
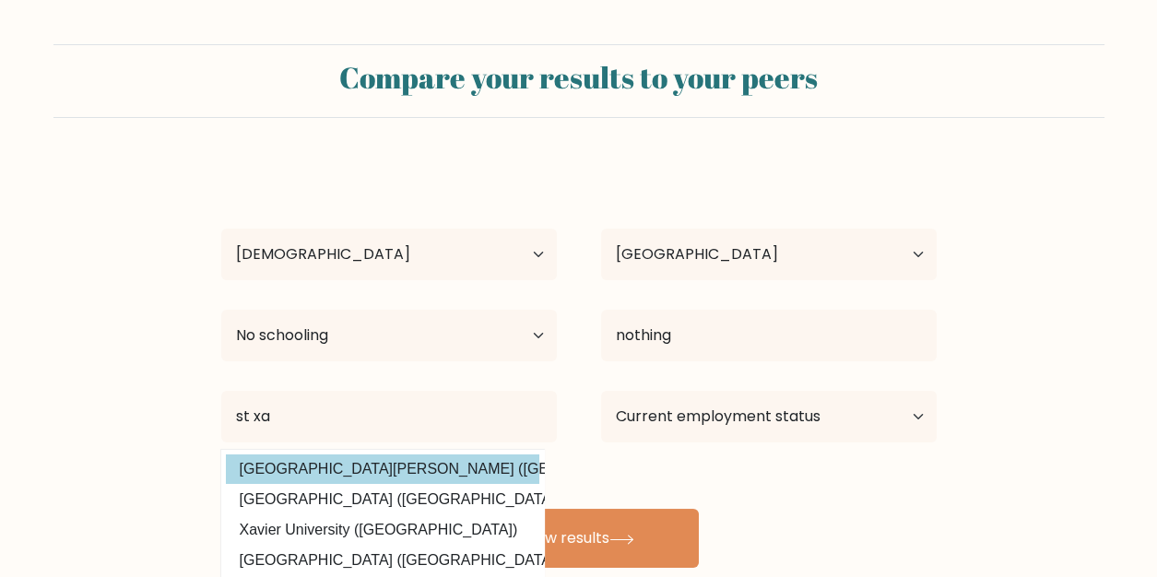
click at [365, 465] on option "St. Francis Xavier University (Canada)" at bounding box center [383, 470] width 314 height 30
type input "[GEOGRAPHIC_DATA][PERSON_NAME]"
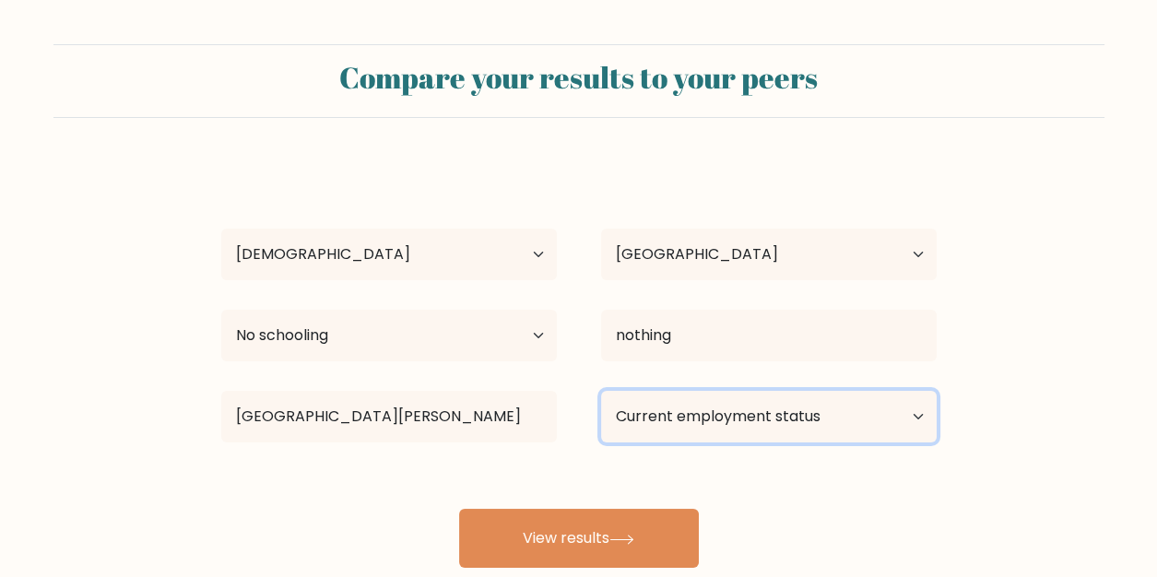
click at [881, 396] on select "Current employment status Employed Student Retired Other / prefer not to answer" at bounding box center [769, 417] width 336 height 52
click at [601, 391] on select "Current employment status Employed Student Retired Other / prefer not to answer" at bounding box center [769, 417] width 336 height 52
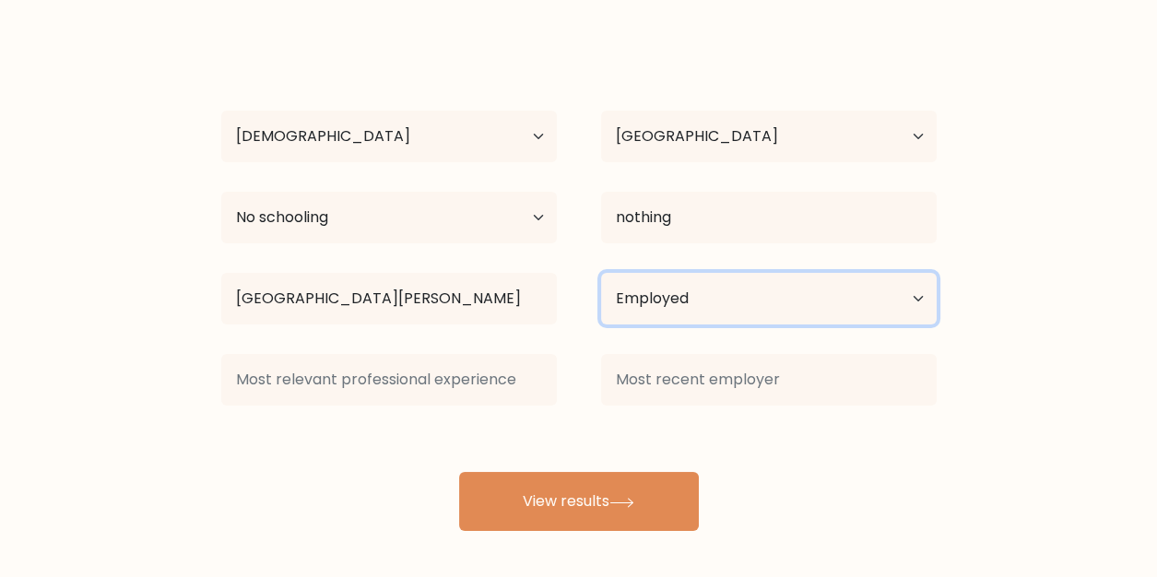
scroll to position [121, 0]
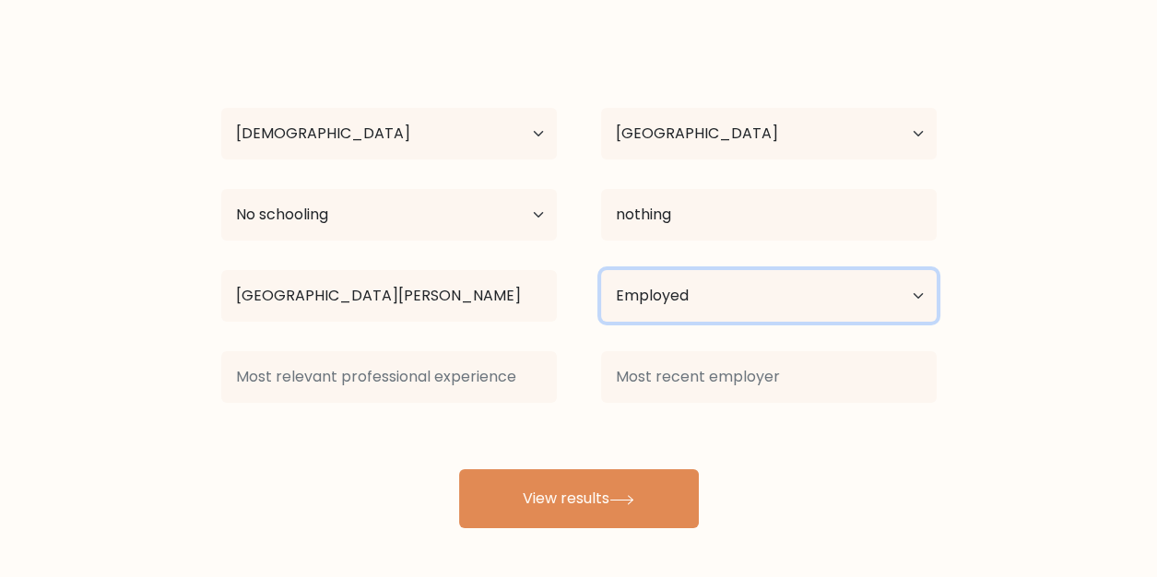
click at [894, 277] on select "Current employment status Employed Student Retired Other / prefer not to answer" at bounding box center [769, 296] width 336 height 52
click at [813, 304] on select "Current employment status Employed Student Retired Other / prefer not to answer" at bounding box center [769, 296] width 336 height 52
select select "other"
click at [601, 270] on select "Current employment status Employed Student Retired Other / prefer not to answer" at bounding box center [769, 296] width 336 height 52
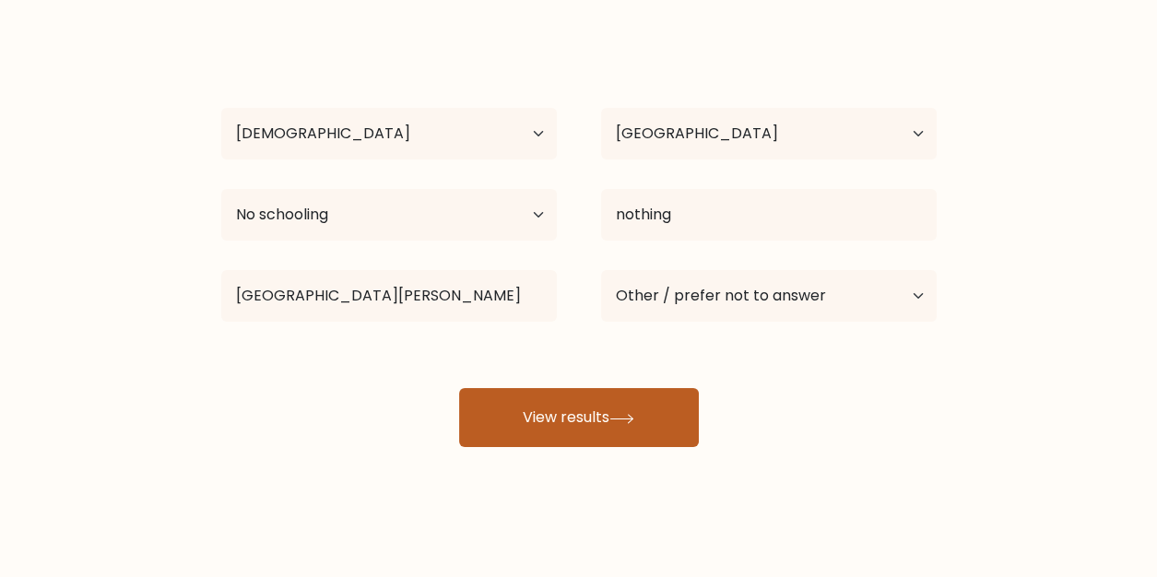
click at [608, 417] on button "View results" at bounding box center [579, 417] width 240 height 59
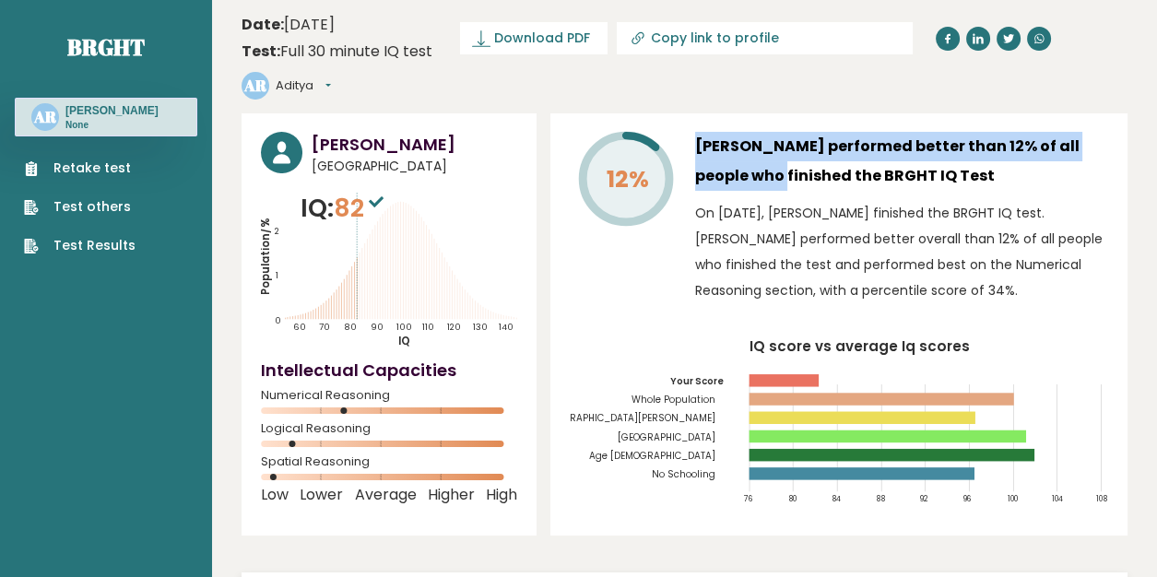
drag, startPoint x: 687, startPoint y: 110, endPoint x: 1075, endPoint y: 122, distance: 388.4
click at [1075, 132] on div "12% [PERSON_NAME] performed better than 12% of all people who finished the BRGH…" at bounding box center [839, 222] width 539 height 181
